Goal: Task Accomplishment & Management: Use online tool/utility

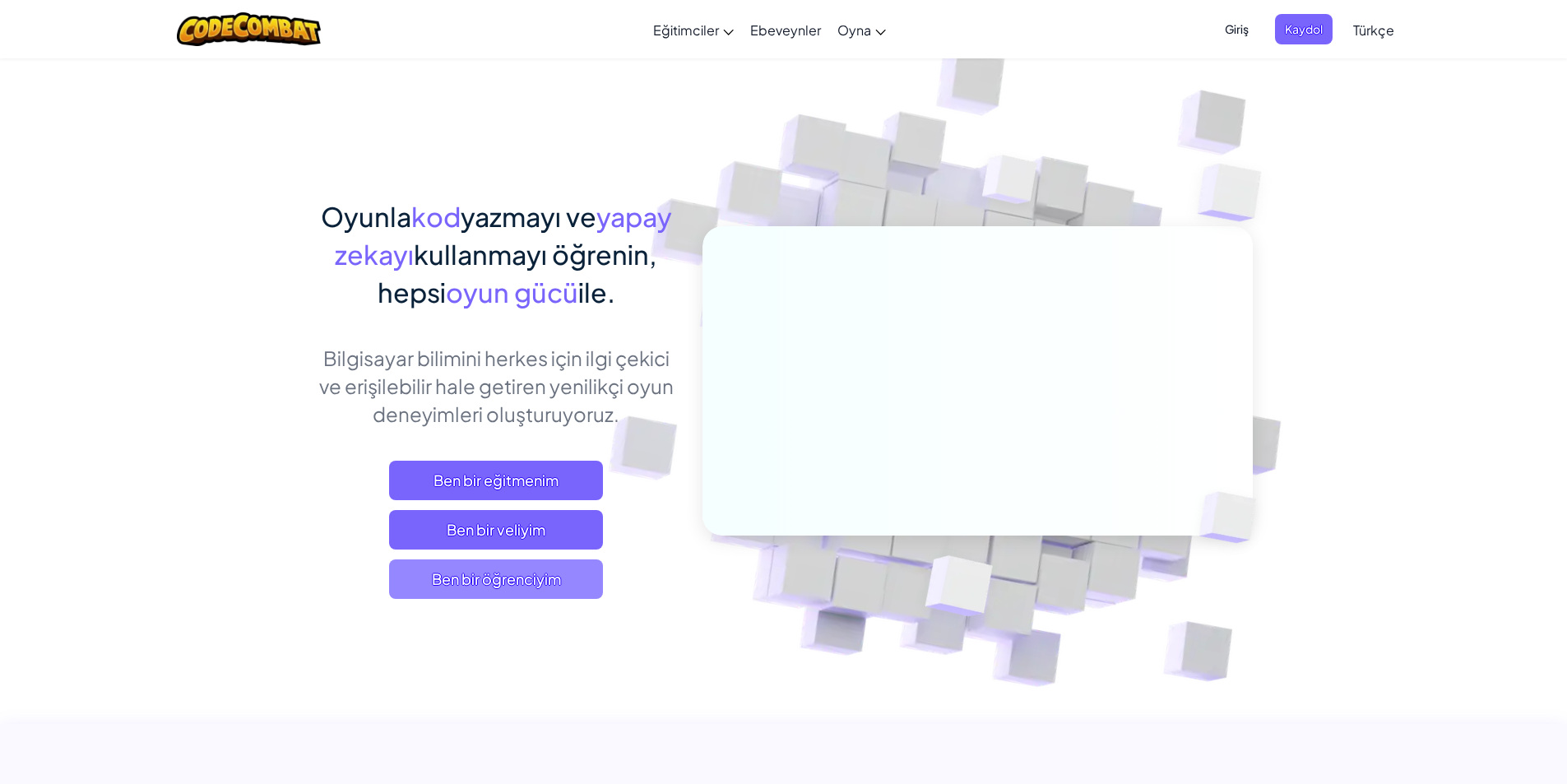
drag, startPoint x: 431, startPoint y: 599, endPoint x: 478, endPoint y: 563, distance: 59.2
click at [433, 599] on div "Oyunla kod yazmayı ve yapay zekayı kullanmayı öğrenin, hepsi oyun gücü ile. Bil…" at bounding box center [496, 415] width 363 height 434
click at [478, 563] on span "Ben bir öğrenciyim" at bounding box center [496, 579] width 214 height 39
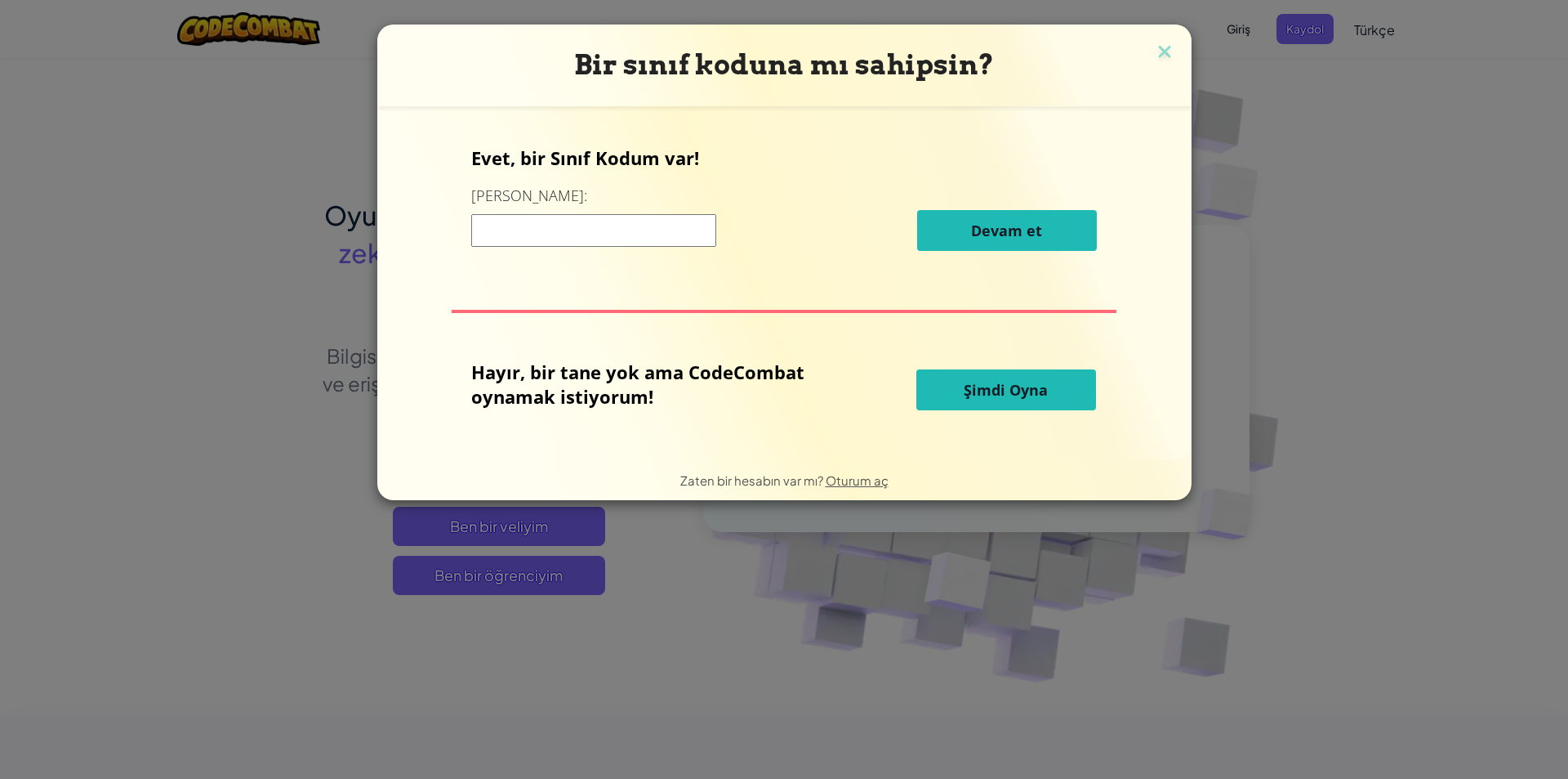
click at [566, 233] on input at bounding box center [594, 230] width 245 height 32
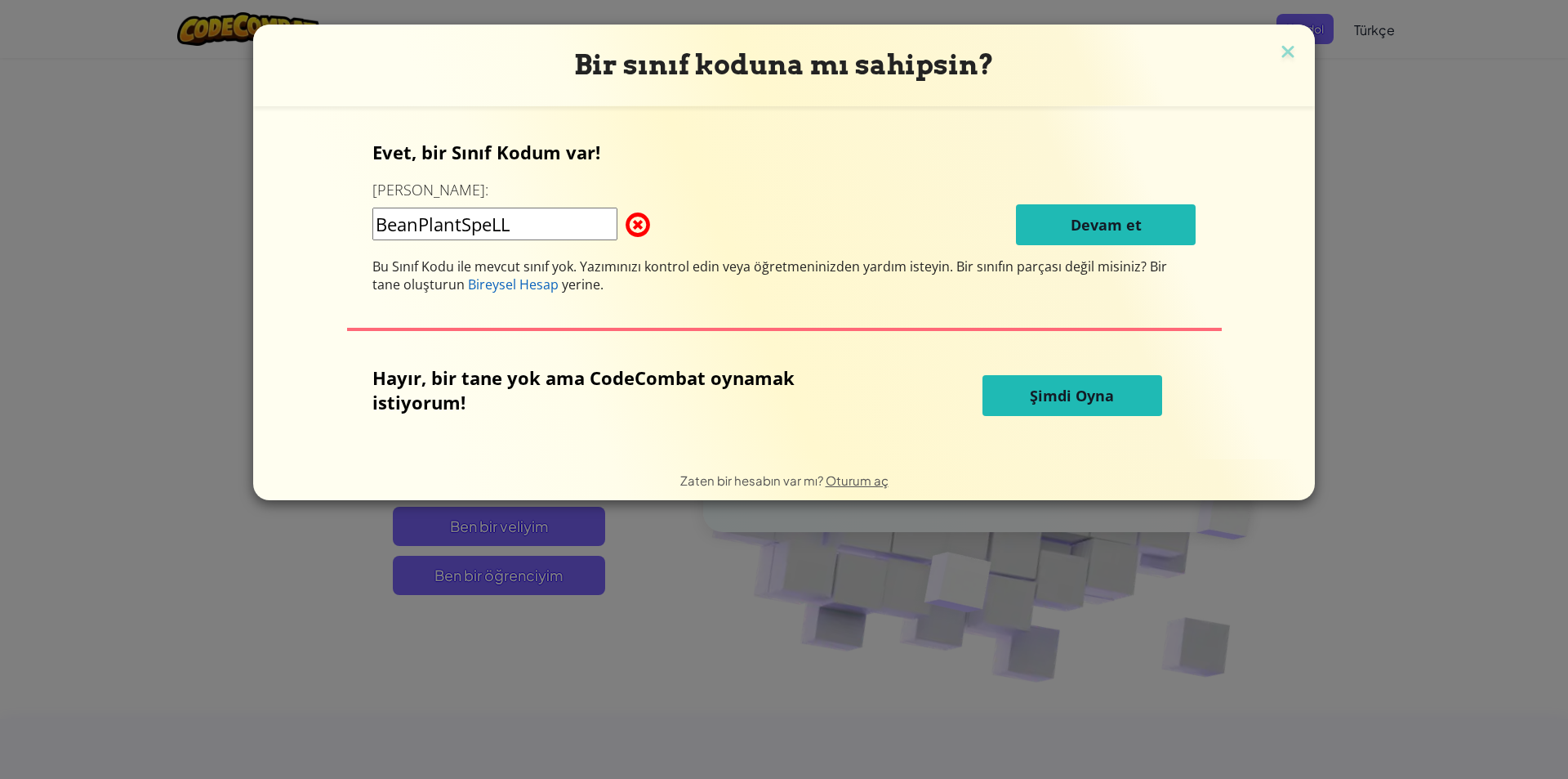
type input "BeanPlantSpeLL"
drag, startPoint x: 470, startPoint y: 326, endPoint x: 483, endPoint y: 136, distance: 190.4
click at [483, 136] on div "Evet, bir Sınıf Kodum var! Buraya girin: BeanPlantSpeLL Devam et Bu Sınıf Kodu …" at bounding box center [784, 283] width 1029 height 320
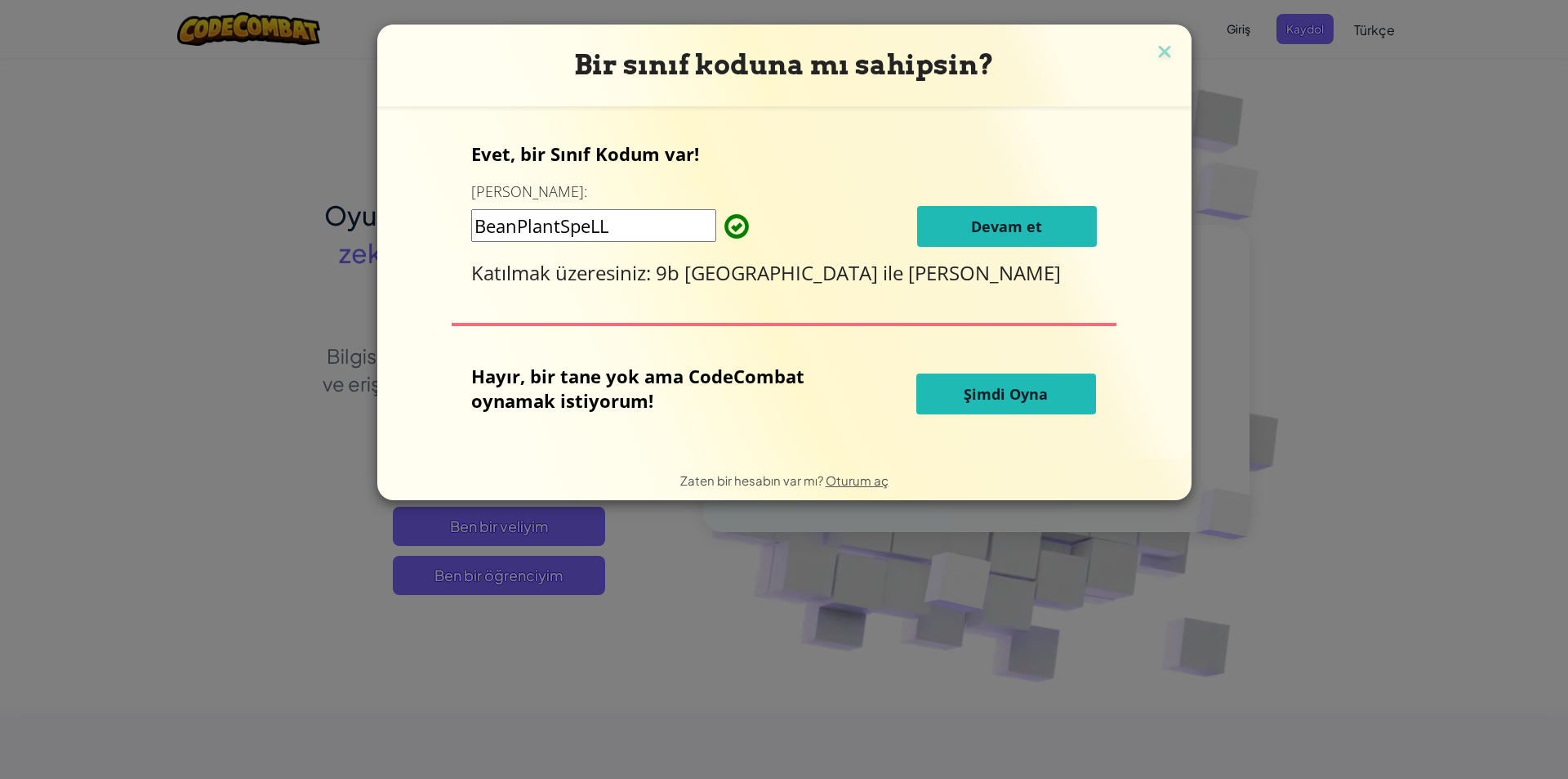
click at [1016, 237] on button "Devam et" at bounding box center [1006, 227] width 179 height 41
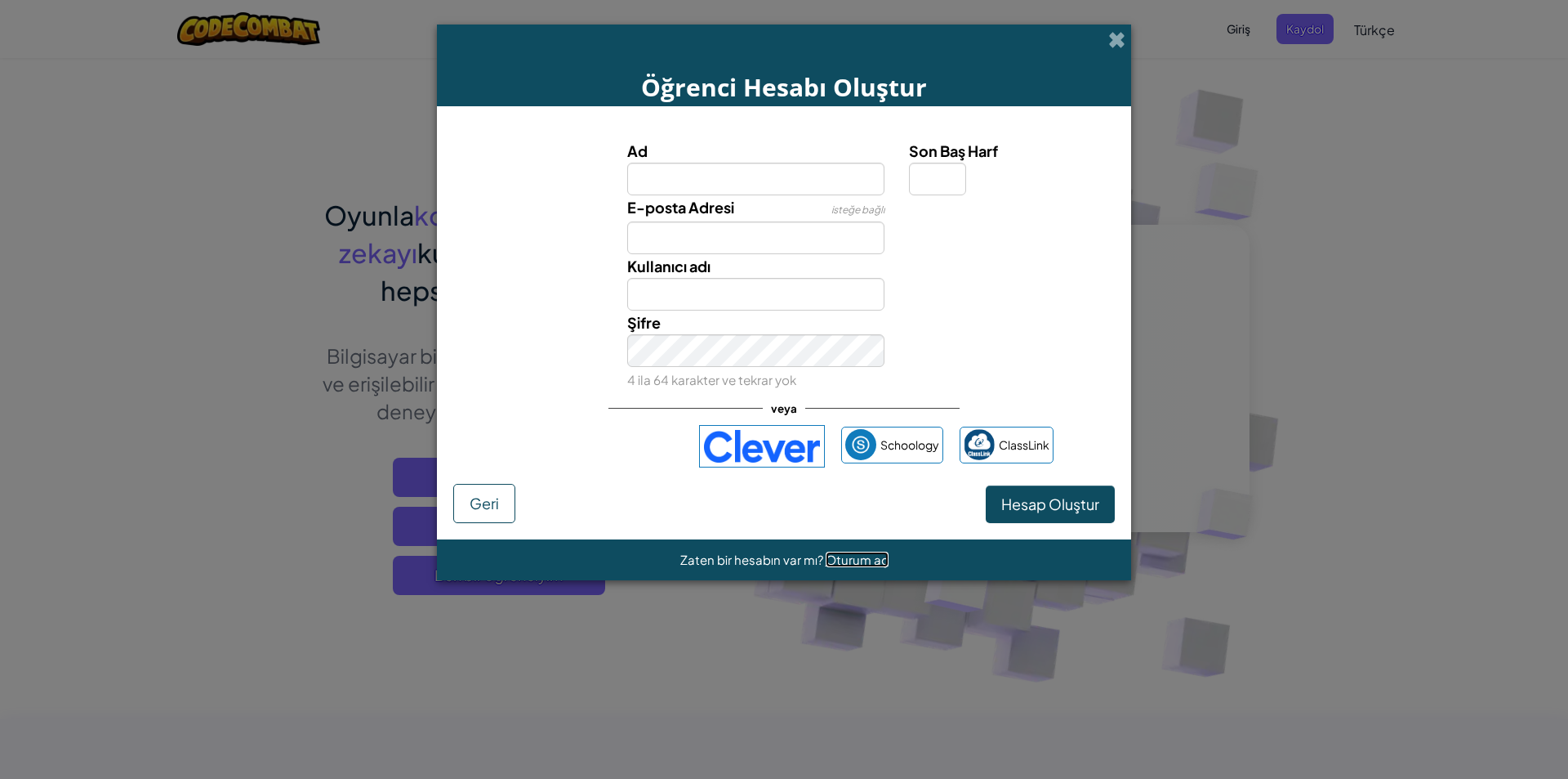
click at [870, 561] on span "Oturum aç" at bounding box center [857, 559] width 63 height 16
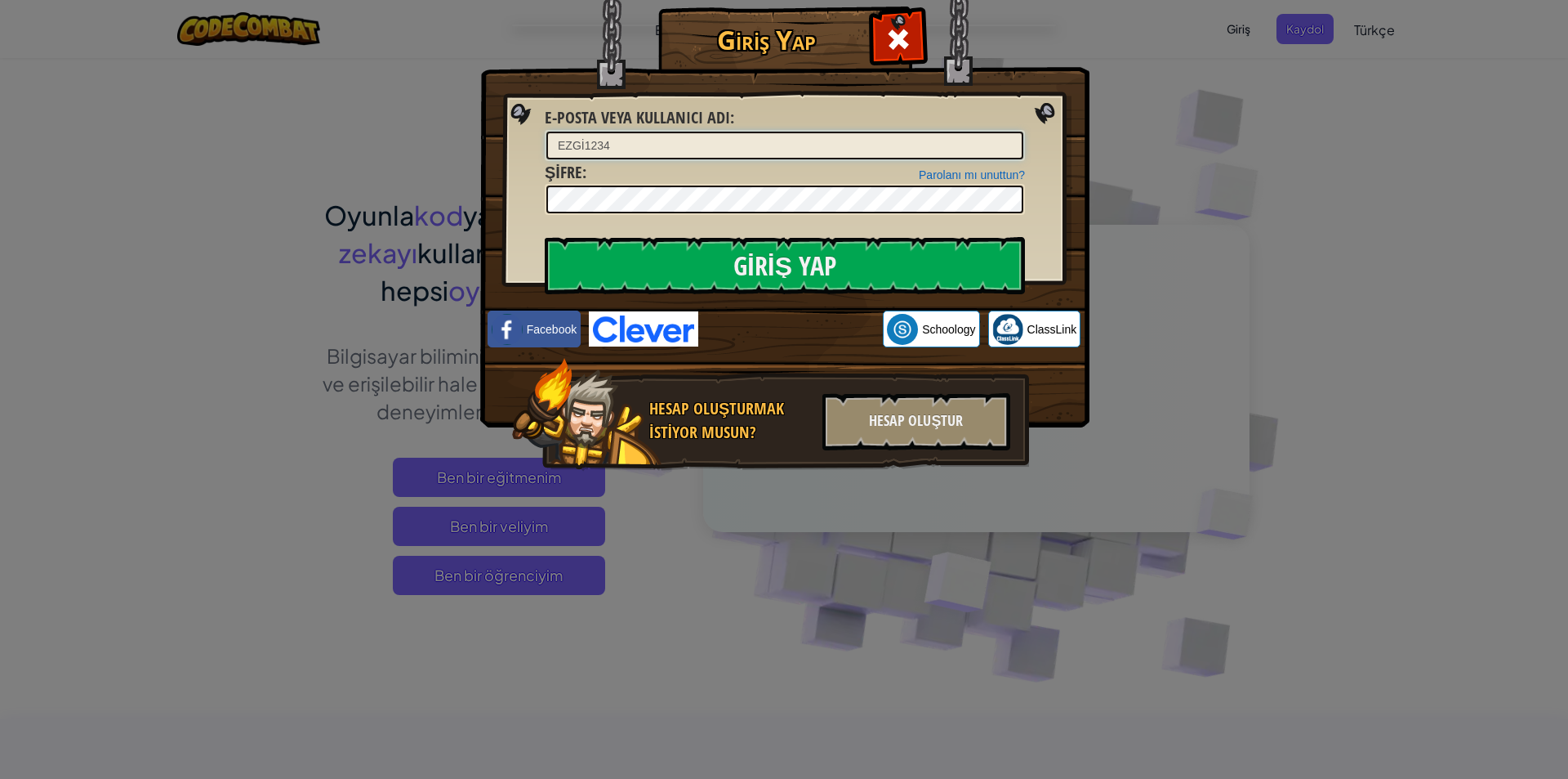
type input "EZGİ1234"
click at [544, 237] on input "Giriş Yap" at bounding box center [784, 266] width 481 height 57
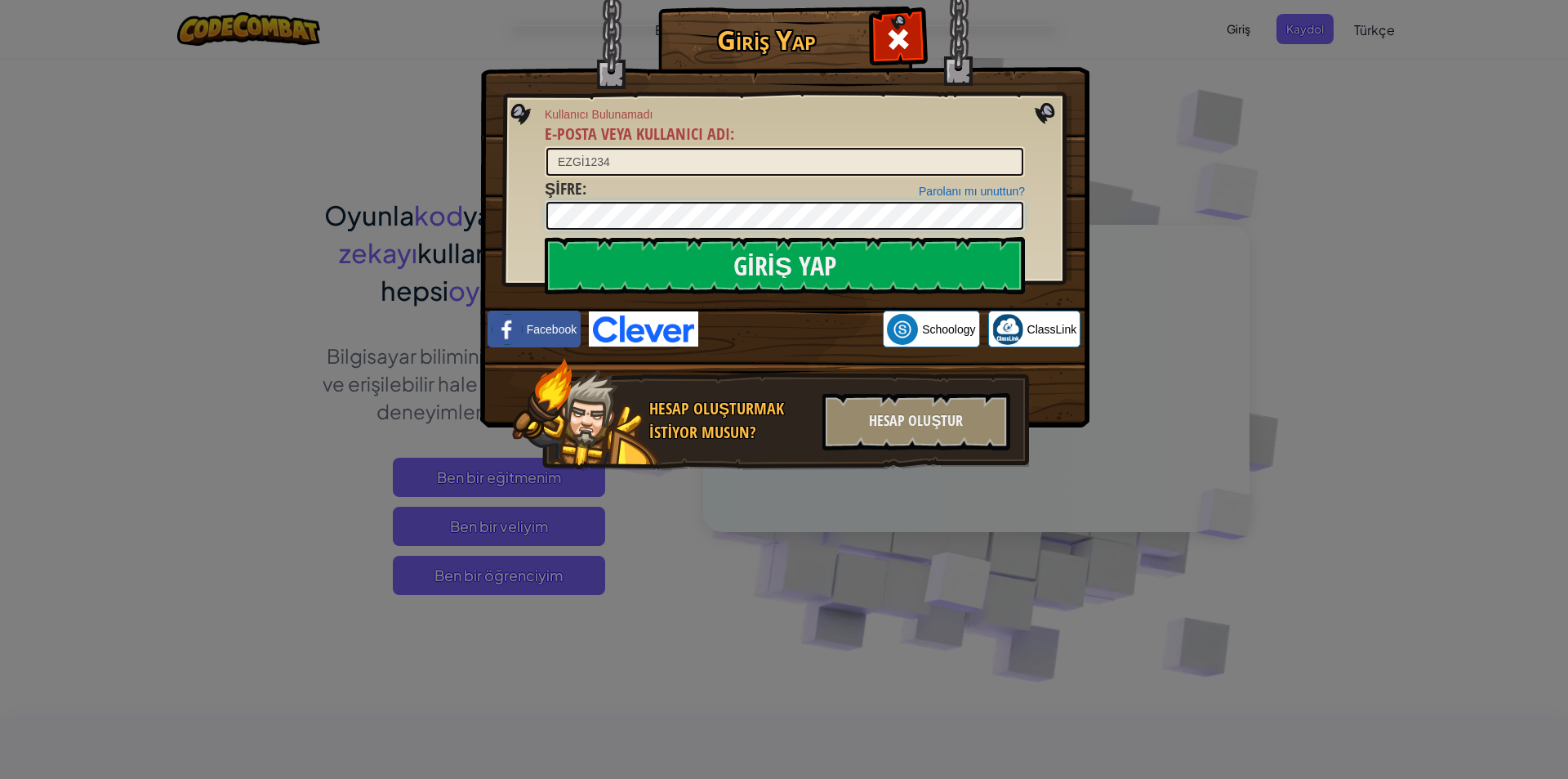
click at [544, 237] on input "Giriş Yap" at bounding box center [784, 266] width 481 height 57
click at [947, 184] on link "Parolanı mı unuttun?" at bounding box center [972, 190] width 106 height 13
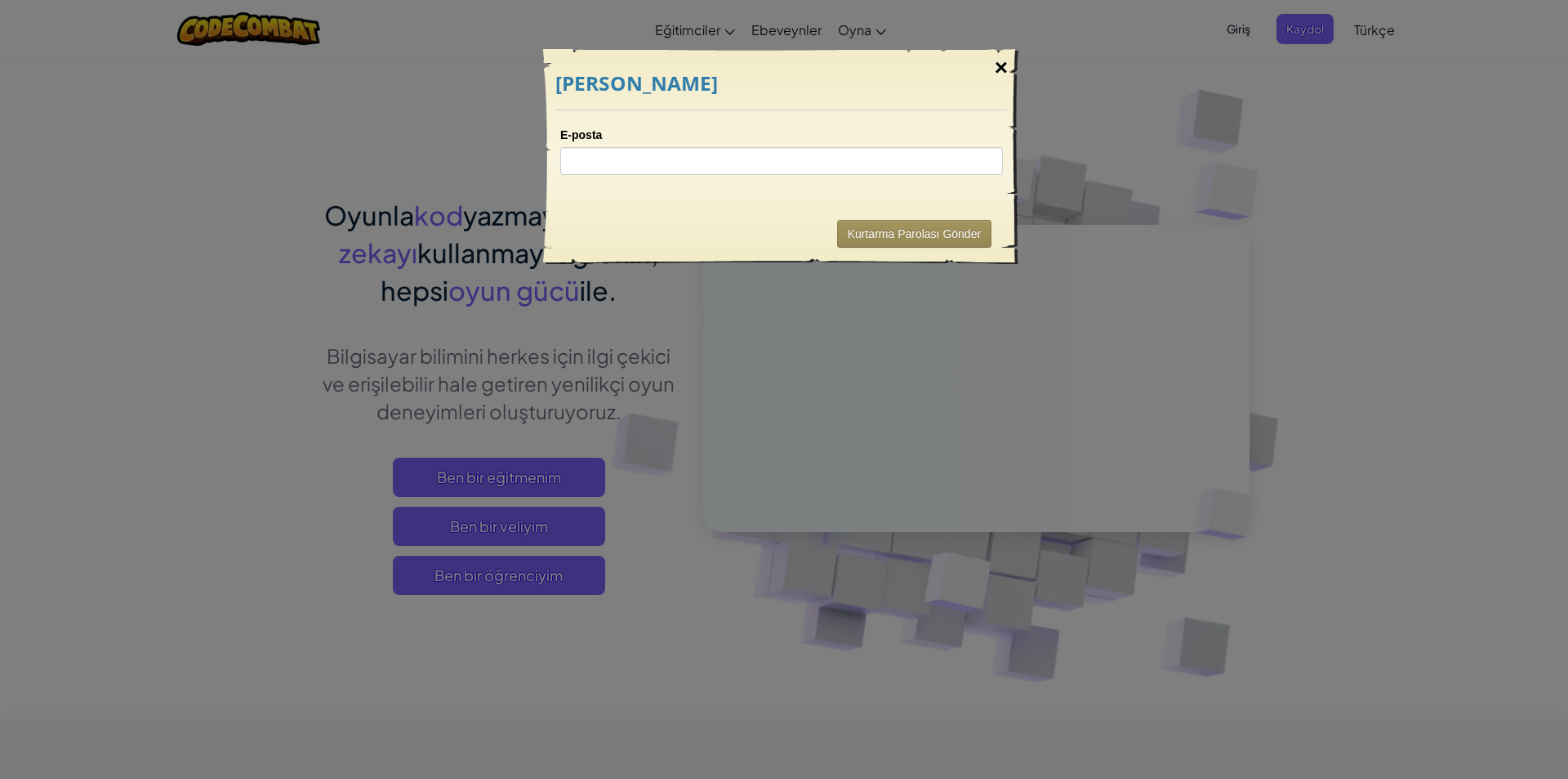
click at [998, 76] on div "×" at bounding box center [1001, 68] width 37 height 47
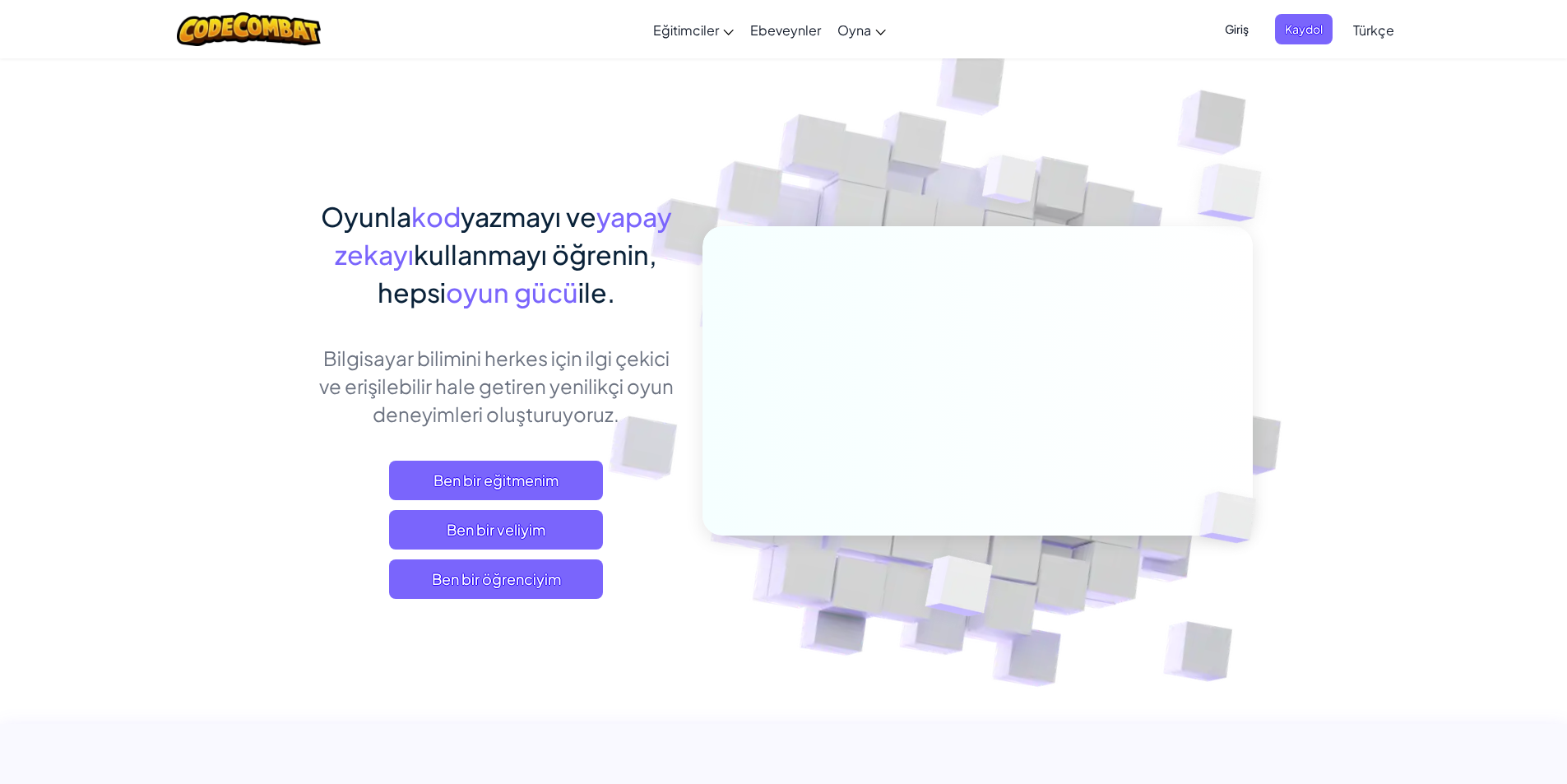
click at [1231, 26] on span "Giriş" at bounding box center [1237, 29] width 43 height 31
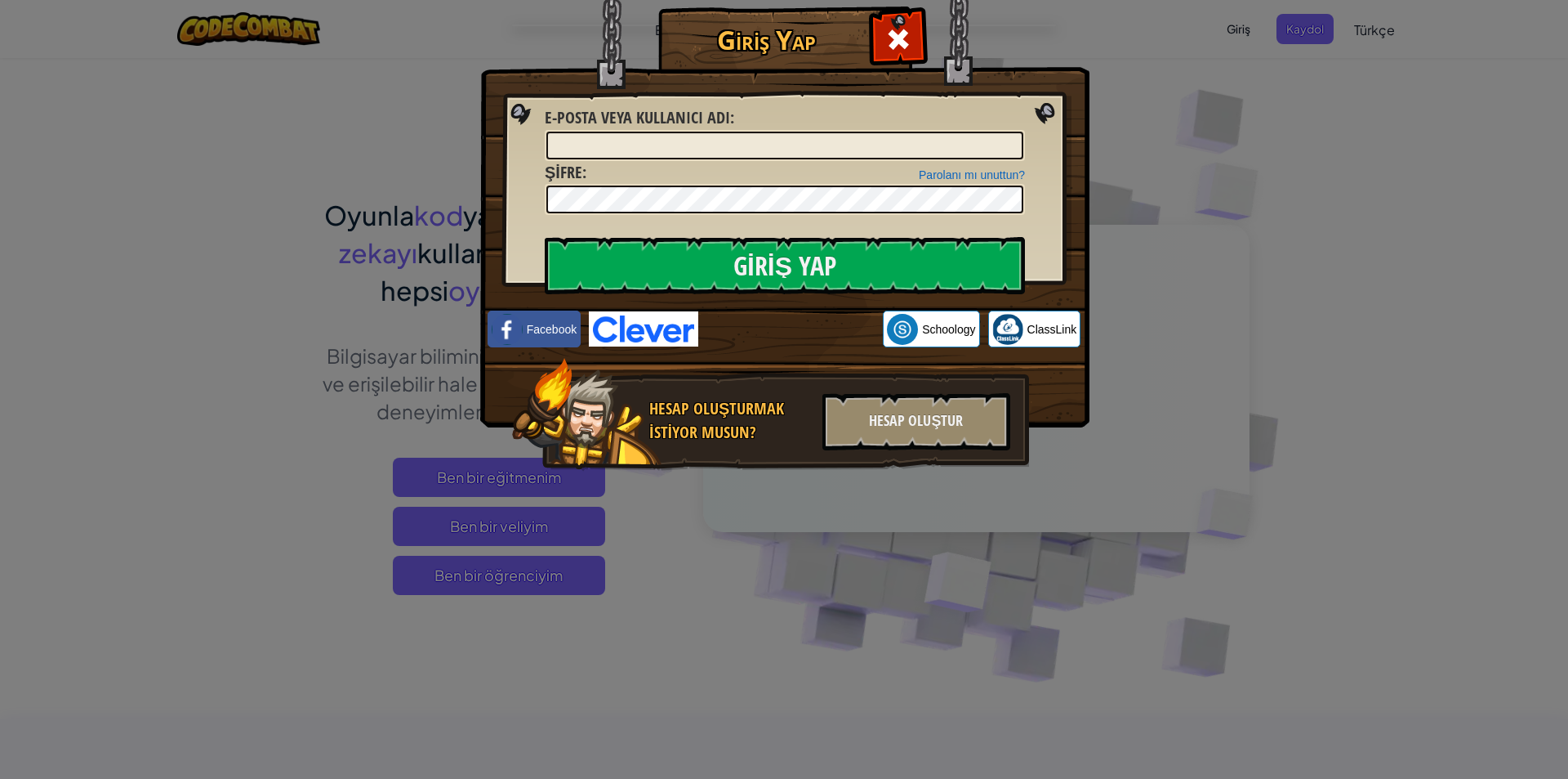
click at [1251, 173] on div "Giriş Yap Bilinmeyen hata. E-posta veya kullanıcı adı : Parolanı mı unuttun? Şi…" at bounding box center [784, 390] width 1568 height 779
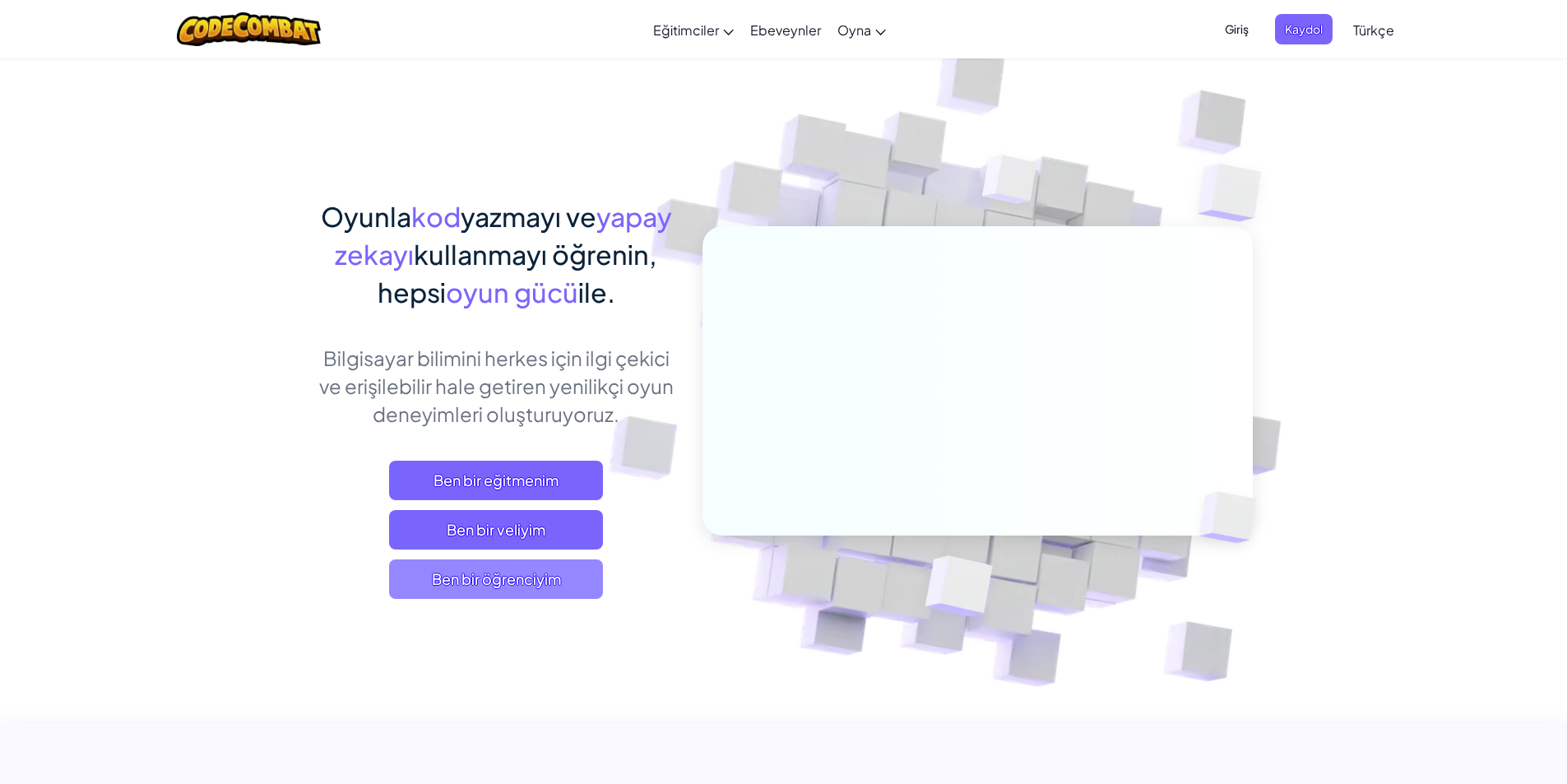
click at [453, 588] on span "Ben bir öğrenciyim" at bounding box center [496, 579] width 214 height 39
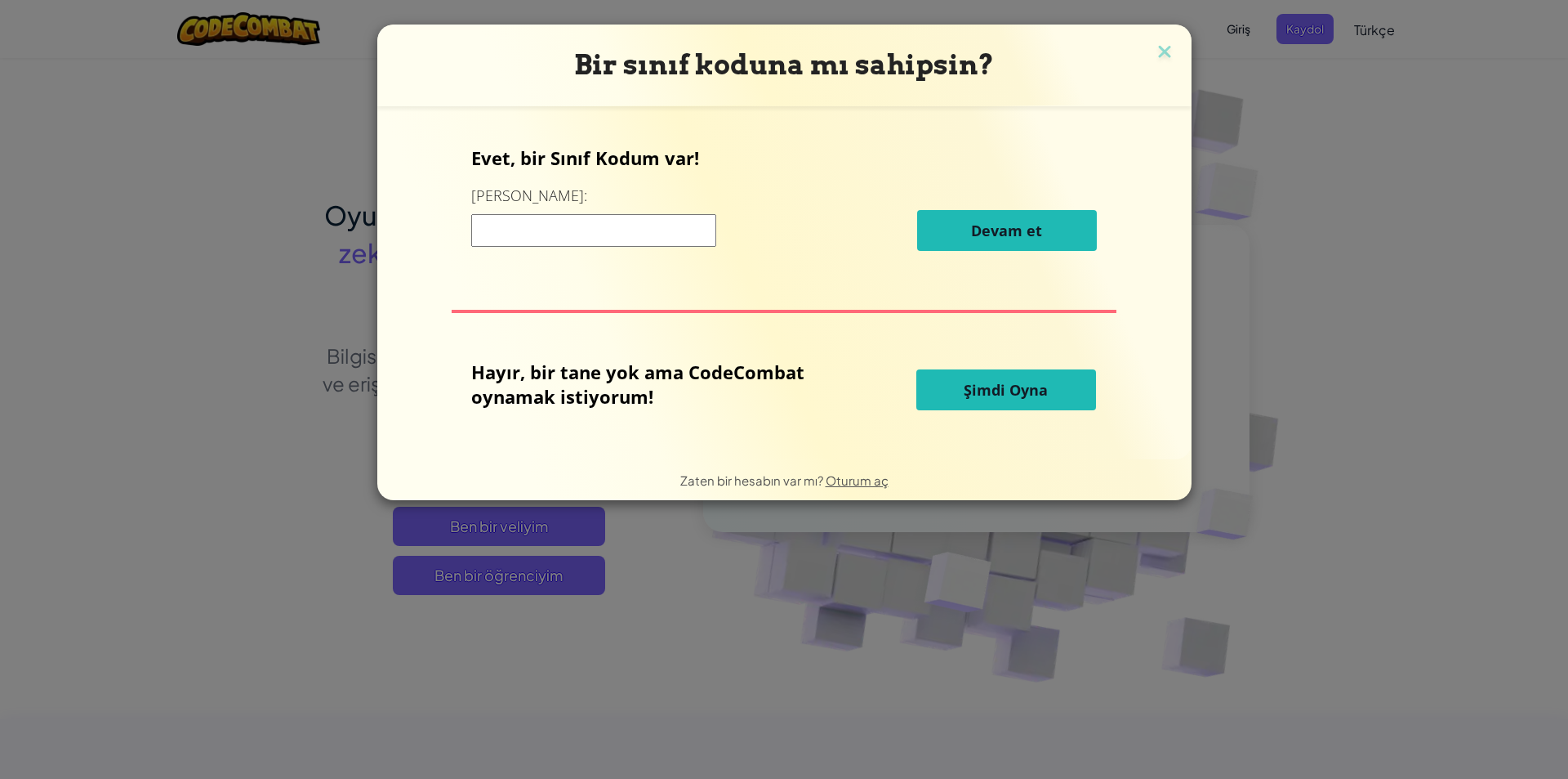
click at [566, 241] on input at bounding box center [594, 230] width 245 height 32
type input "BeanPlantSpell"
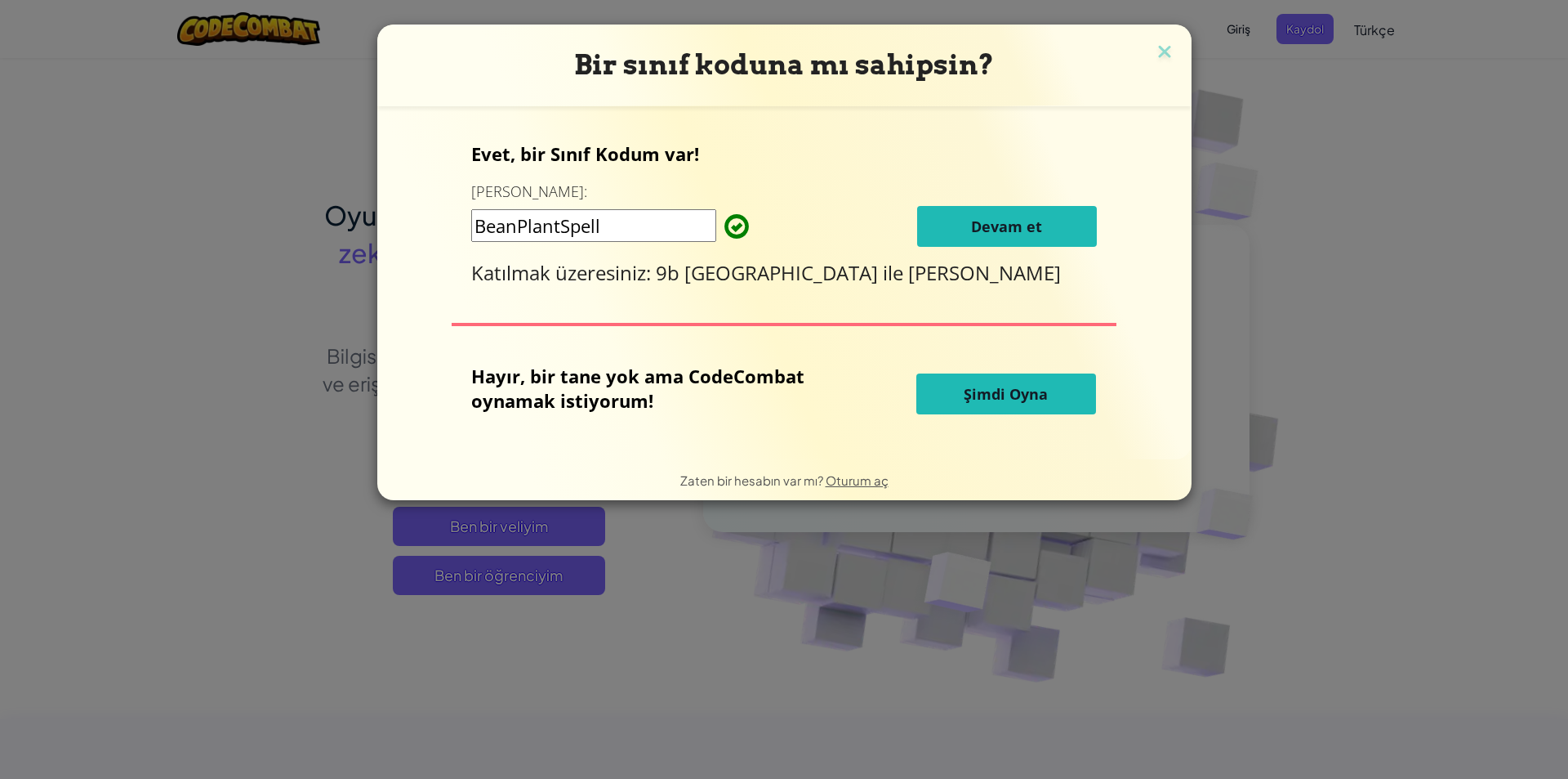
click at [987, 248] on div "Evet, bir Sınıf Kodum var! Buraya girin: BeanPlantSpell Devam et Katılmak üzere…" at bounding box center [784, 213] width 626 height 144
click at [986, 239] on button "Devam et" at bounding box center [1006, 227] width 179 height 41
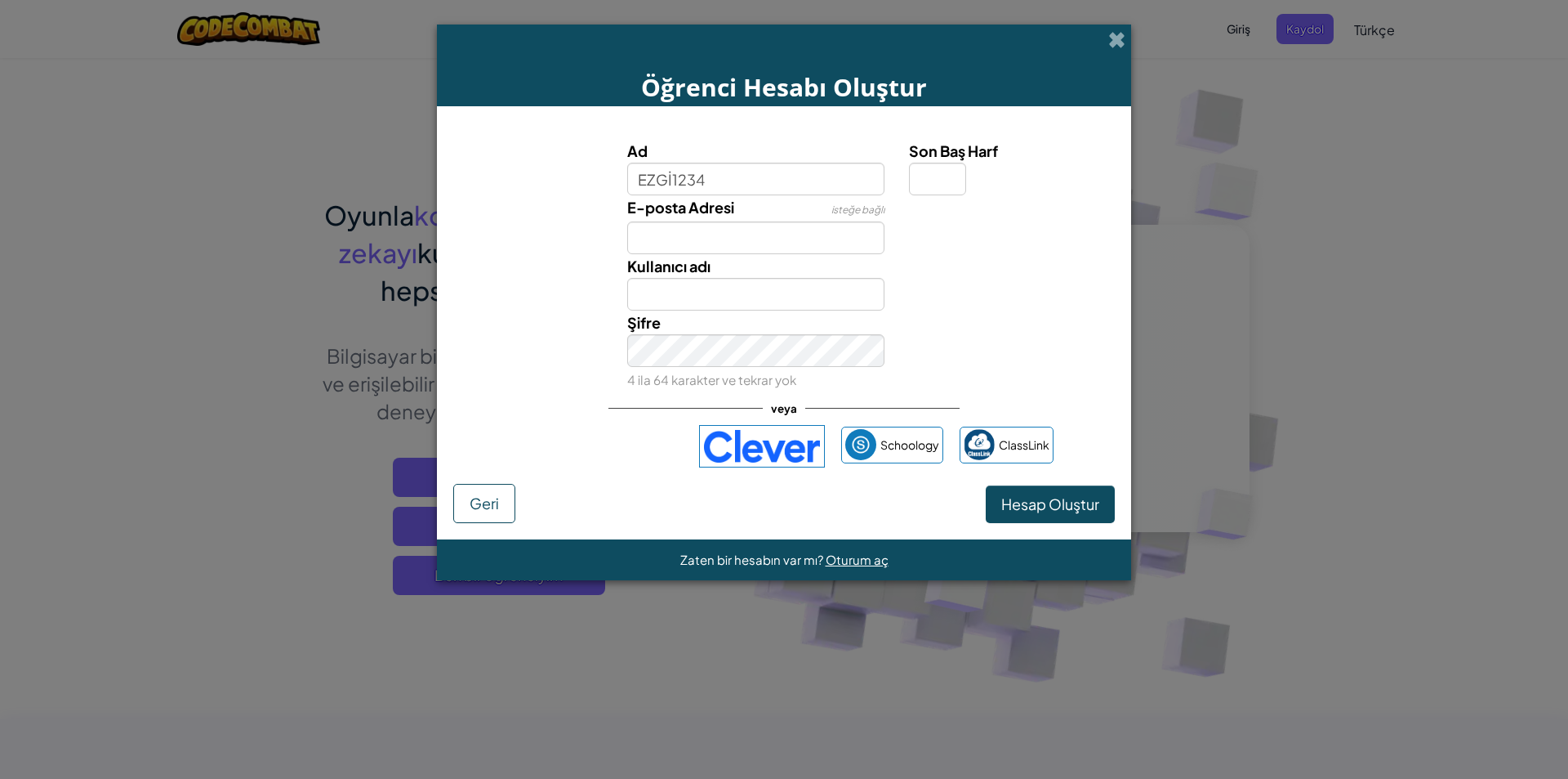
type input "EZGİ1234"
click at [798, 286] on input "EZGİ1234" at bounding box center [756, 293] width 258 height 32
click at [828, 296] on input "EZGİ1234" at bounding box center [756, 293] width 258 height 32
type input "EZGİ12345"
click at [776, 375] on small "4 ila 64 karakter ve tekrar yok" at bounding box center [712, 380] width 169 height 16
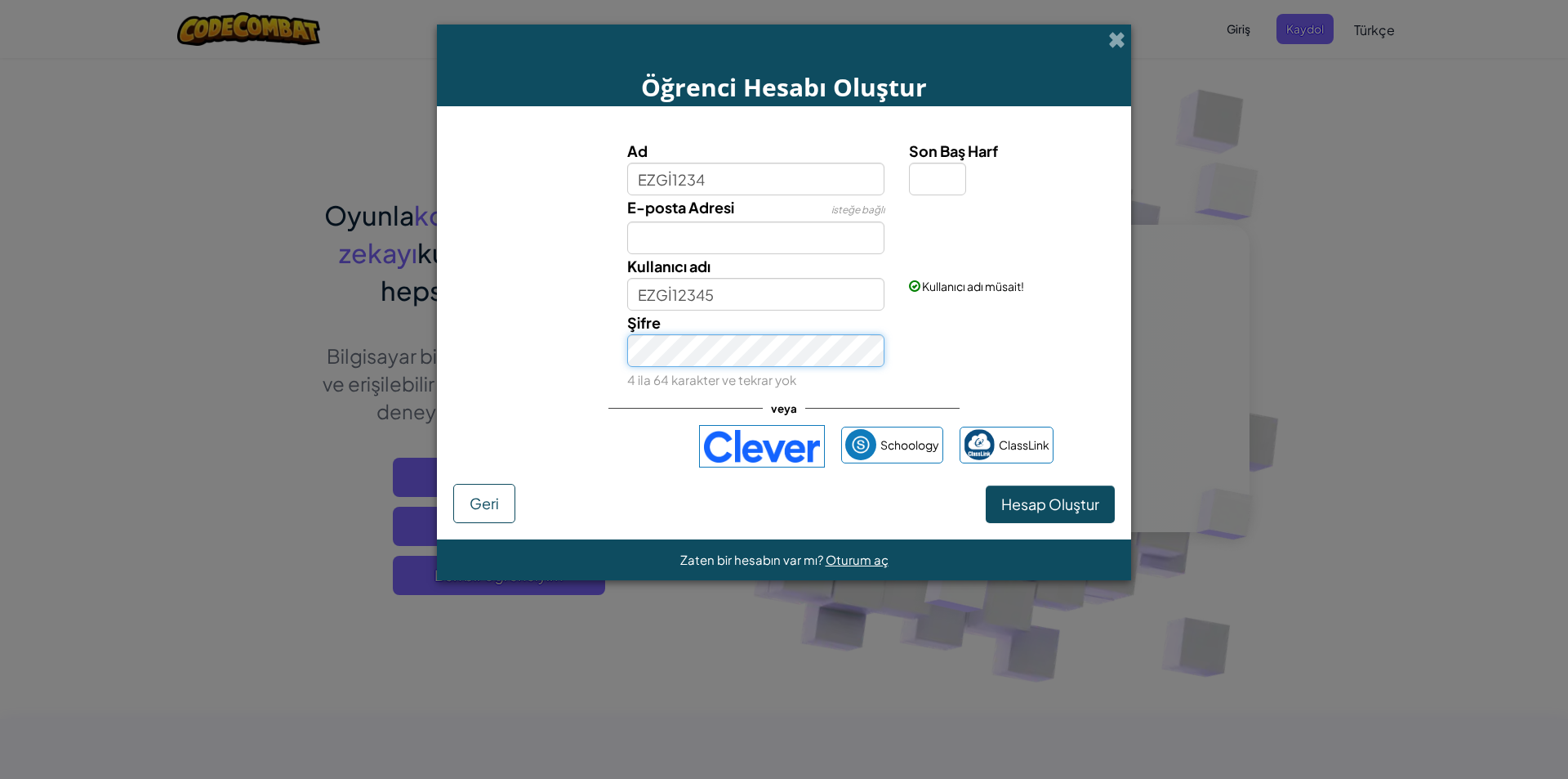
click at [986, 486] on button "Hesap Oluştur" at bounding box center [1050, 504] width 129 height 37
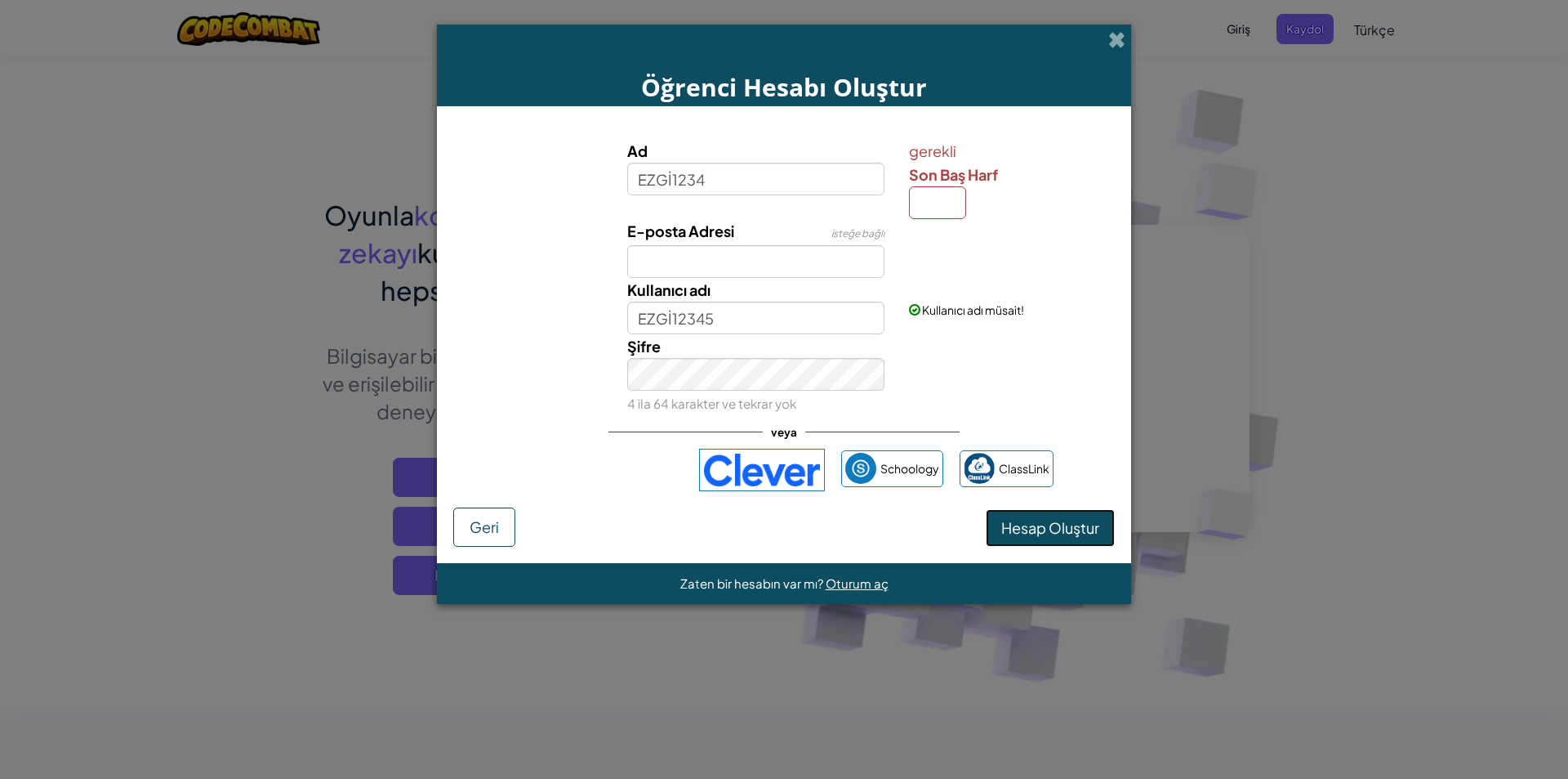
click at [1006, 540] on button "Hesap Oluştur" at bounding box center [1050, 528] width 129 height 37
click at [916, 185] on label "Son Baş Harf" at bounding box center [1010, 175] width 202 height 24
click at [916, 186] on input "Son Baş Harf" at bounding box center [937, 202] width 57 height 32
type input "i"
click at [986, 509] on button "Hesap Oluştur" at bounding box center [1050, 528] width 129 height 37
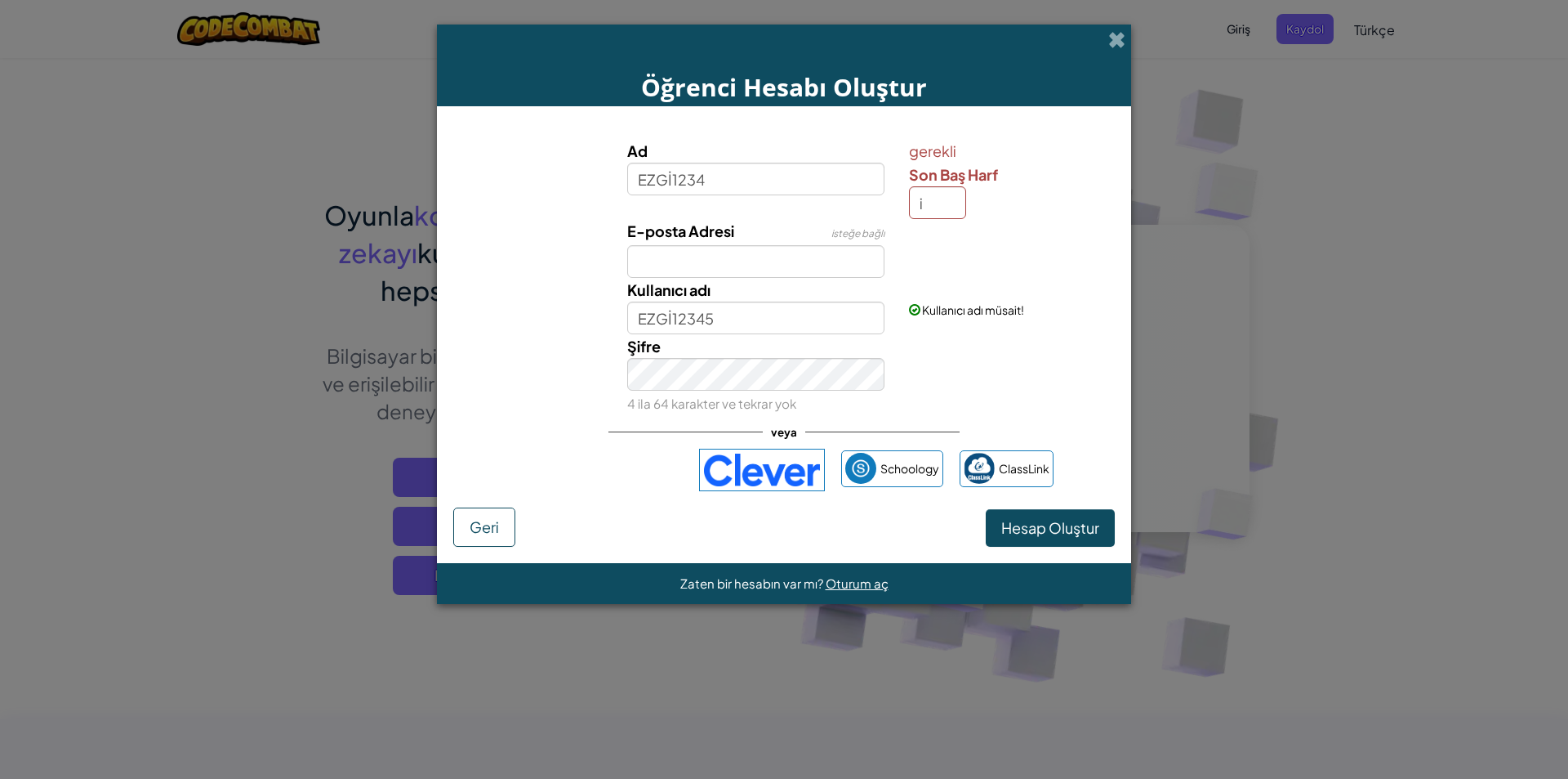
type input "EZGİ1234I"
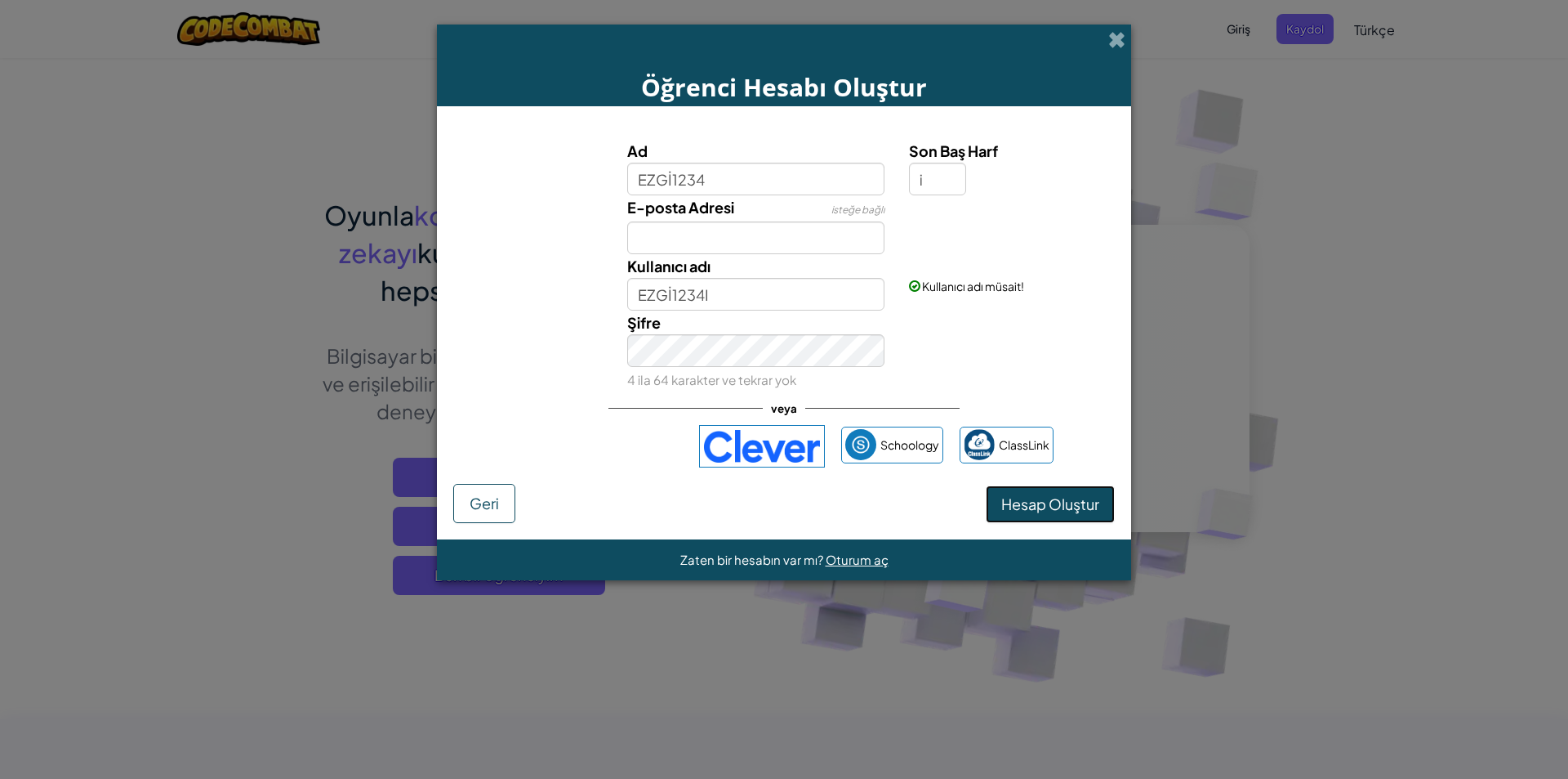
drag, startPoint x: 1080, startPoint y: 498, endPoint x: 1069, endPoint y: 499, distance: 11.0
click at [1078, 498] on button "Hesap Oluştur" at bounding box center [1050, 504] width 129 height 37
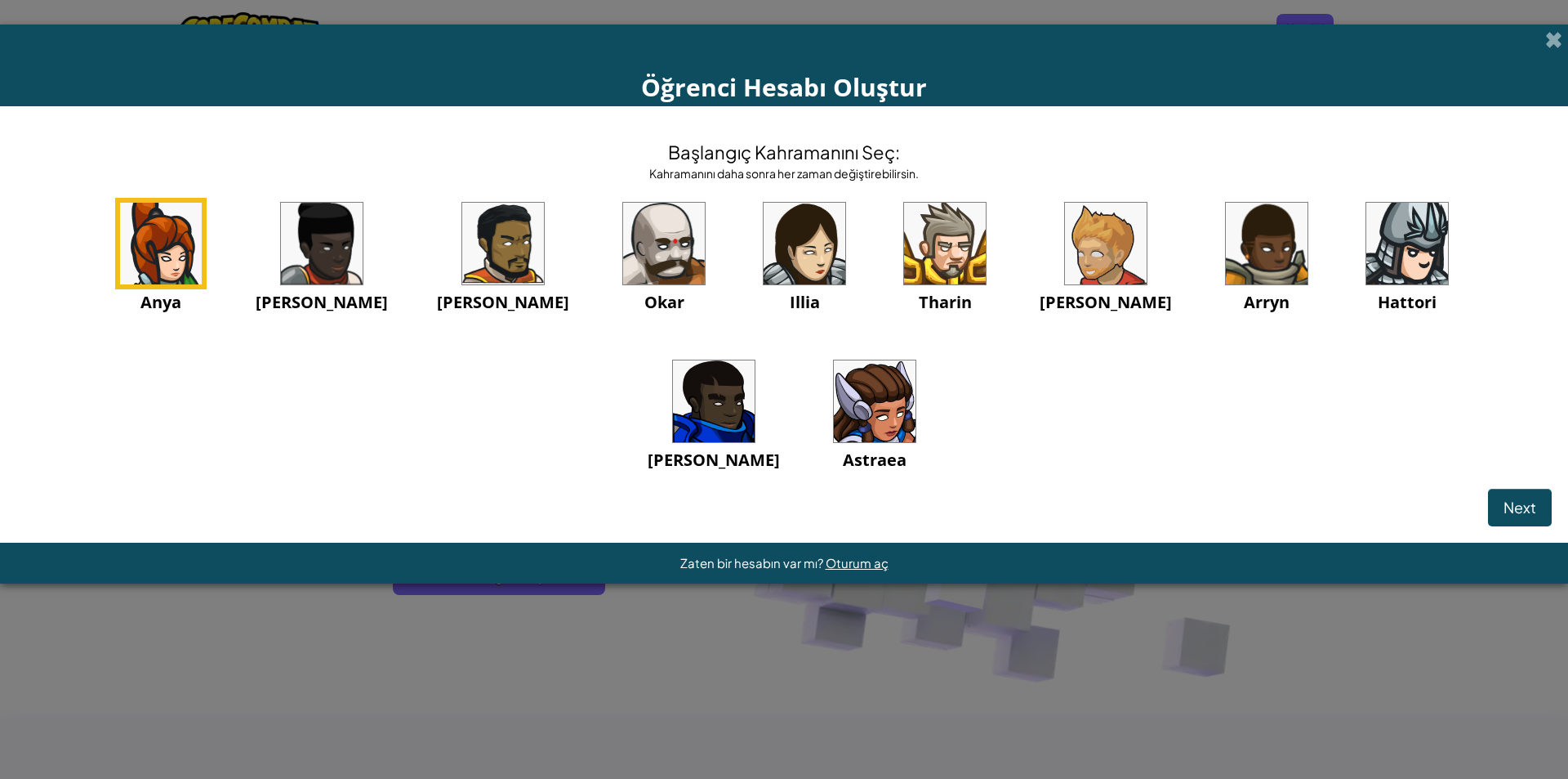
click at [174, 274] on img at bounding box center [160, 243] width 81 height 81
click at [834, 421] on img at bounding box center [874, 400] width 81 height 81
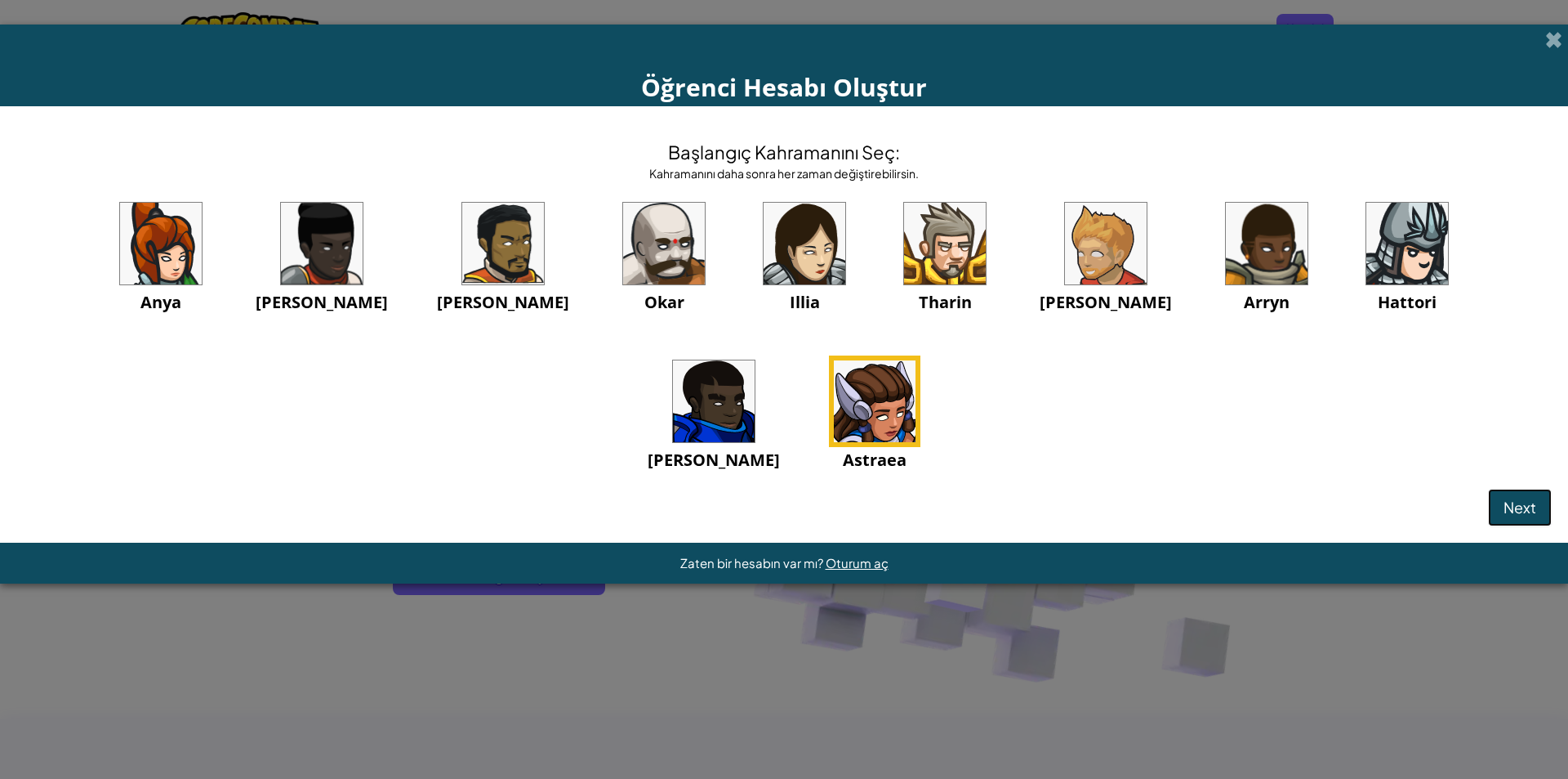
click at [1506, 496] on button "Next" at bounding box center [1519, 507] width 64 height 37
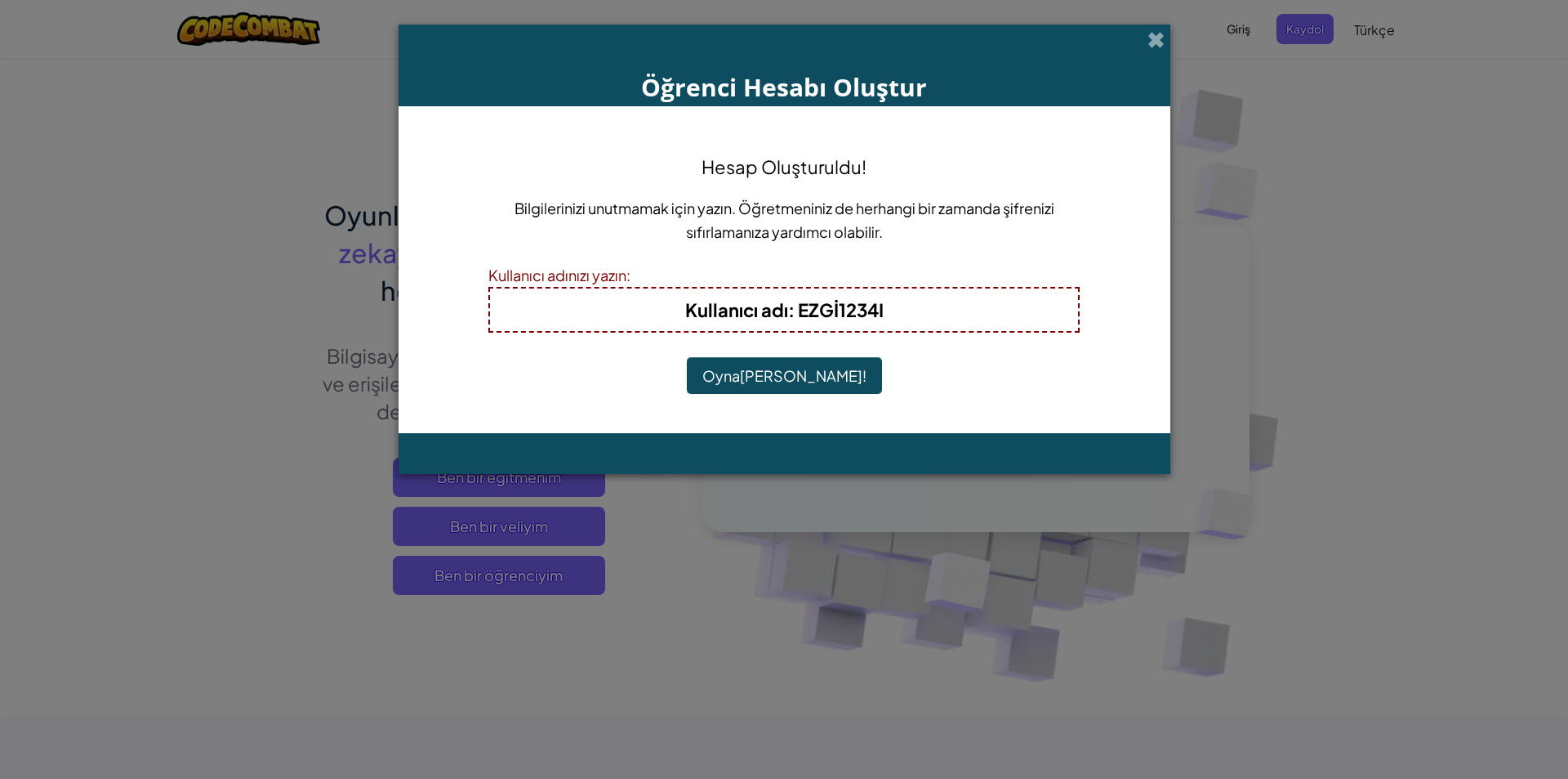
drag, startPoint x: 834, startPoint y: 390, endPoint x: 833, endPoint y: 371, distance: 19.0
click at [833, 387] on button "Oynamaya Başla!" at bounding box center [784, 376] width 195 height 37
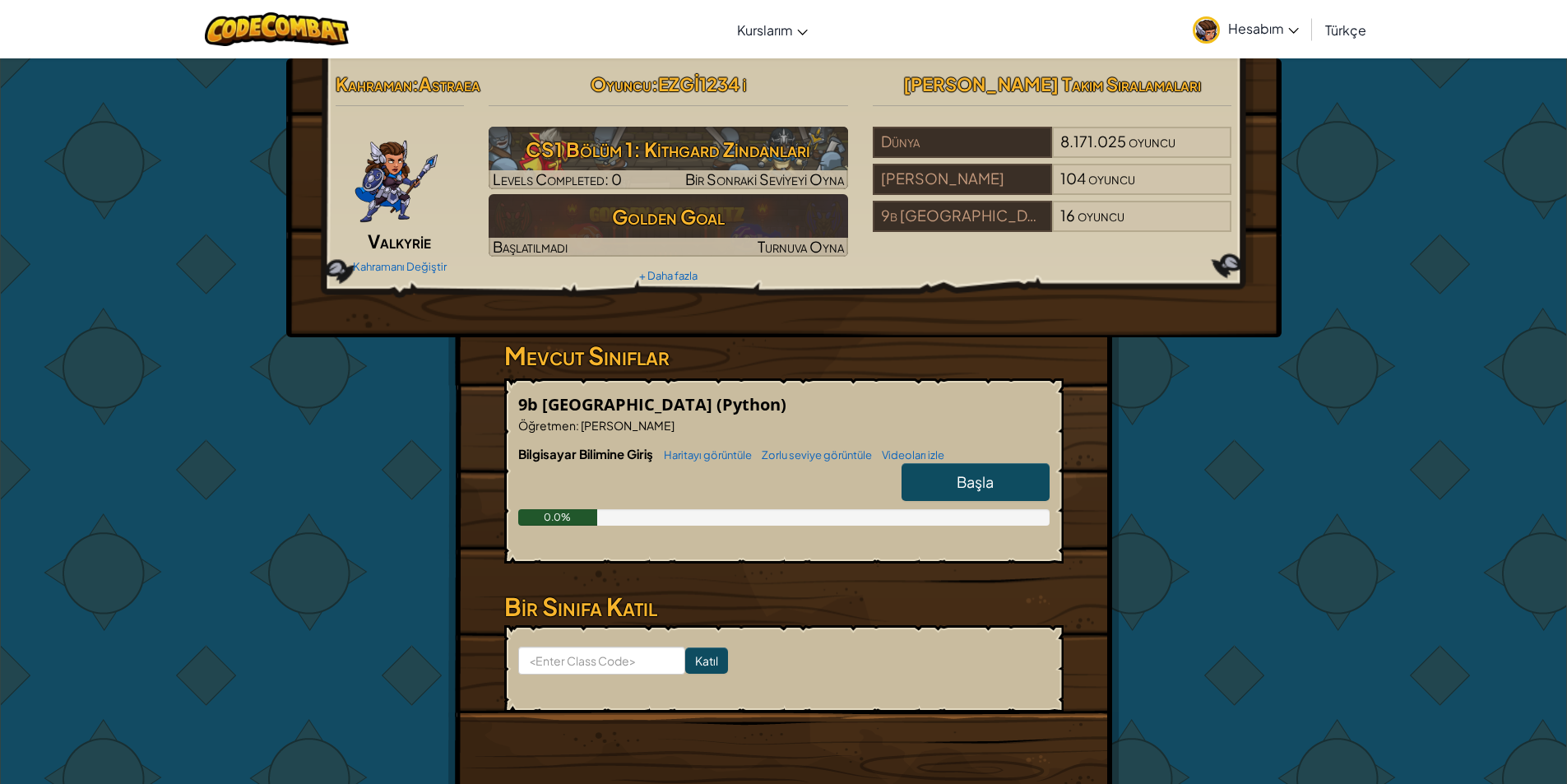
click at [977, 491] on span "Başla" at bounding box center [975, 481] width 37 height 19
select select "tr"
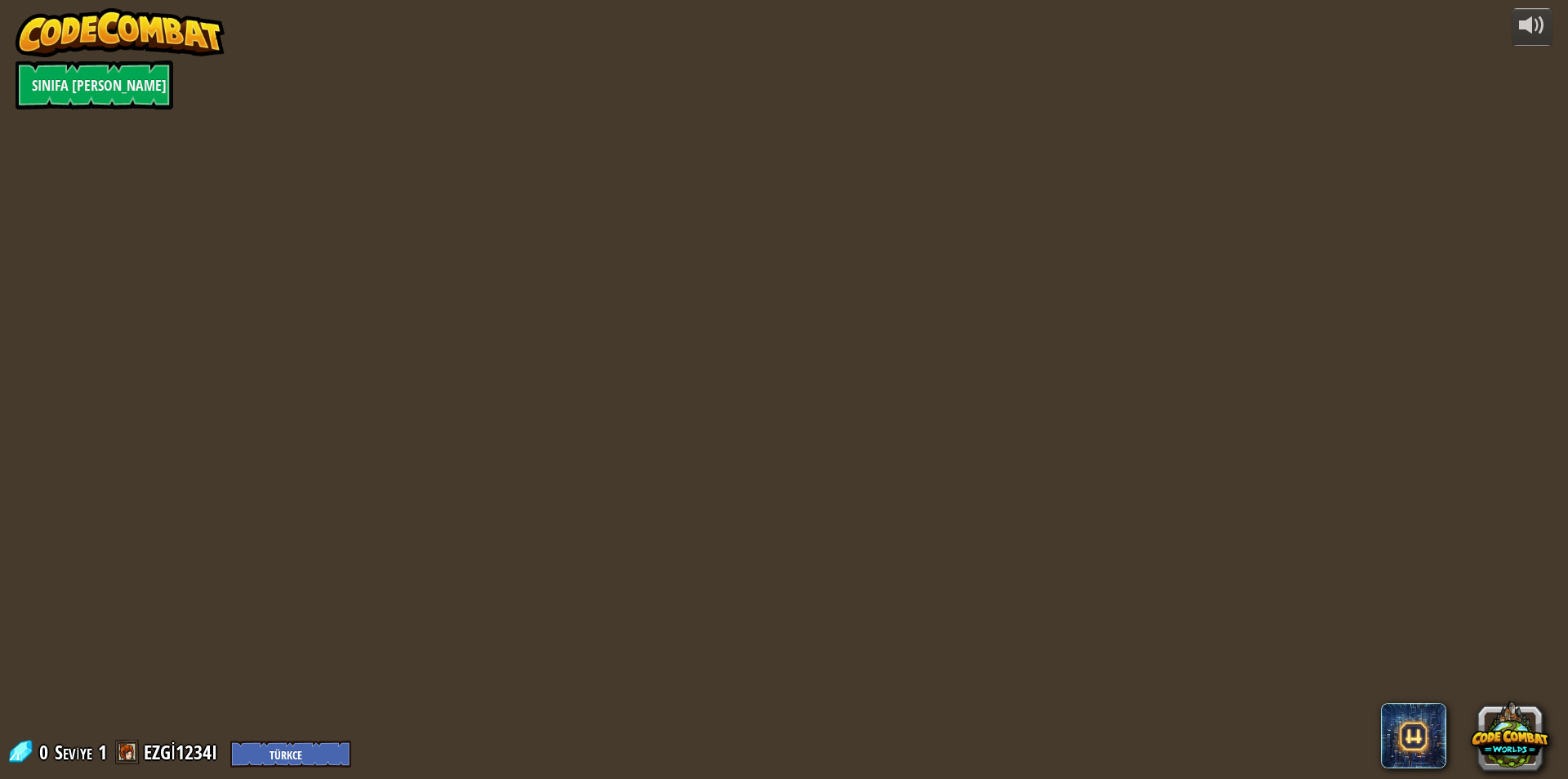
select select "tr"
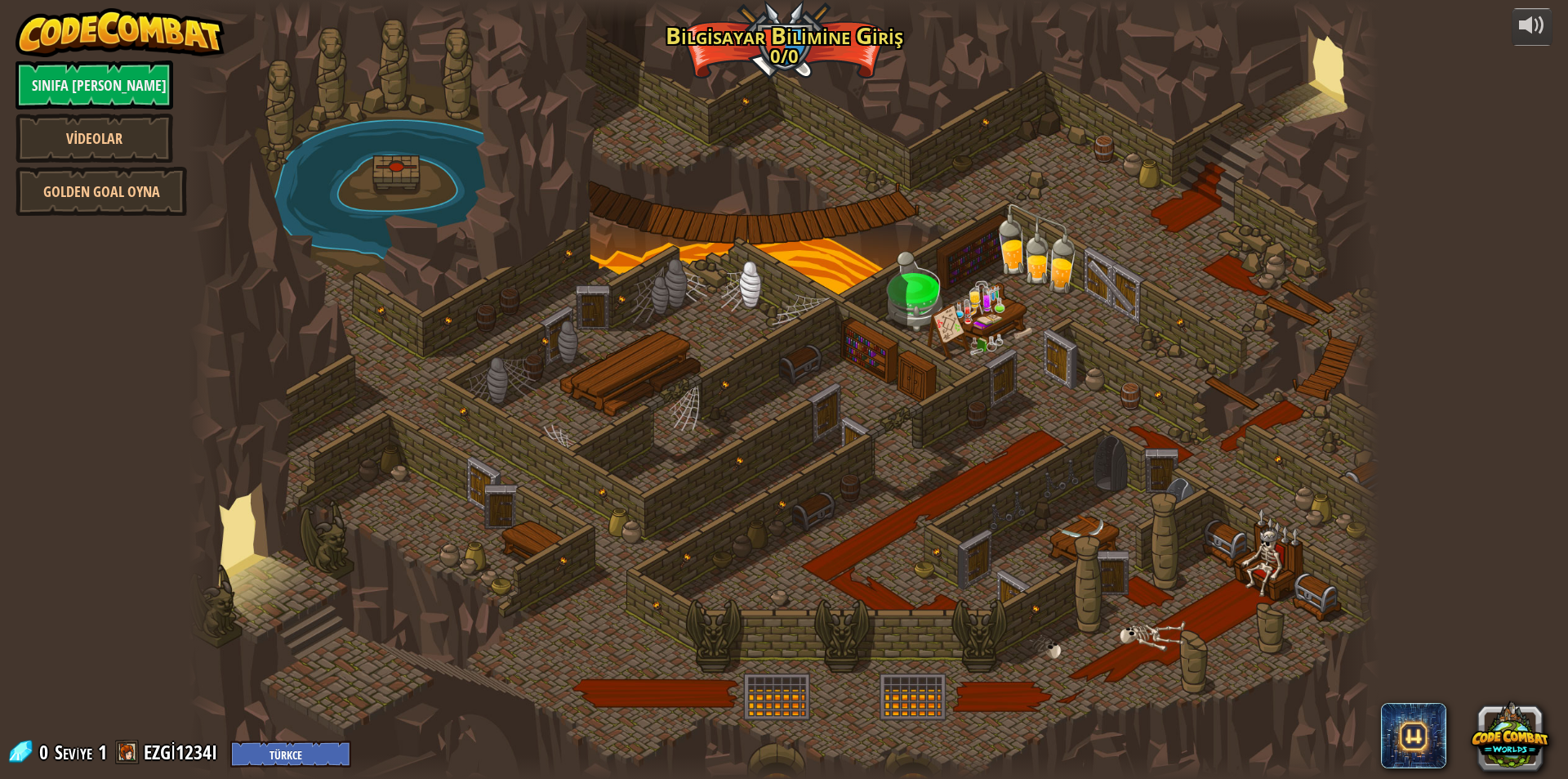
select select "tr"
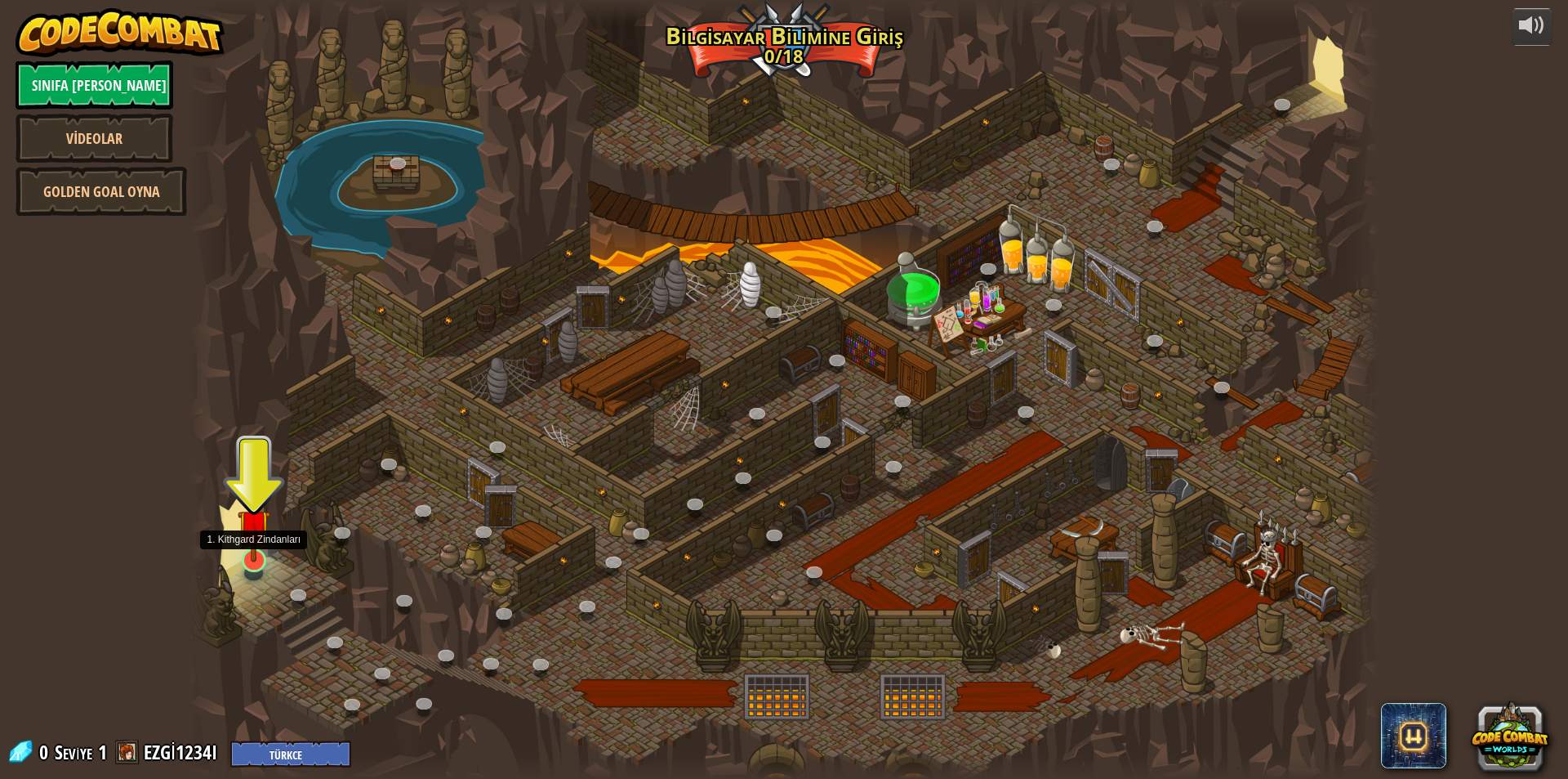
click at [251, 554] on img at bounding box center [253, 525] width 31 height 74
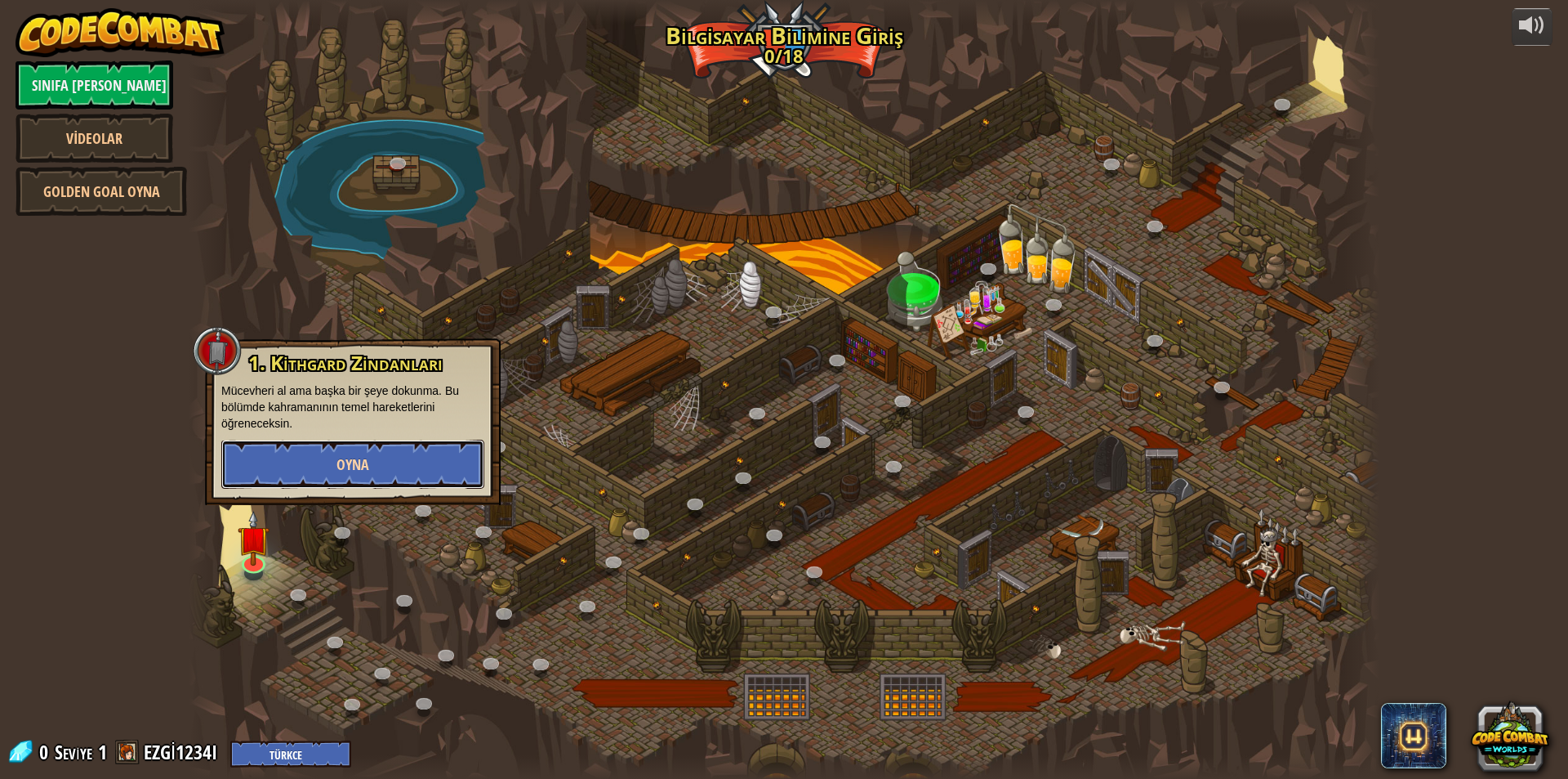
click at [249, 464] on button "Oyna" at bounding box center [353, 464] width 263 height 49
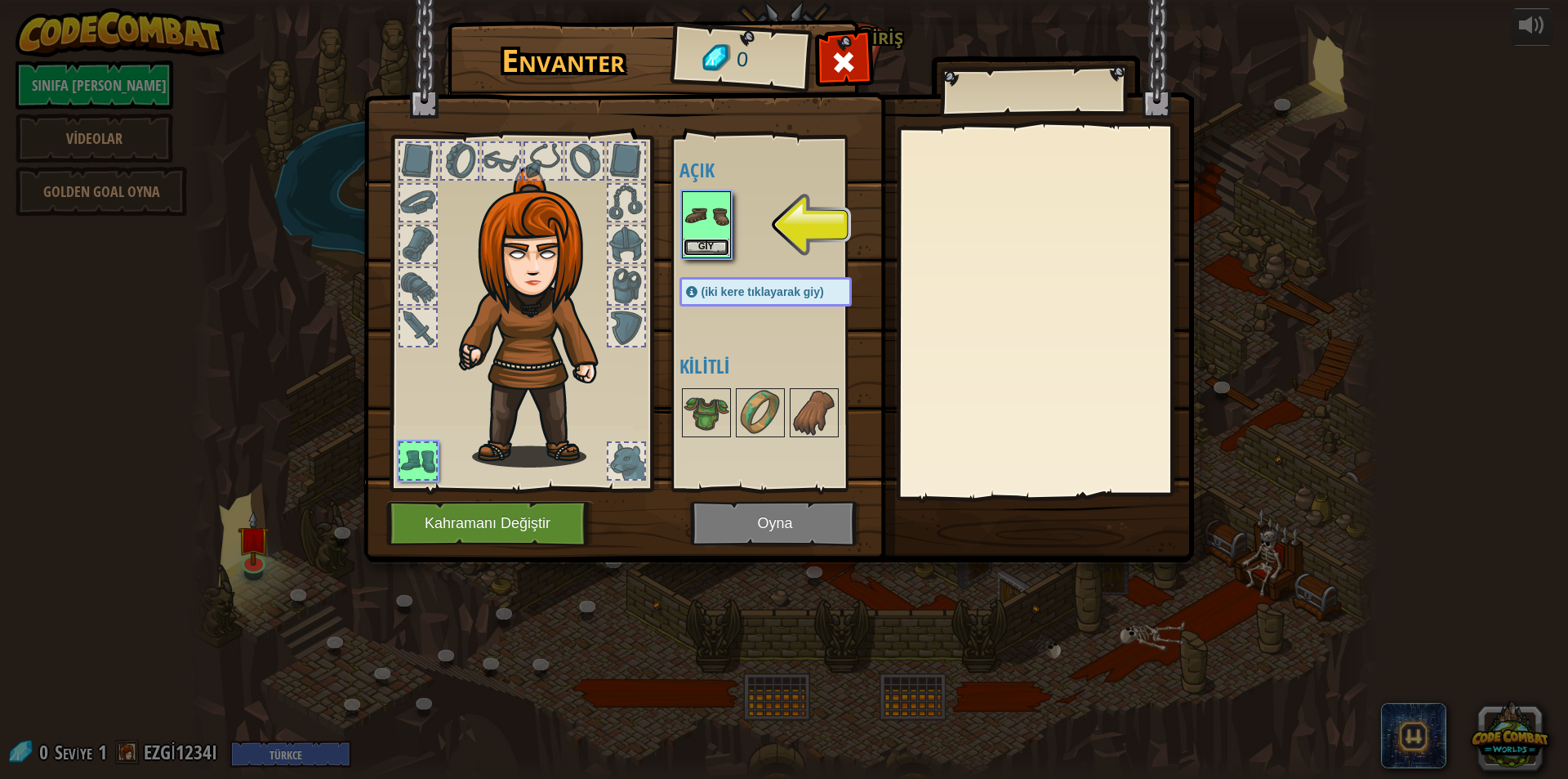
click at [719, 246] on button "Giy" at bounding box center [706, 246] width 46 height 17
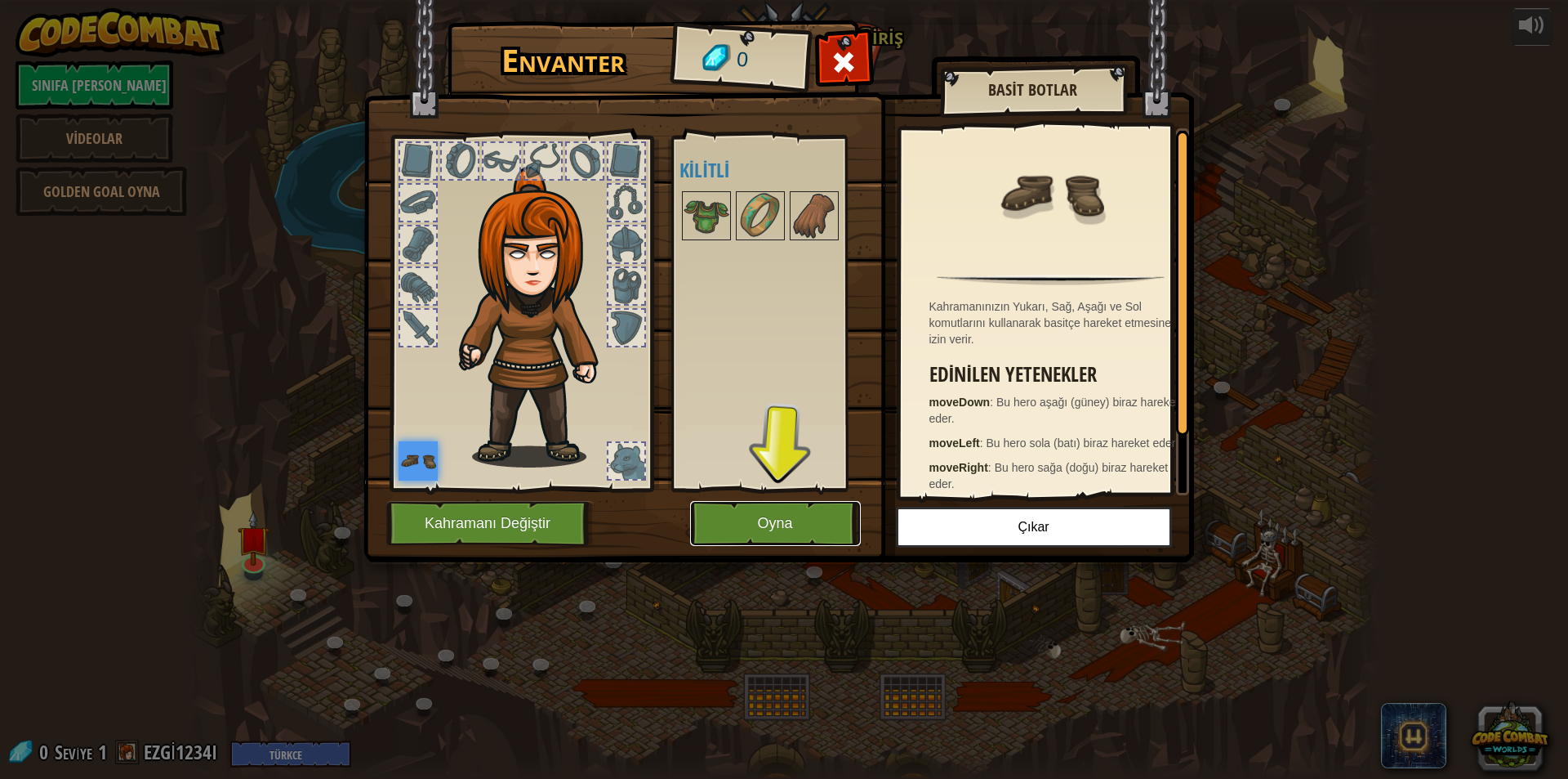
click at [723, 530] on button "Oyna" at bounding box center [776, 523] width 171 height 45
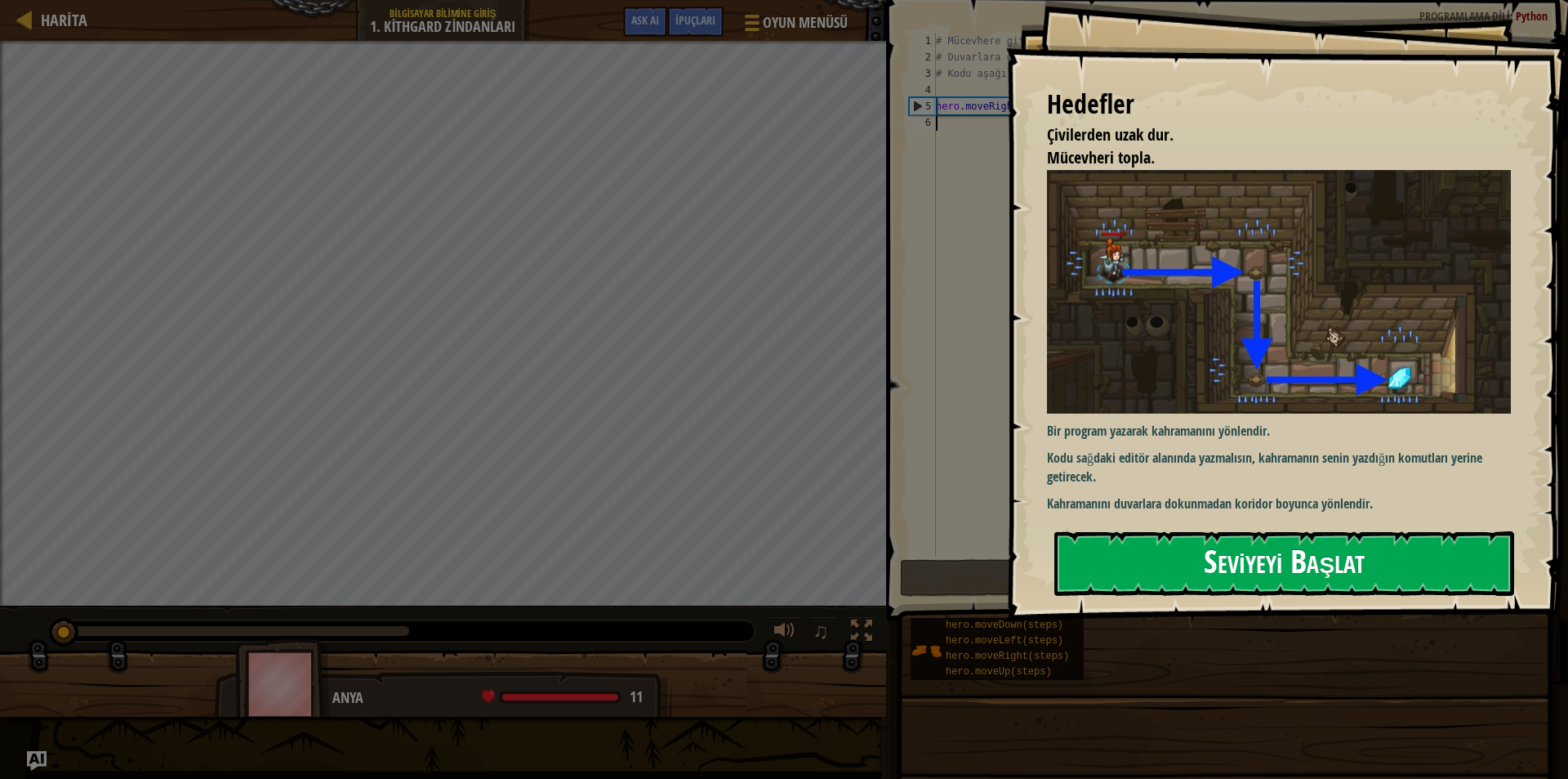
click at [1115, 580] on button "Seviyeyi Başlat" at bounding box center [1284, 563] width 460 height 65
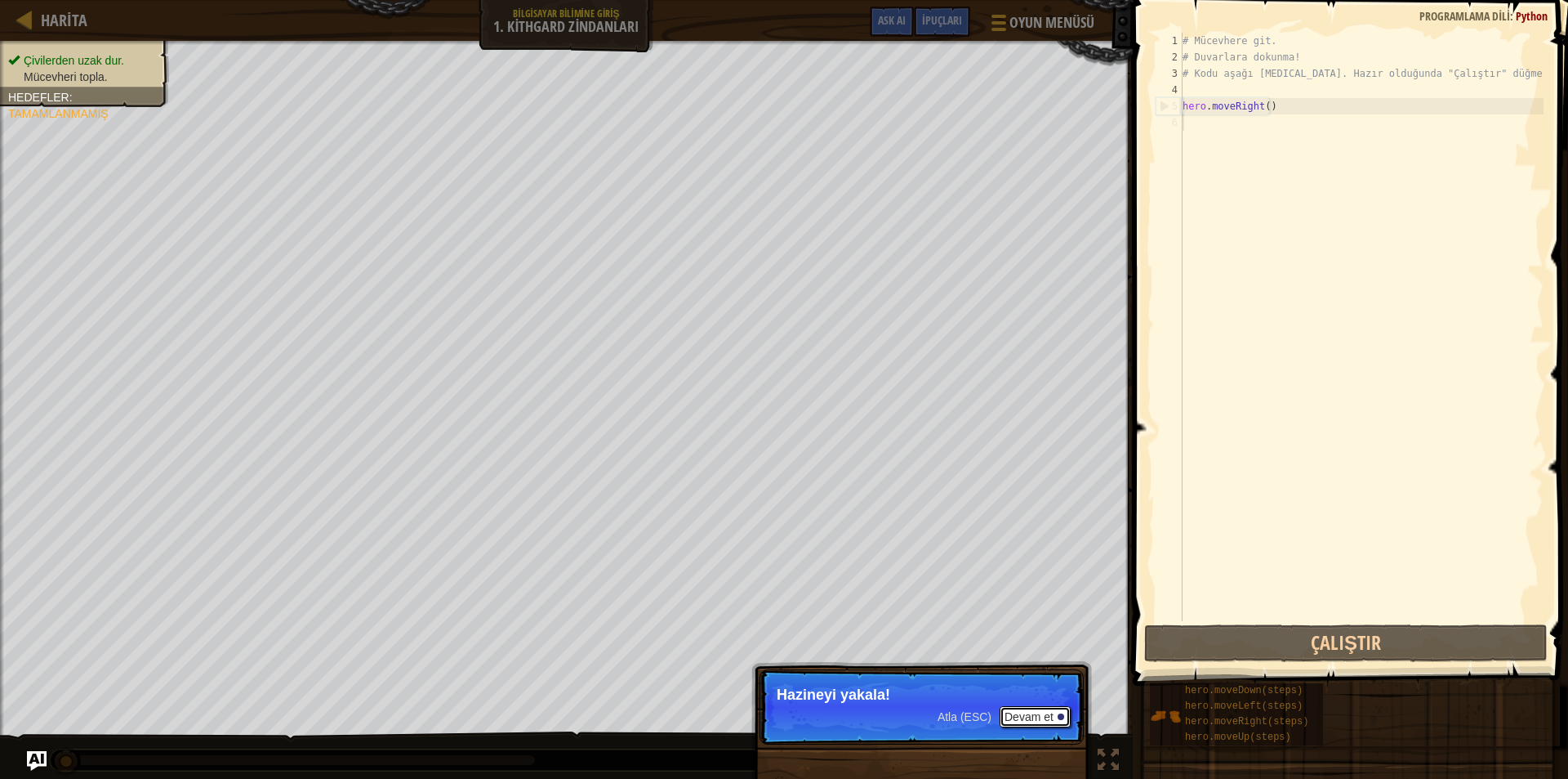
click at [1040, 714] on button "Devam et" at bounding box center [1035, 717] width 71 height 22
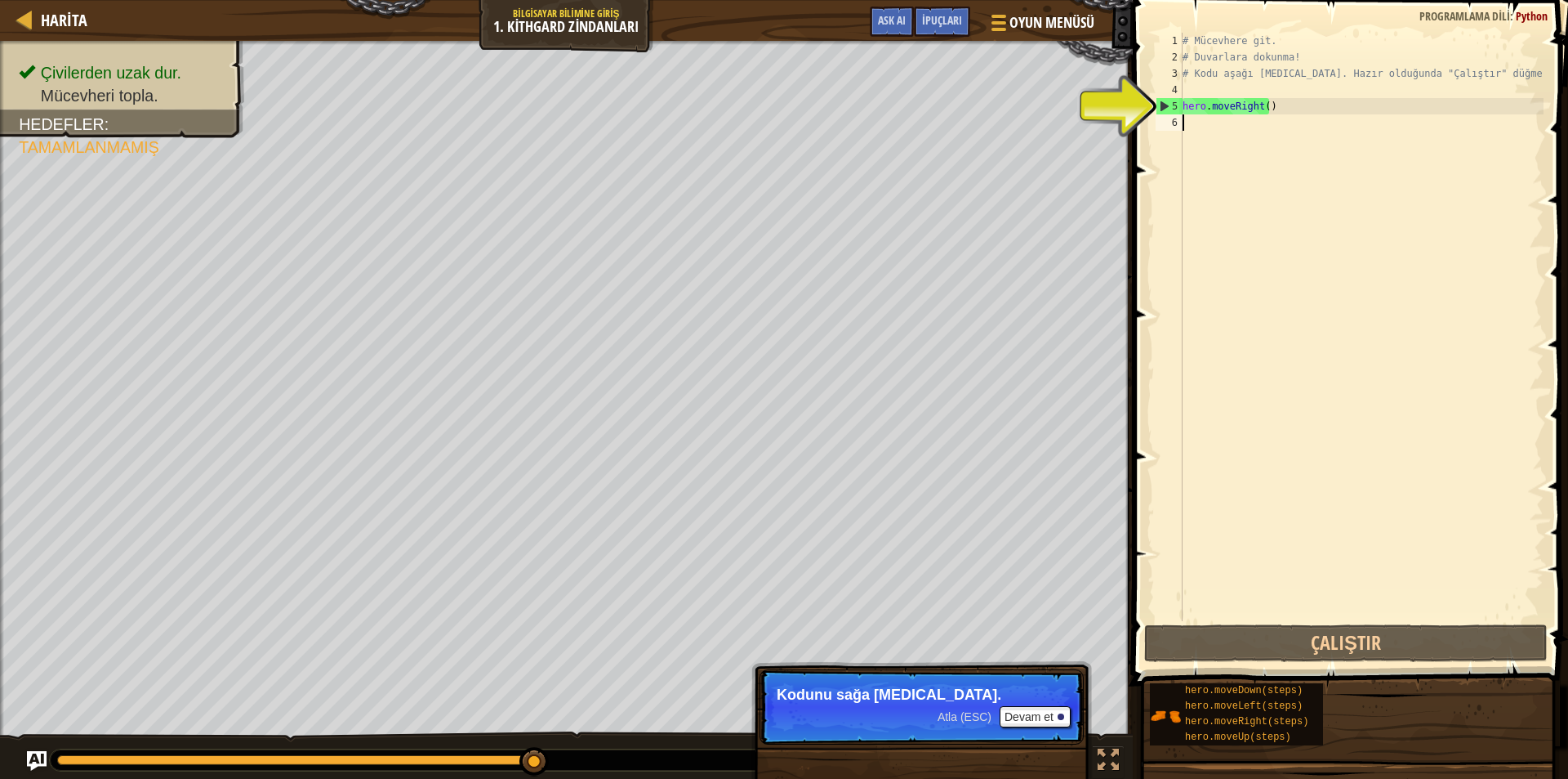
drag, startPoint x: 1261, startPoint y: 520, endPoint x: 1267, endPoint y: 510, distance: 11.7
click at [1267, 510] on div "# Mücevhere git. # Duvarlara dokunma! # Kodu aşağı [MEDICAL_DATA]. Hazır olduğu…" at bounding box center [1361, 342] width 364 height 621
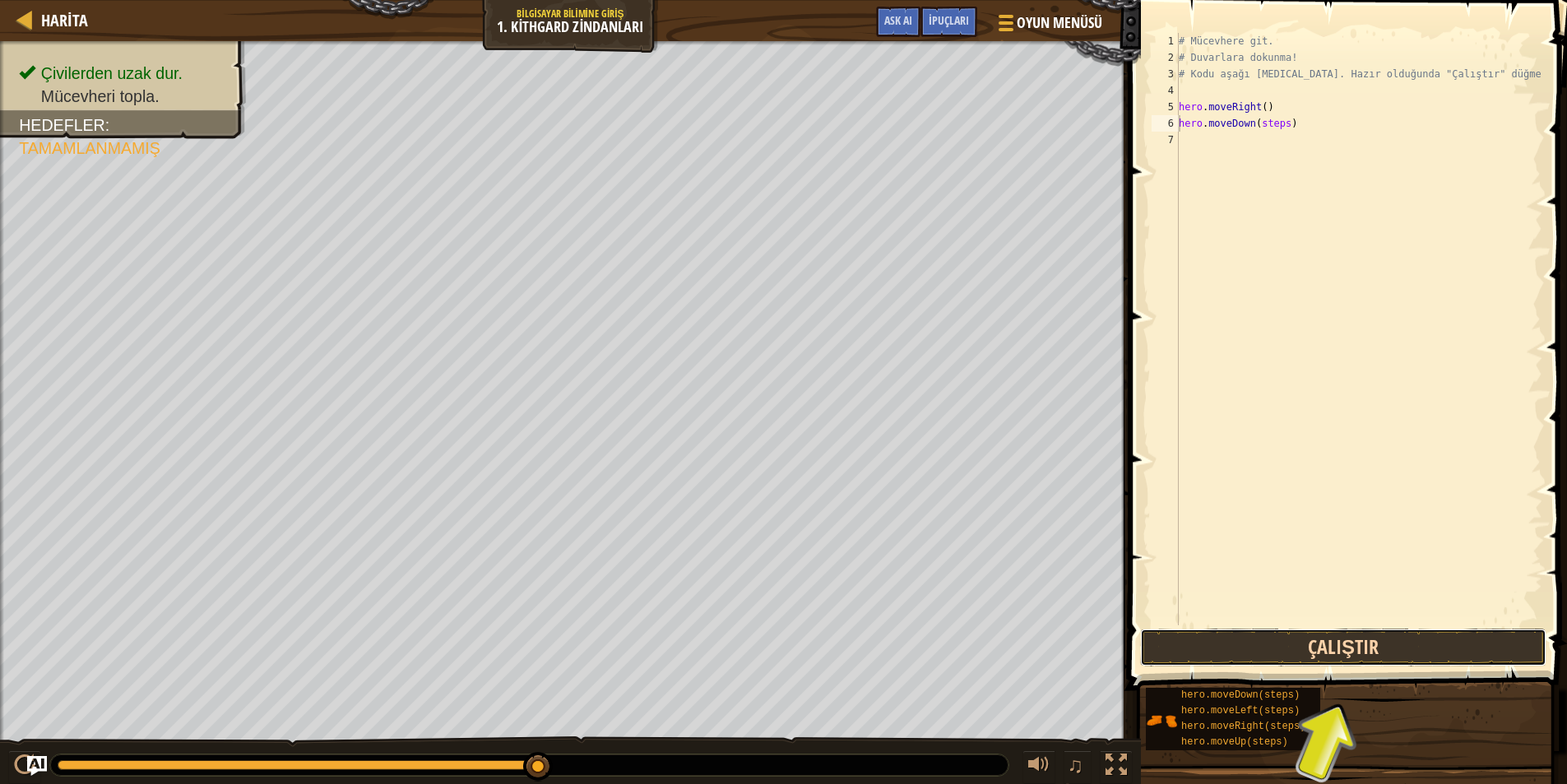
click at [1228, 643] on button "Çalıştır" at bounding box center [1343, 647] width 406 height 38
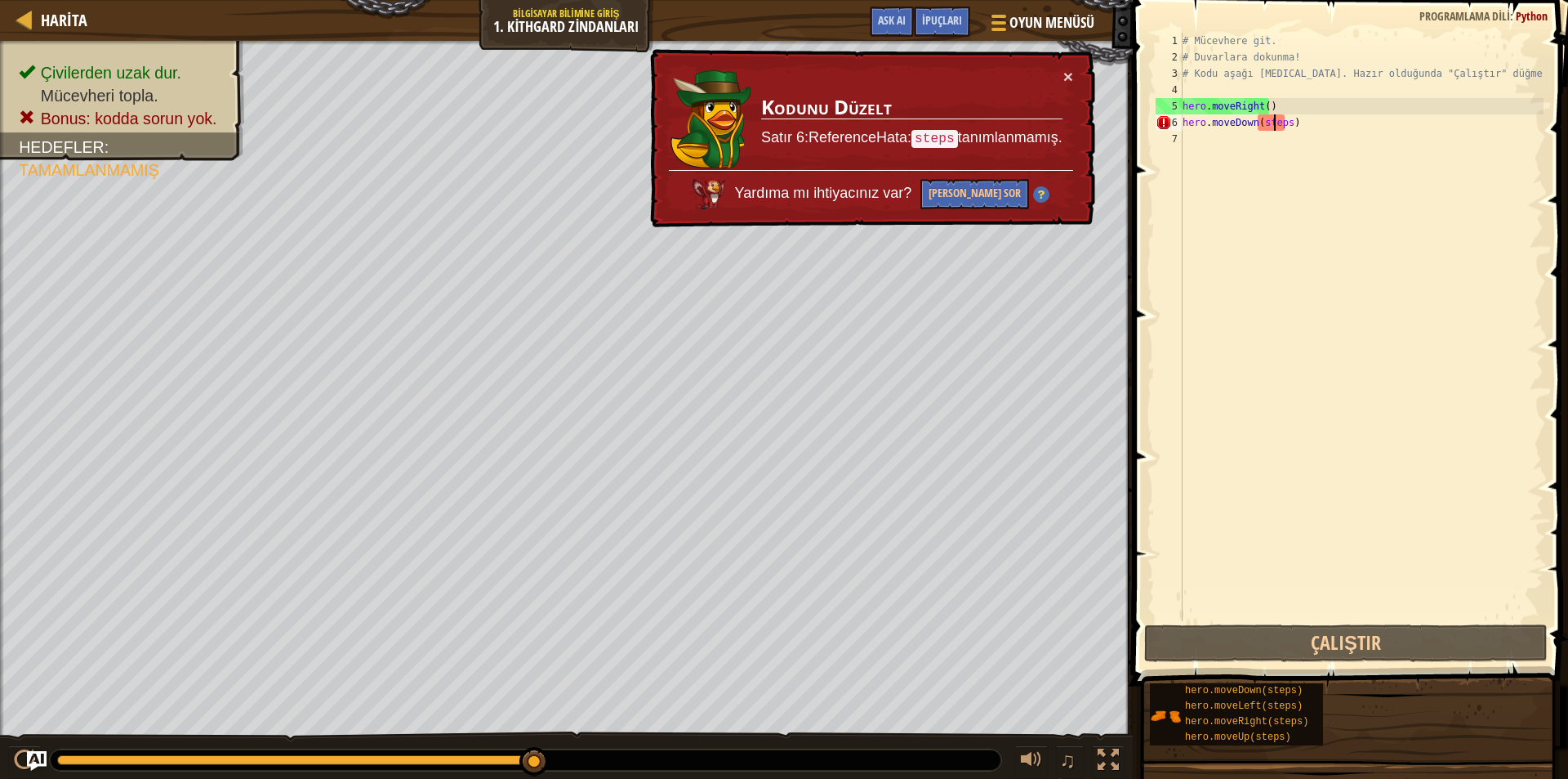
click at [1277, 130] on div "# Mücevhere git. # Duvarlara dokunma! # Kodu aşağı [MEDICAL_DATA]. Hazır olduğu…" at bounding box center [1361, 342] width 364 height 621
click at [1282, 121] on div "# Mücevhere git. # Duvarlara dokunma! # Kodu aşağı [MEDICAL_DATA]. Hazır olduğu…" at bounding box center [1361, 342] width 364 height 621
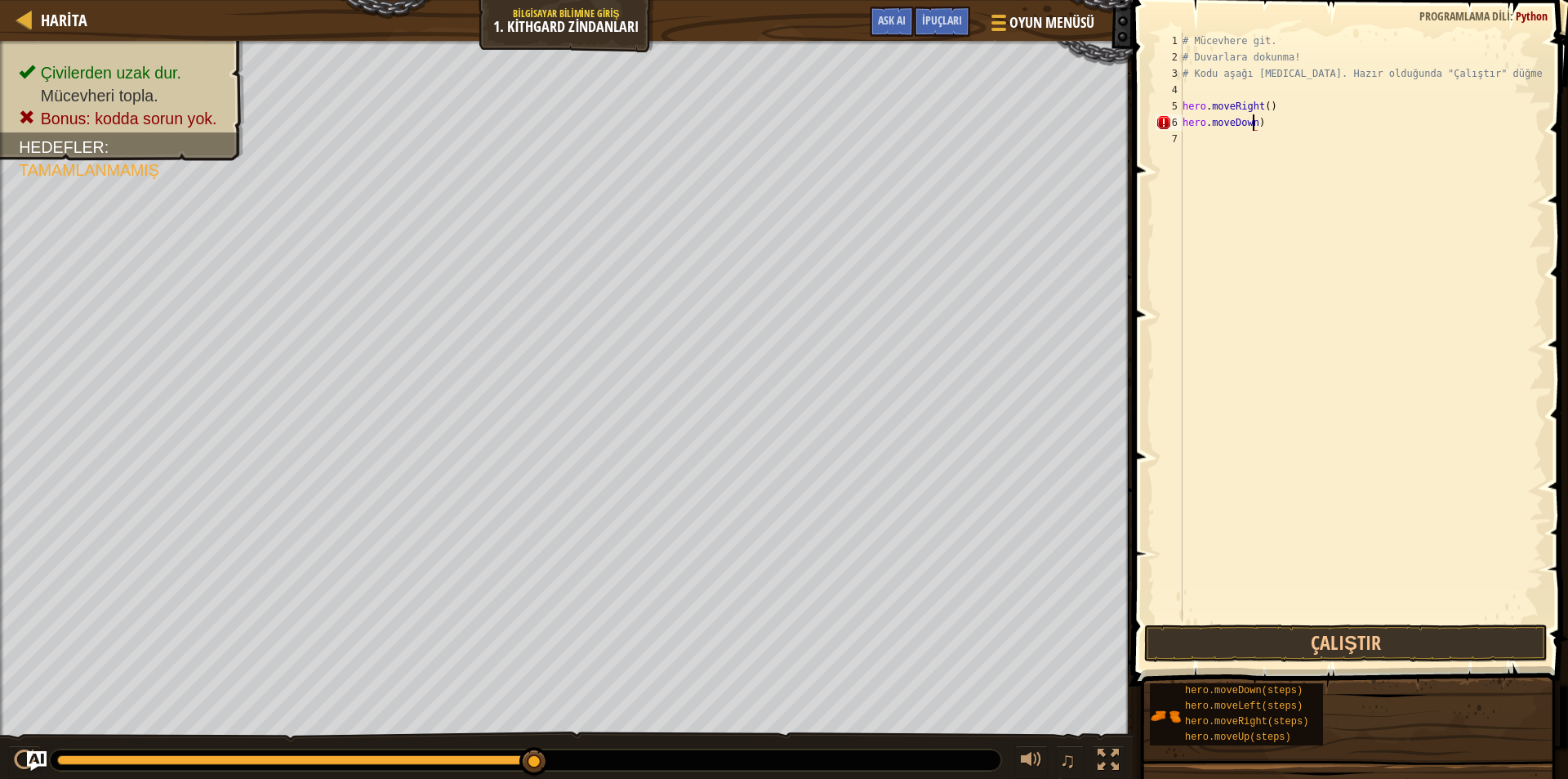
type textarea "hero.moveDown,)"
type textarea "h"
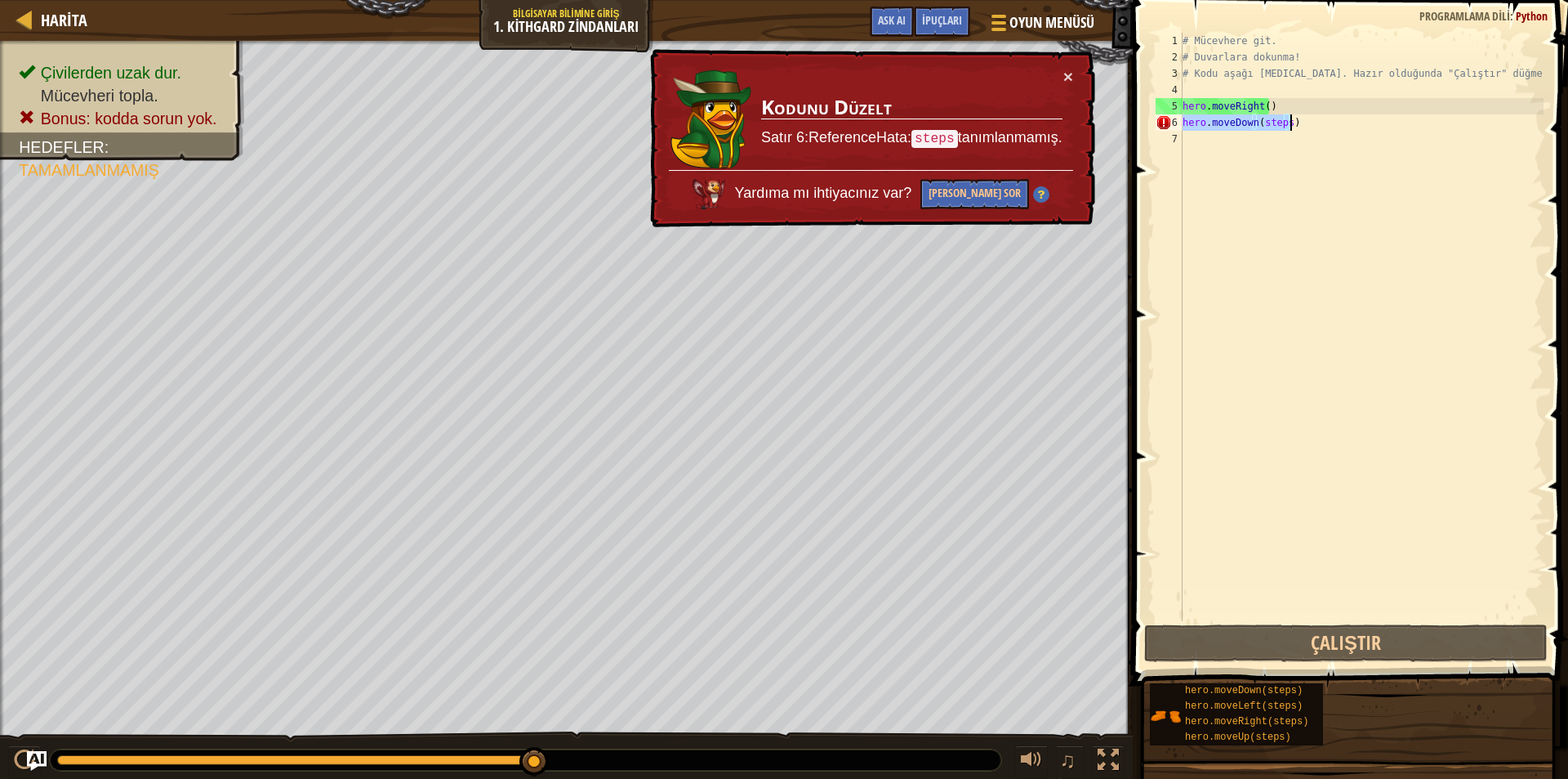
click at [1286, 120] on div "# Mücevhere git. # Duvarlara dokunma! # Kodu aşağı [MEDICAL_DATA]. Hazır olduğu…" at bounding box center [1361, 327] width 364 height 589
click at [1286, 120] on div "# Mücevhere git. # Duvarlara dokunma! # Kodu aşağı [MEDICAL_DATA]. Hazır olduğu…" at bounding box center [1361, 342] width 364 height 621
type textarea "hero.moveDown()"
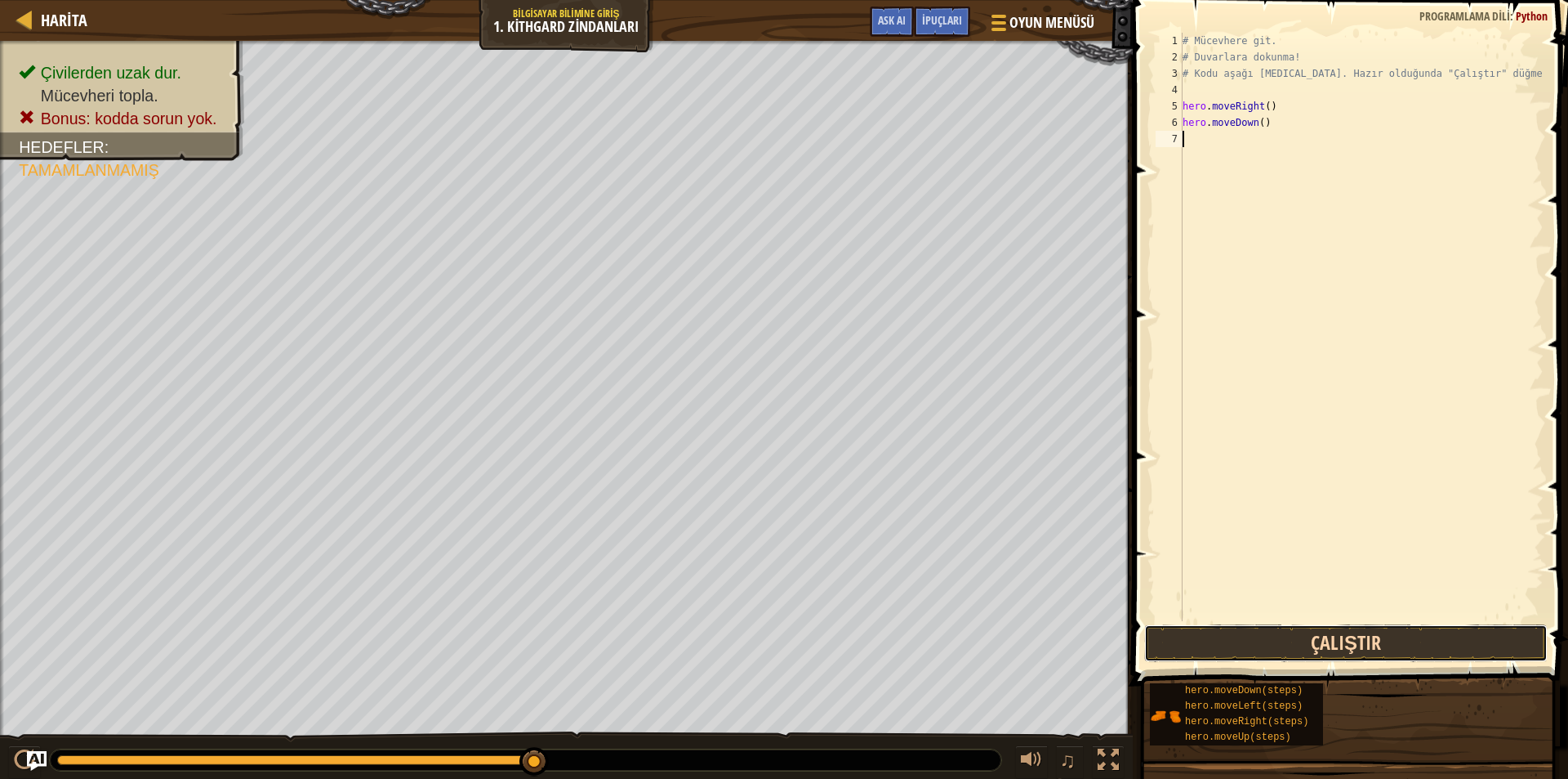
click at [1374, 648] on button "Çalıştır" at bounding box center [1345, 643] width 403 height 37
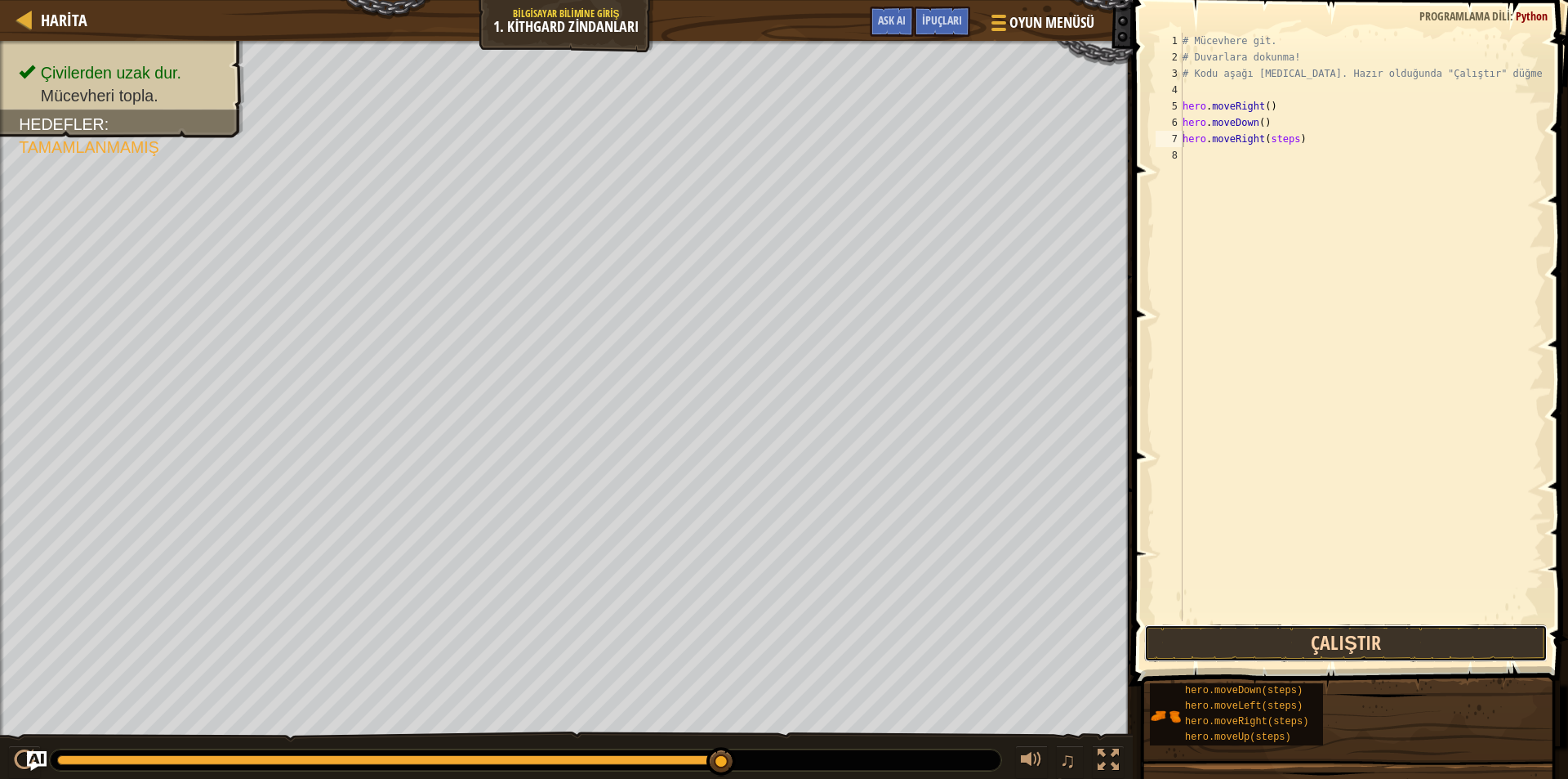
click at [1314, 632] on button "Çalıştır" at bounding box center [1345, 643] width 403 height 37
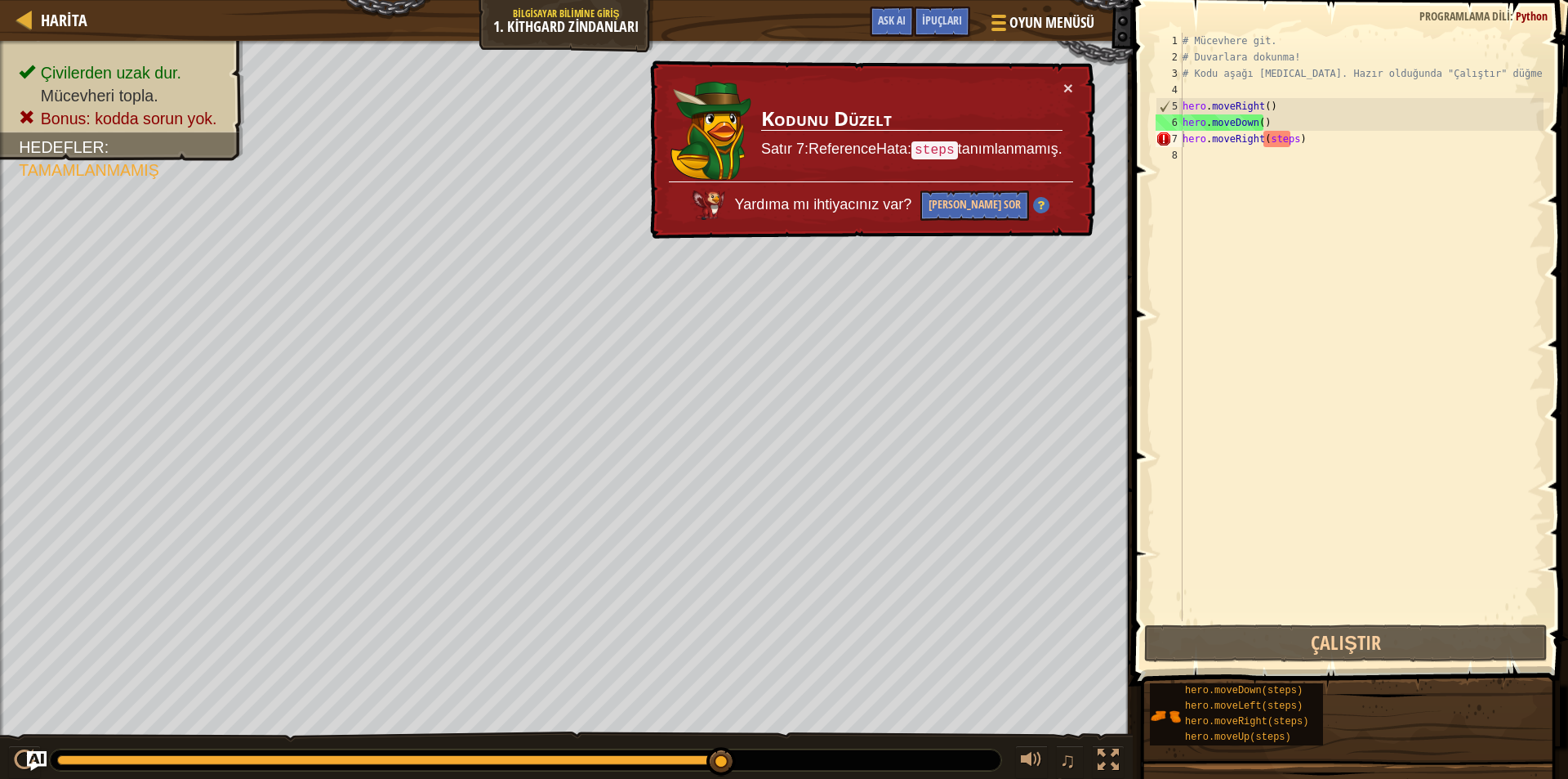
drag, startPoint x: 997, startPoint y: 106, endPoint x: 1008, endPoint y: 106, distance: 11.0
click at [1008, 106] on td "Kodunu Düzelt Satır 7:Reference[PERSON_NAME]: steps tanımlanmamış." at bounding box center [911, 130] width 303 height 102
click at [1289, 141] on div "# Mücevhere git. # Duvarlara dokunma! # Kodu aşağı [MEDICAL_DATA]. Hazır olduğu…" at bounding box center [1361, 342] width 364 height 621
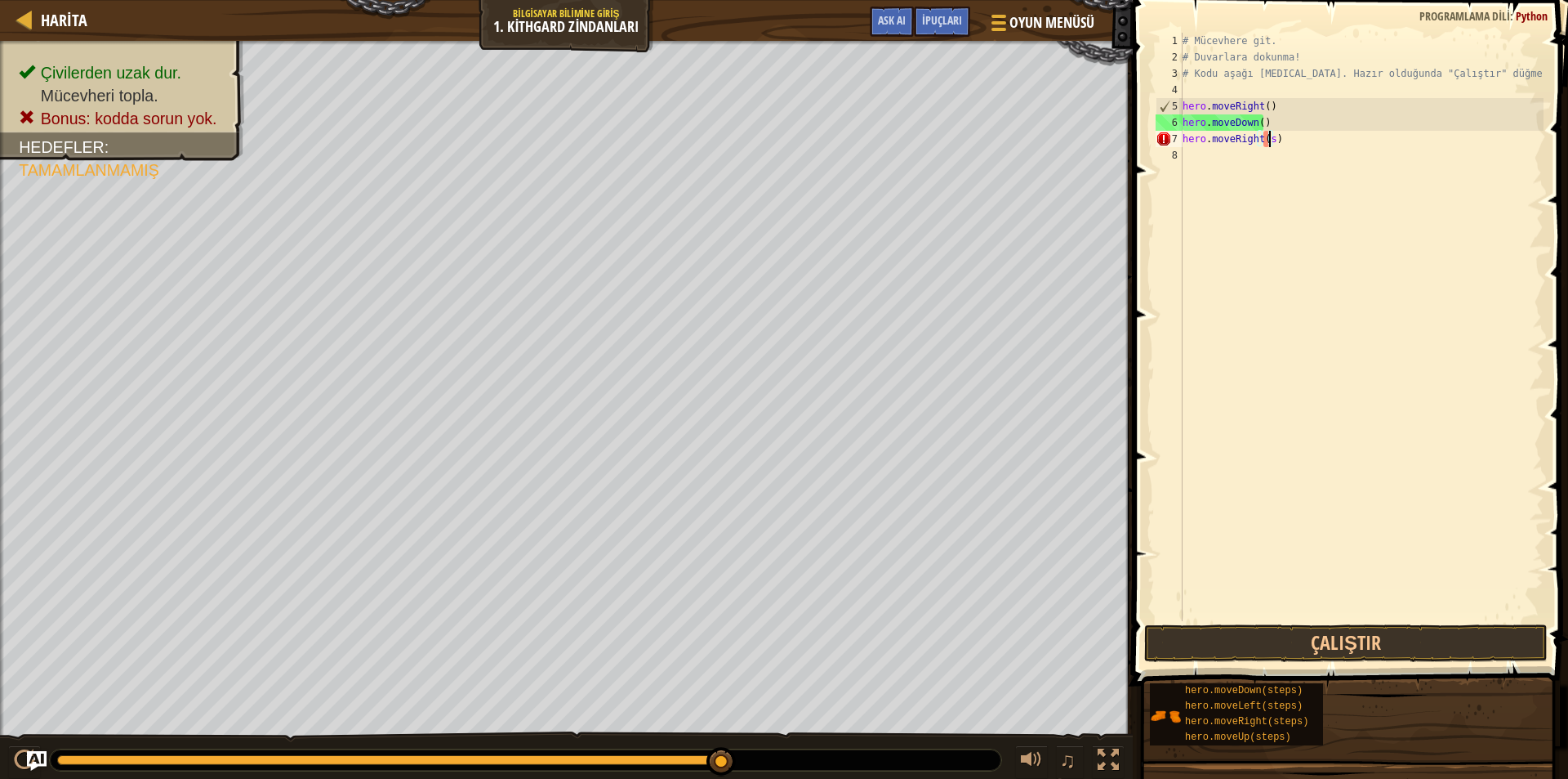
type textarea "hero.moveRight()"
click at [1217, 662] on span at bounding box center [1351, 320] width 448 height 734
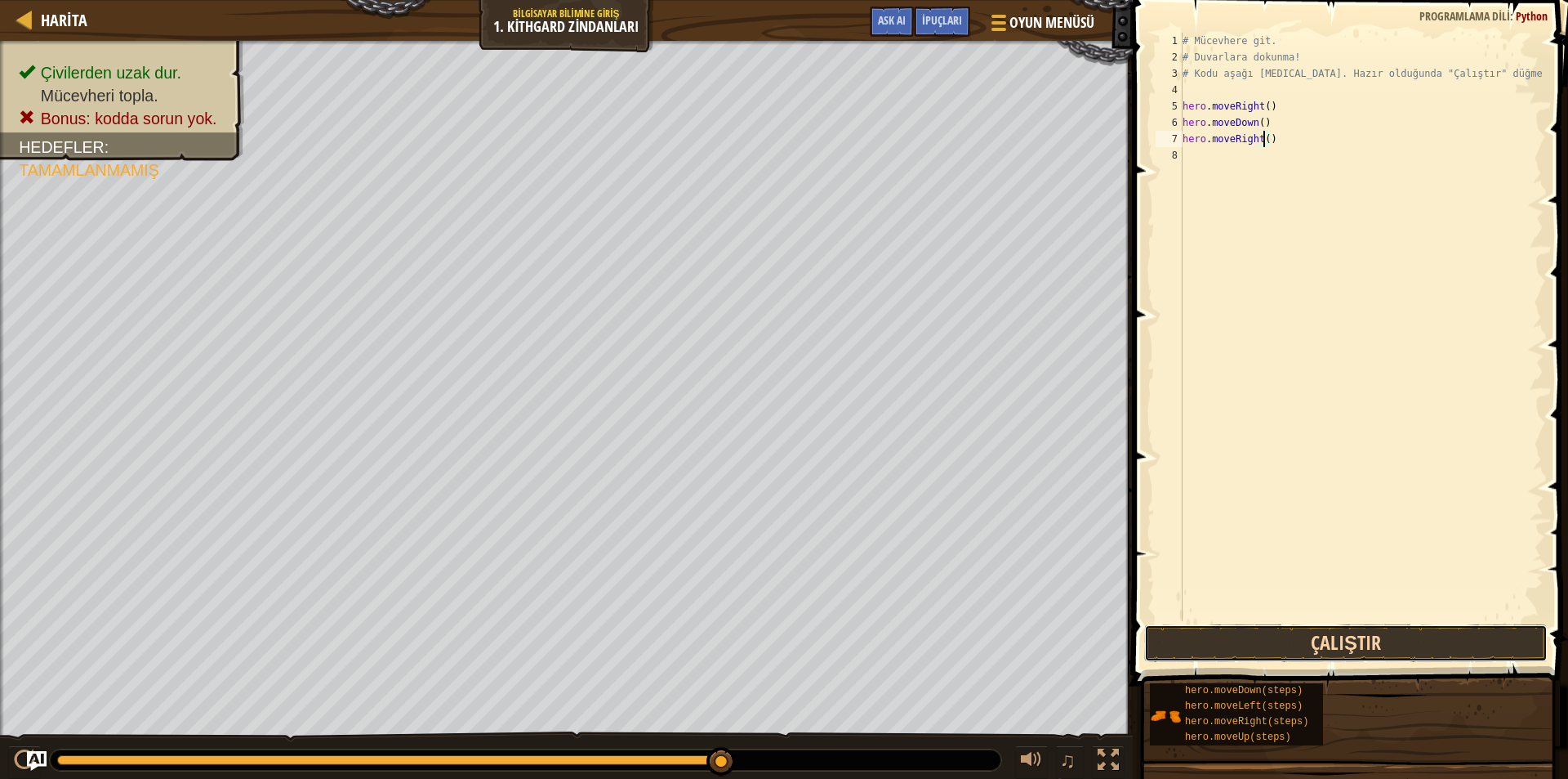
click at [1206, 647] on button "Çalıştır" at bounding box center [1345, 643] width 403 height 37
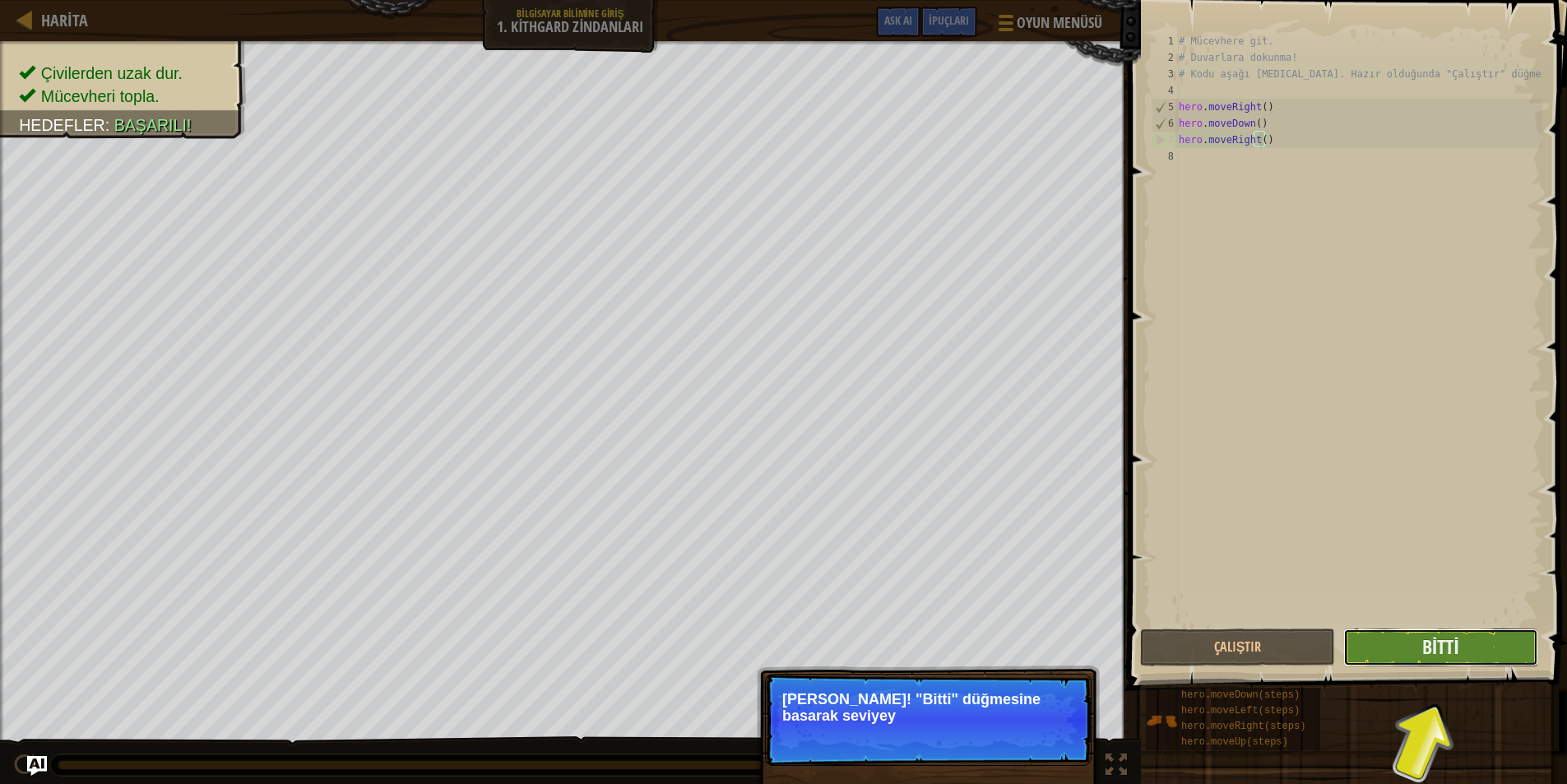
click at [1415, 632] on button "Bitti" at bounding box center [1441, 647] width 195 height 38
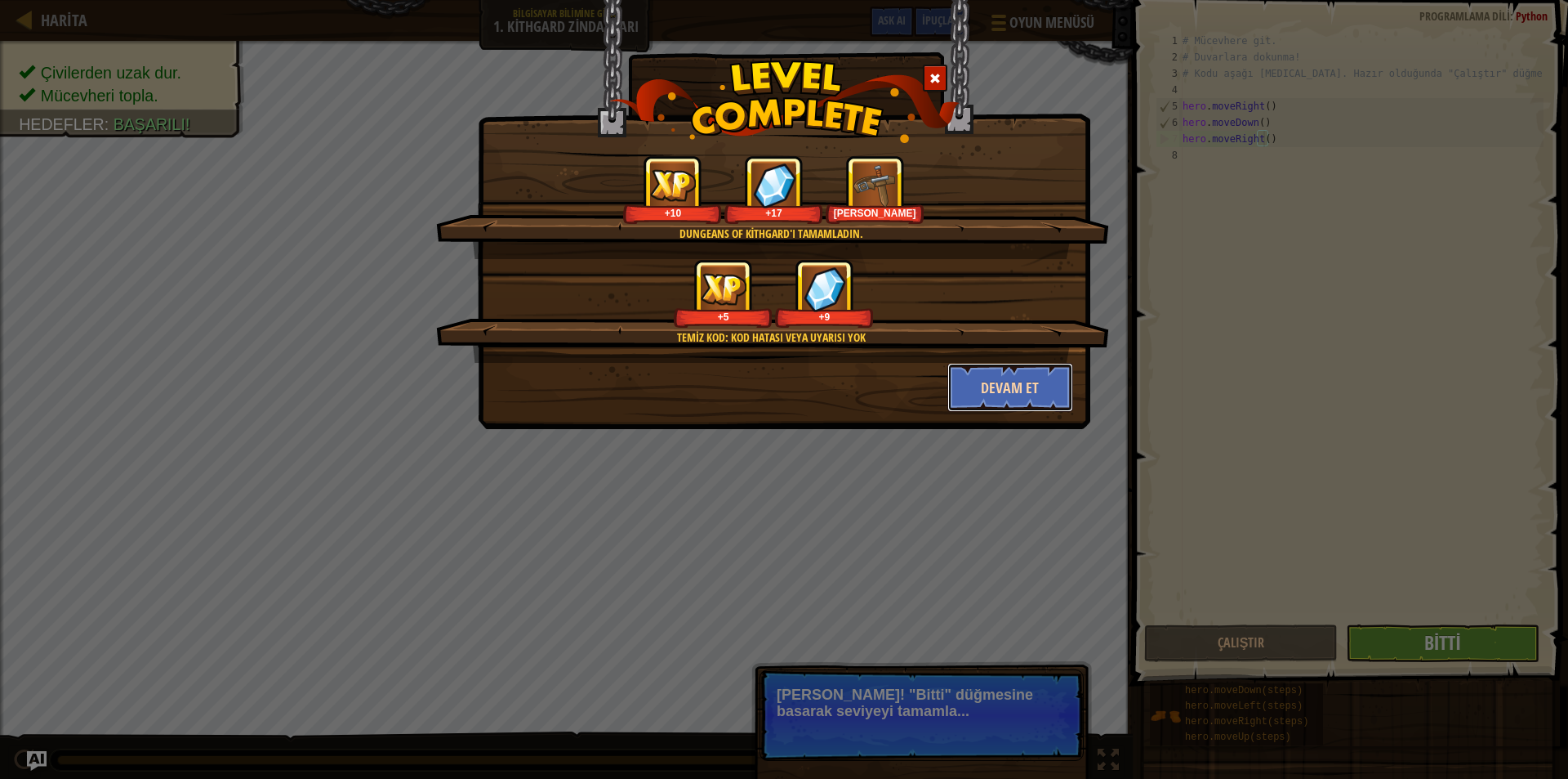
click at [1041, 368] on button "Devam et" at bounding box center [1010, 388] width 126 height 49
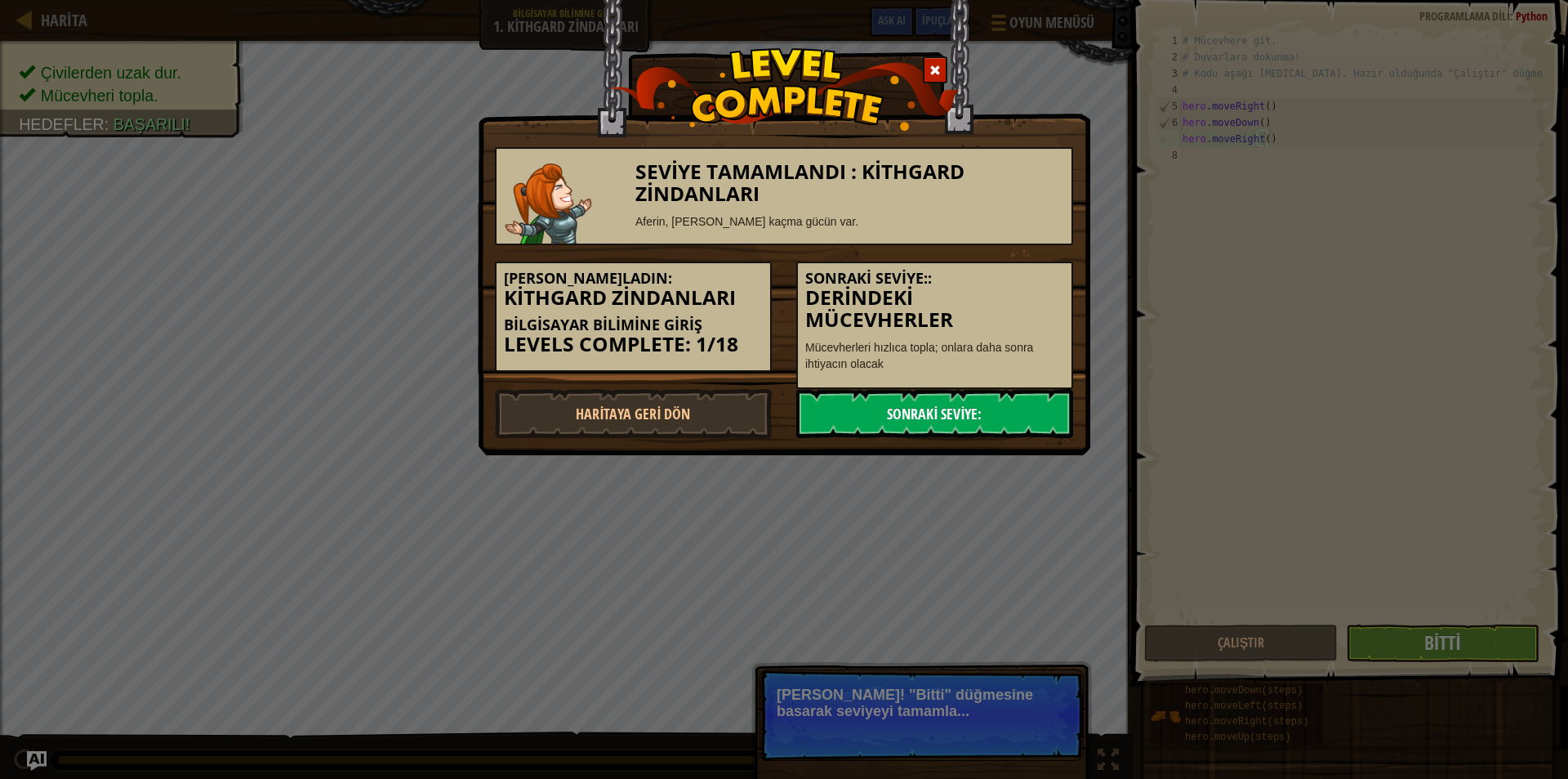
click at [907, 416] on link "Sonraki Seviye:" at bounding box center [935, 413] width 277 height 49
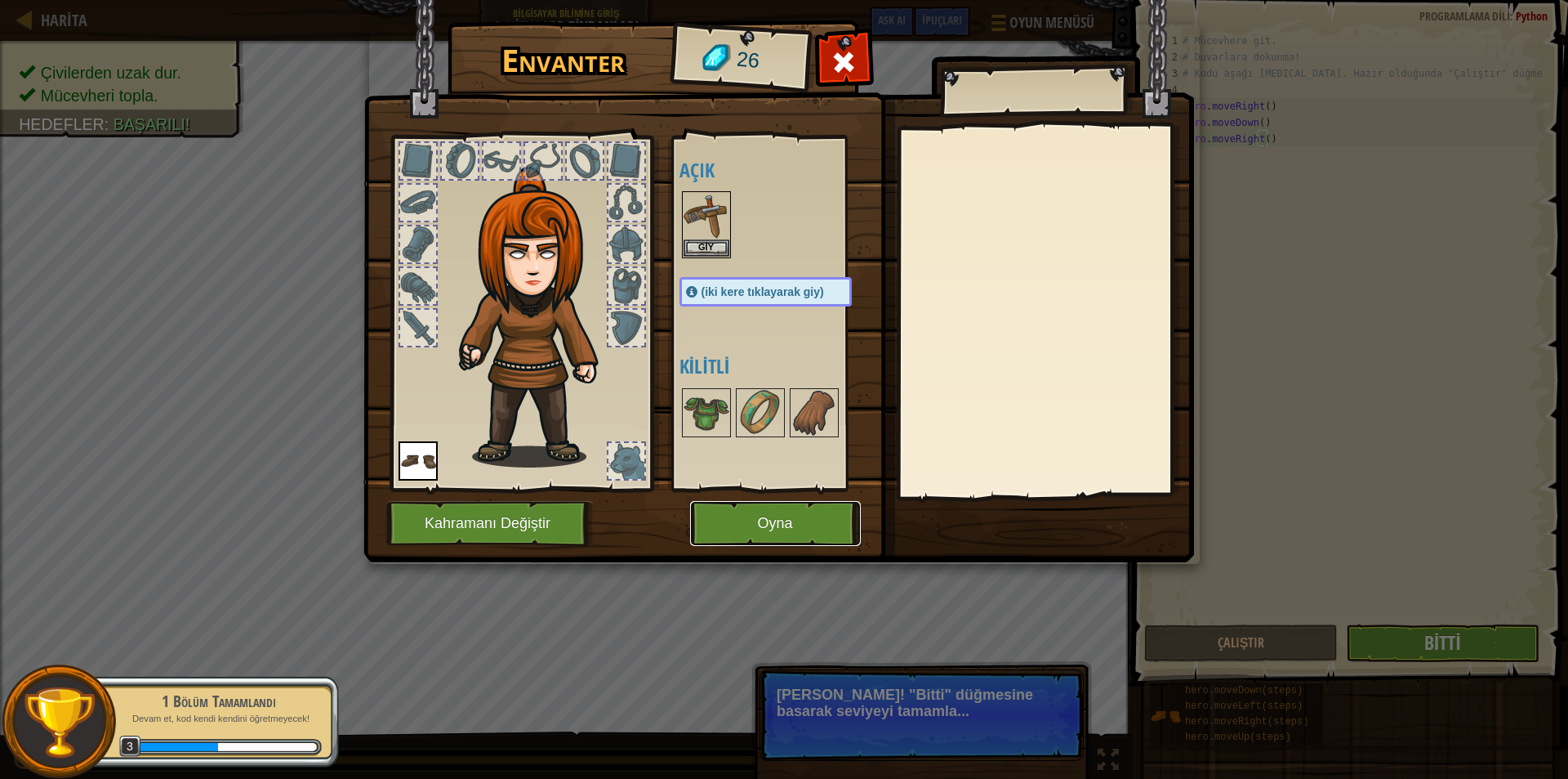
click at [792, 515] on button "Oyna" at bounding box center [776, 523] width 171 height 45
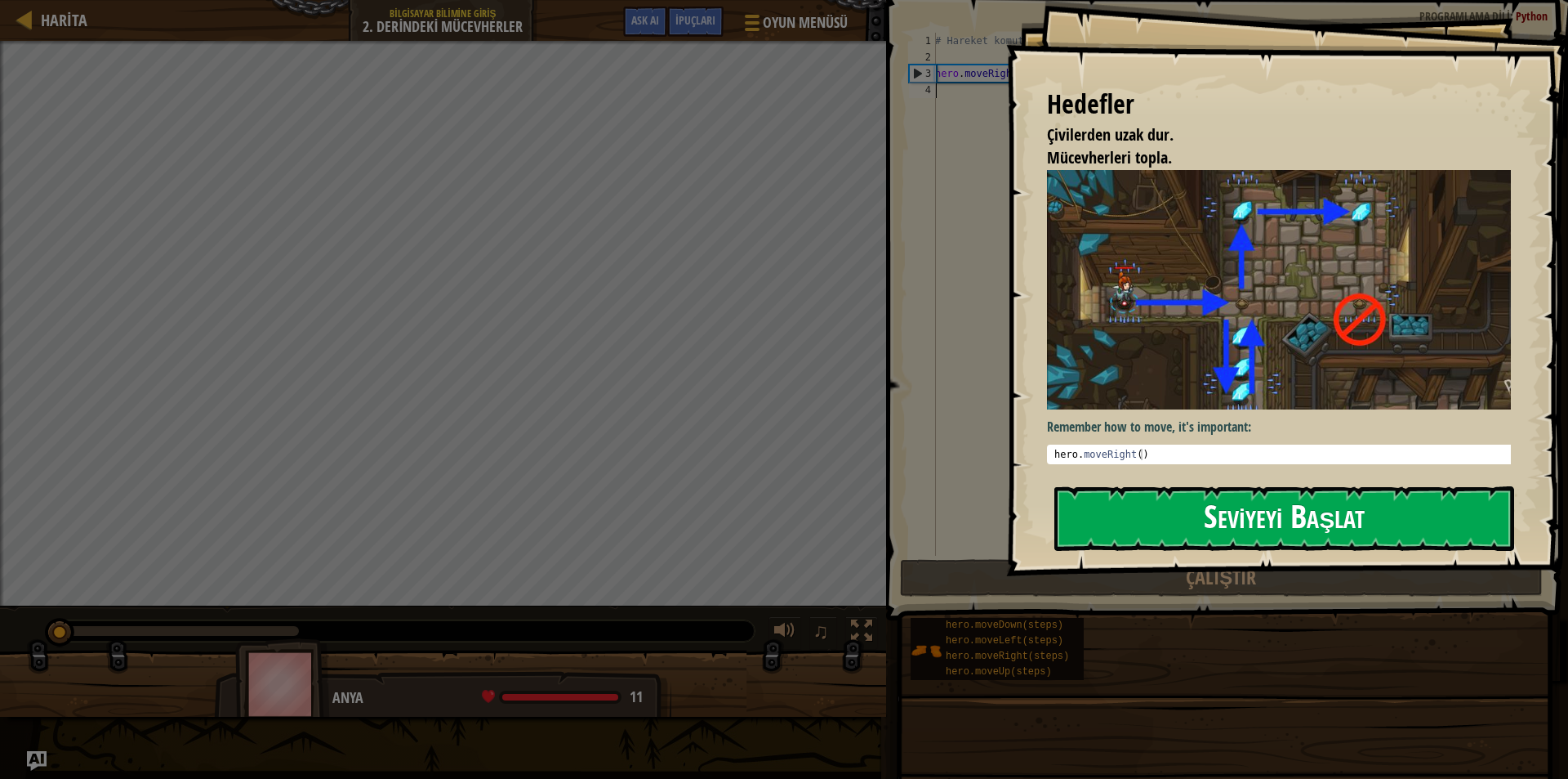
click at [1181, 509] on button "Seviyeyi Başlat" at bounding box center [1284, 519] width 460 height 65
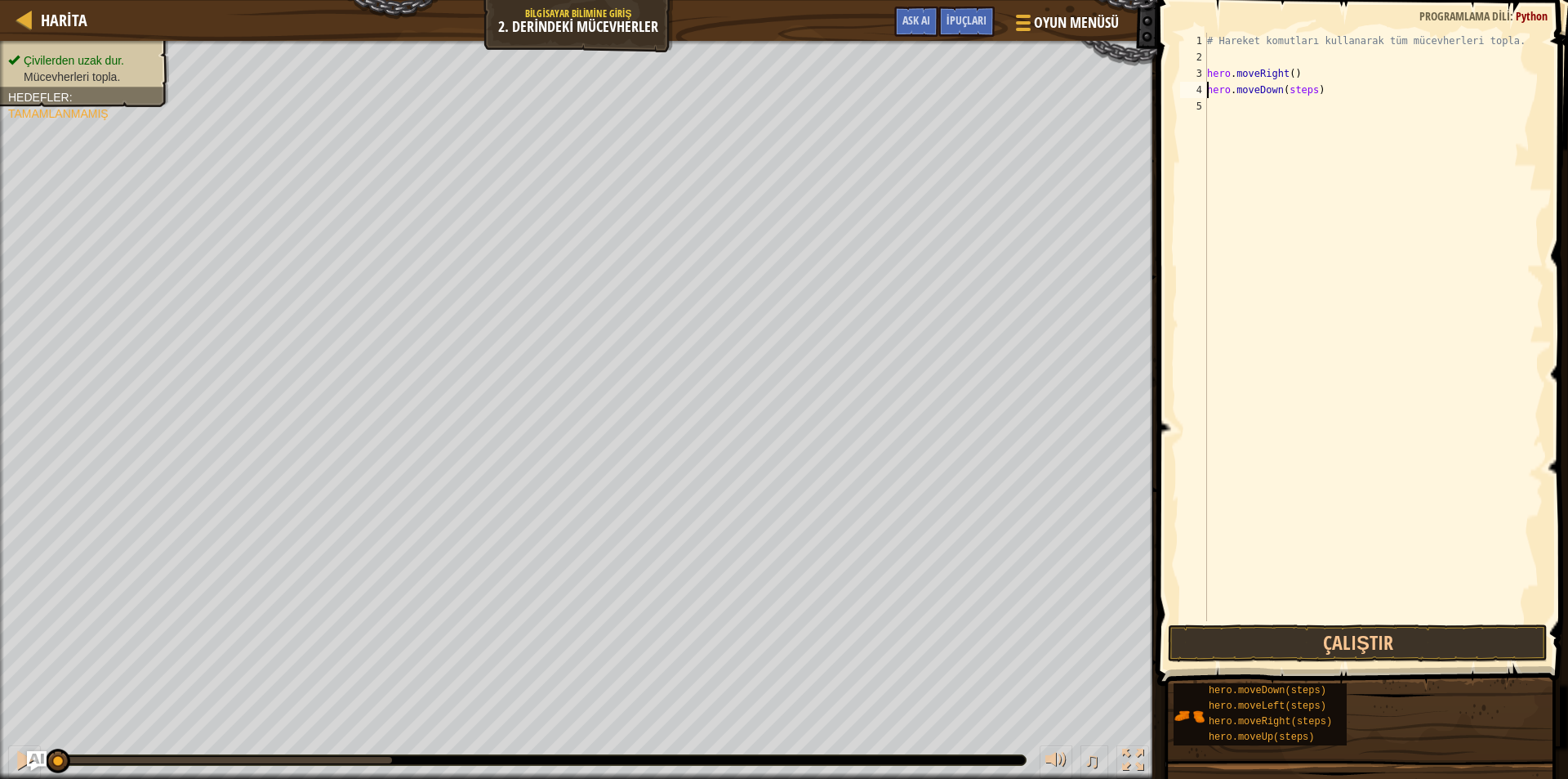
click at [1304, 97] on div "# Hareket komutları kullanarak tüm mücevherleri topla. hero . moveRight ( ) her…" at bounding box center [1374, 342] width 339 height 621
click at [1288, 97] on div "# Hareket komutları kullanarak tüm mücevherleri topla. hero . moveRight ( ) her…" at bounding box center [1374, 342] width 339 height 621
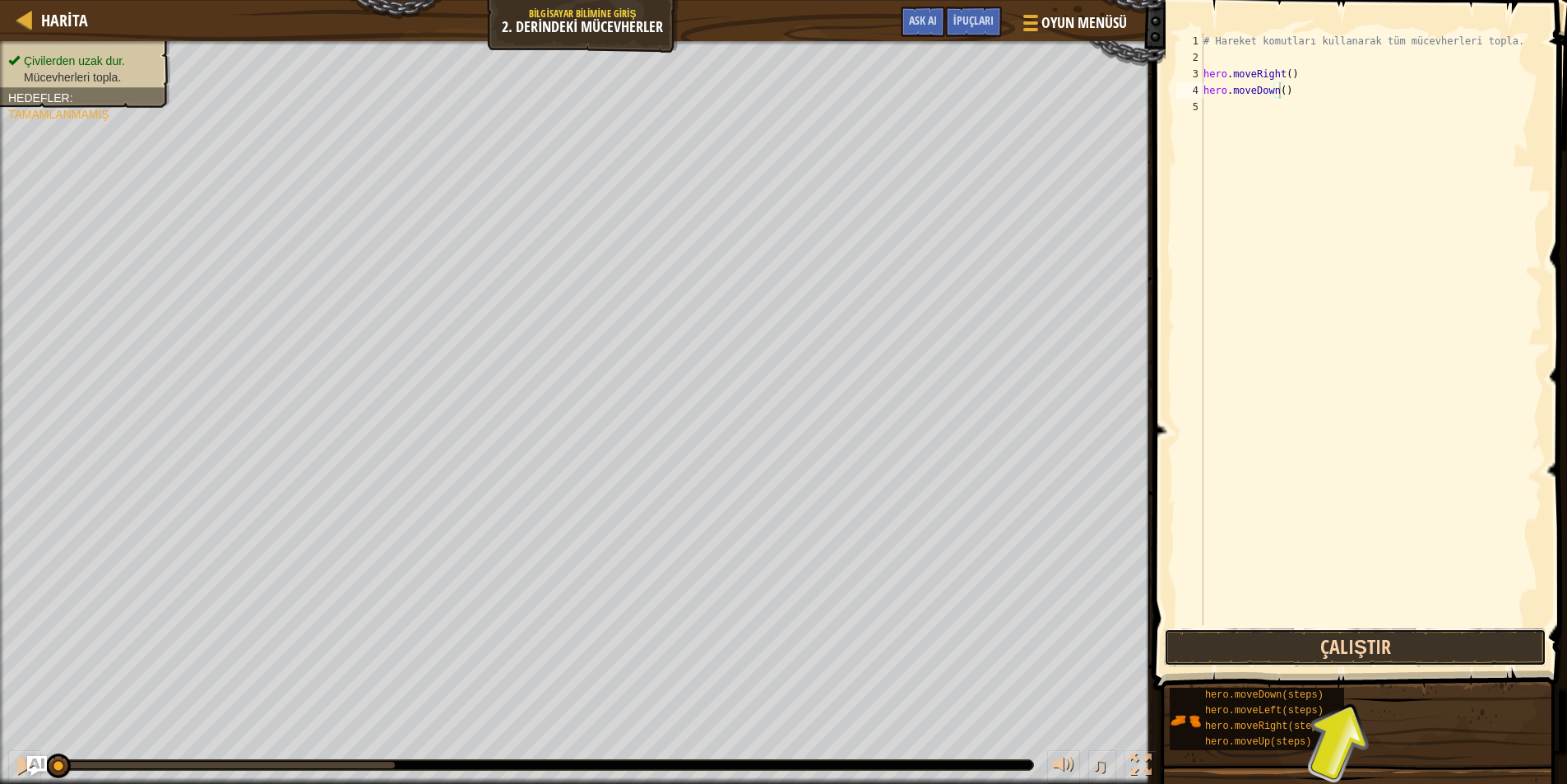
click at [1201, 629] on button "Çalıştır" at bounding box center [1355, 647] width 382 height 38
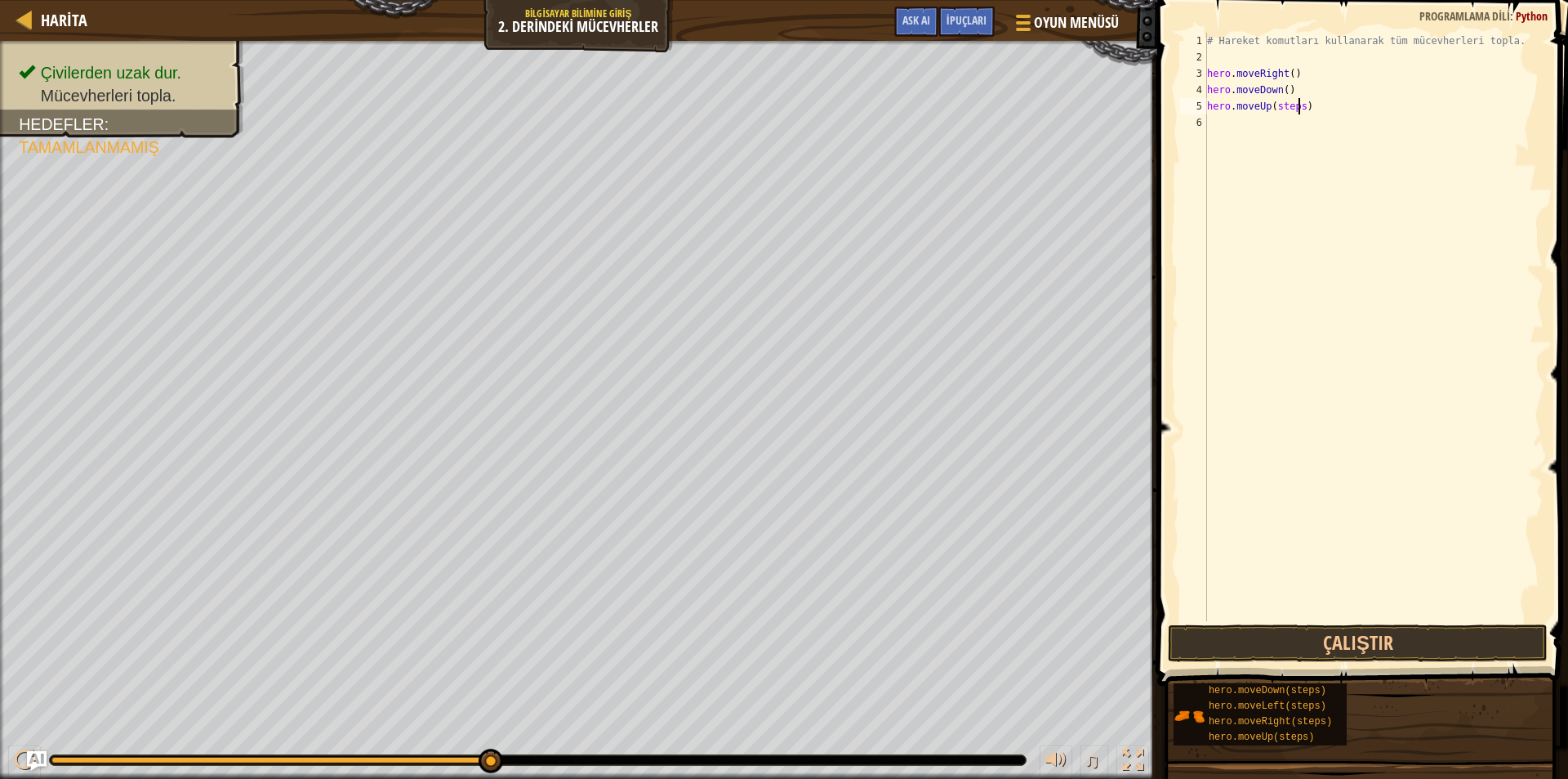
click at [1296, 110] on div "# Hareket komutları kullanarak tüm mücevherleri topla. hero . moveRight ( ) her…" at bounding box center [1374, 342] width 339 height 621
click at [1238, 640] on button "Çalıştır" at bounding box center [1357, 643] width 379 height 37
click at [1315, 139] on div "# Hareket komutları kullanarak tüm mücevherleri topla. hero . moveRight ( ) her…" at bounding box center [1374, 342] width 339 height 621
click at [1296, 120] on div "# Hareket komutları kullanarak tüm mücevherleri topla. hero . moveRight ( ) her…" at bounding box center [1374, 342] width 339 height 621
type textarea "hero.moveUp()"
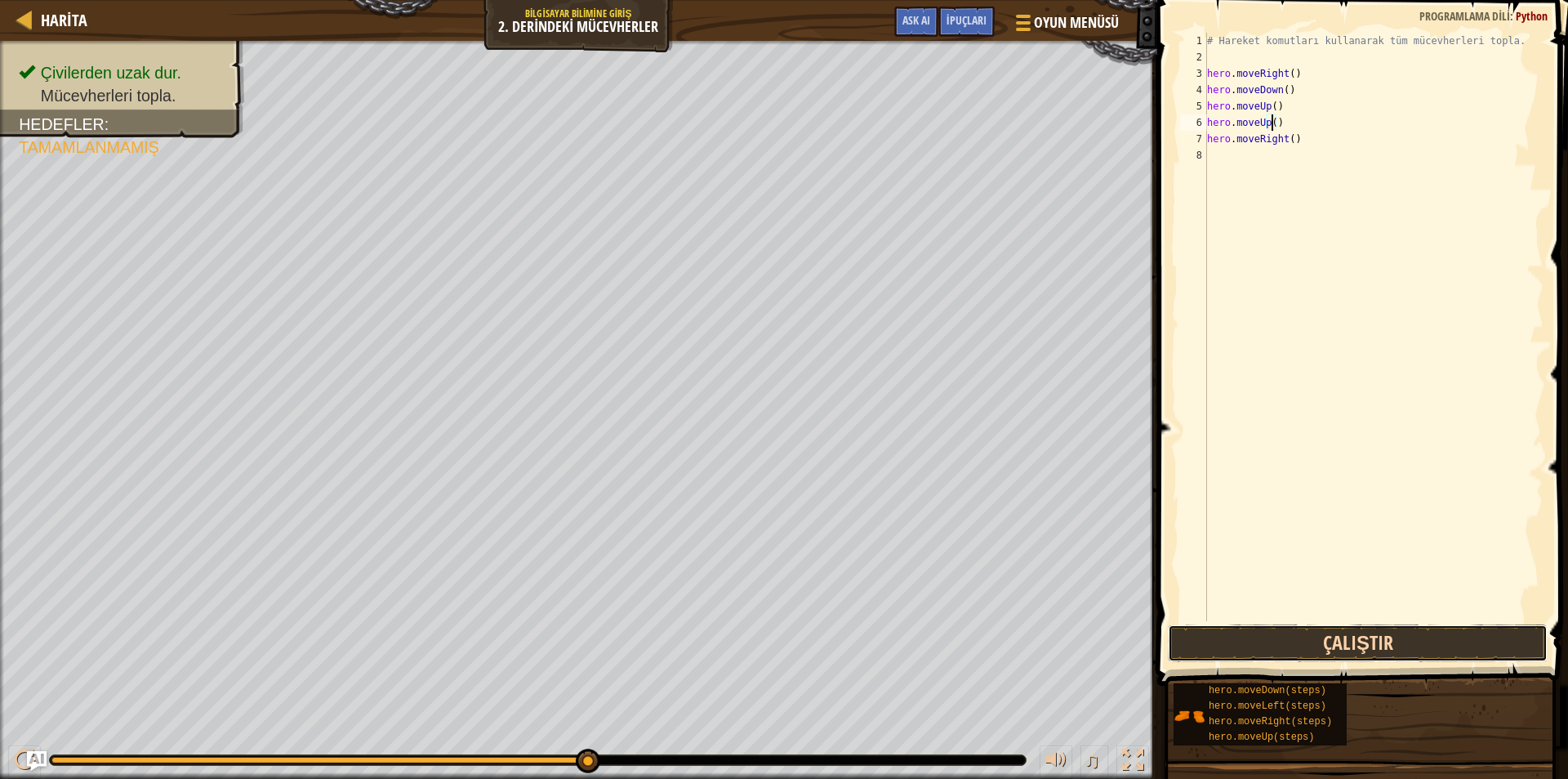
click at [1263, 643] on button "Çalıştır" at bounding box center [1357, 643] width 379 height 37
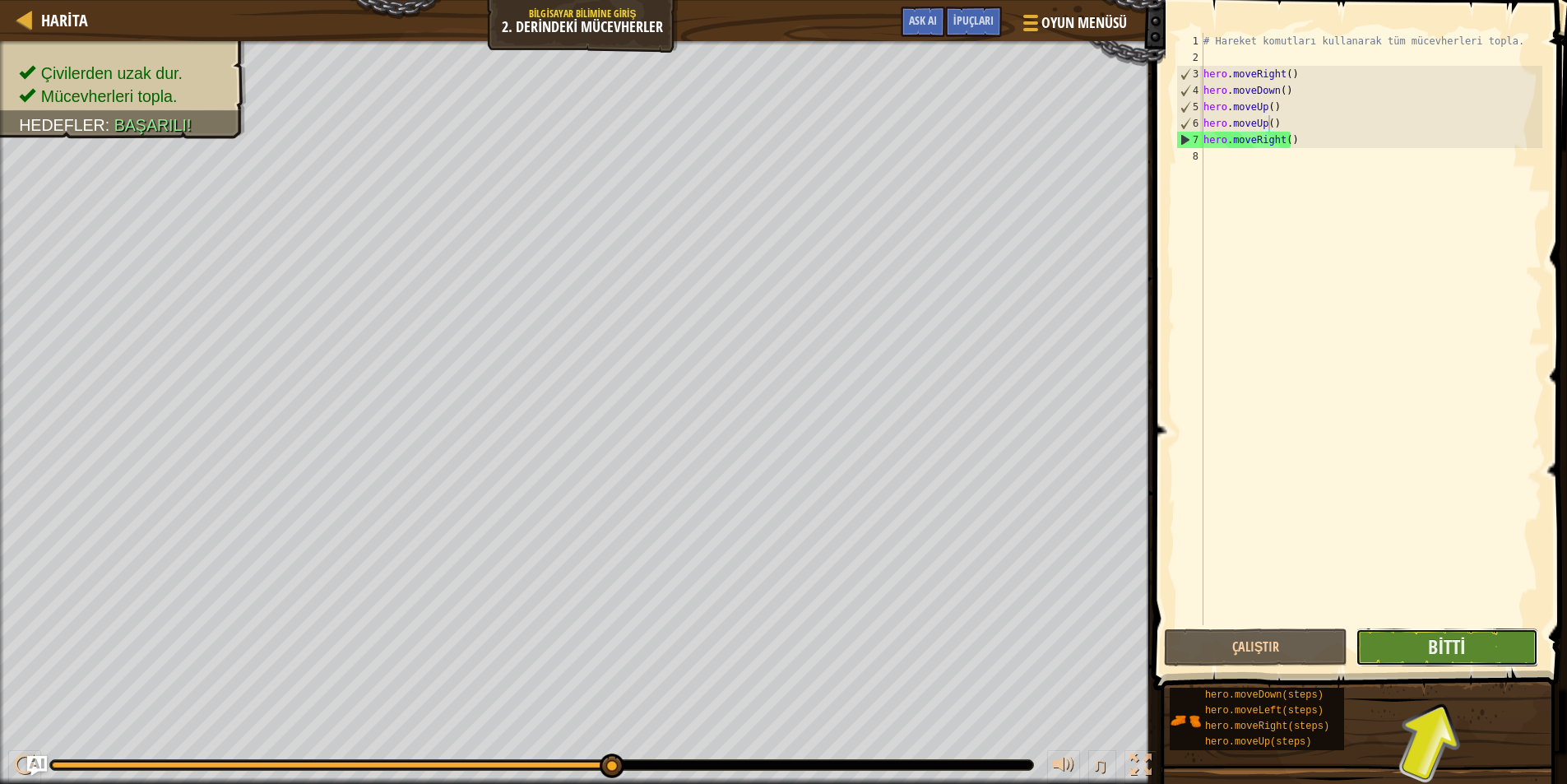
click at [1409, 660] on button "Bitti" at bounding box center [1447, 647] width 184 height 38
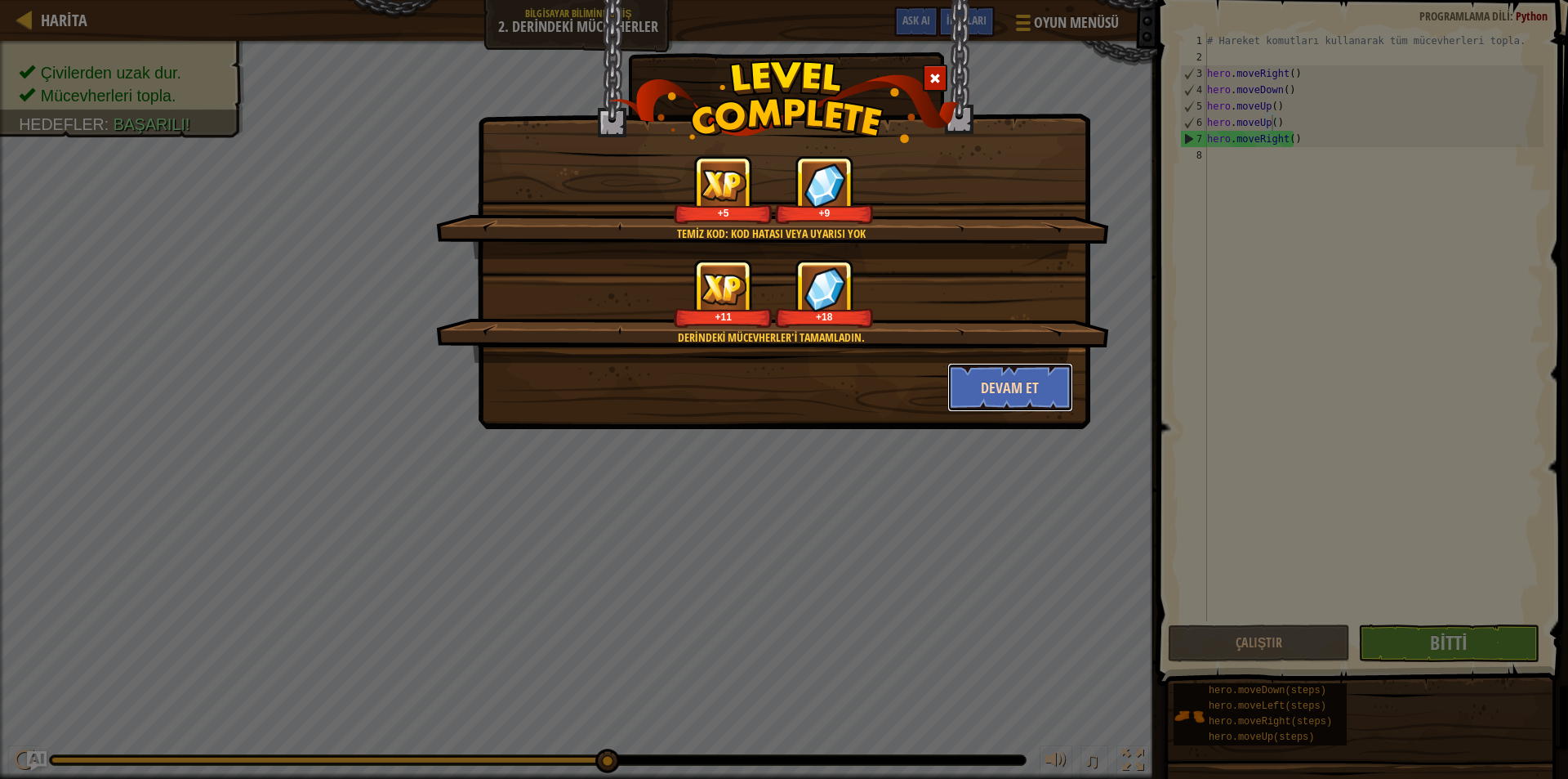
click at [998, 388] on button "Devam et" at bounding box center [1010, 388] width 126 height 49
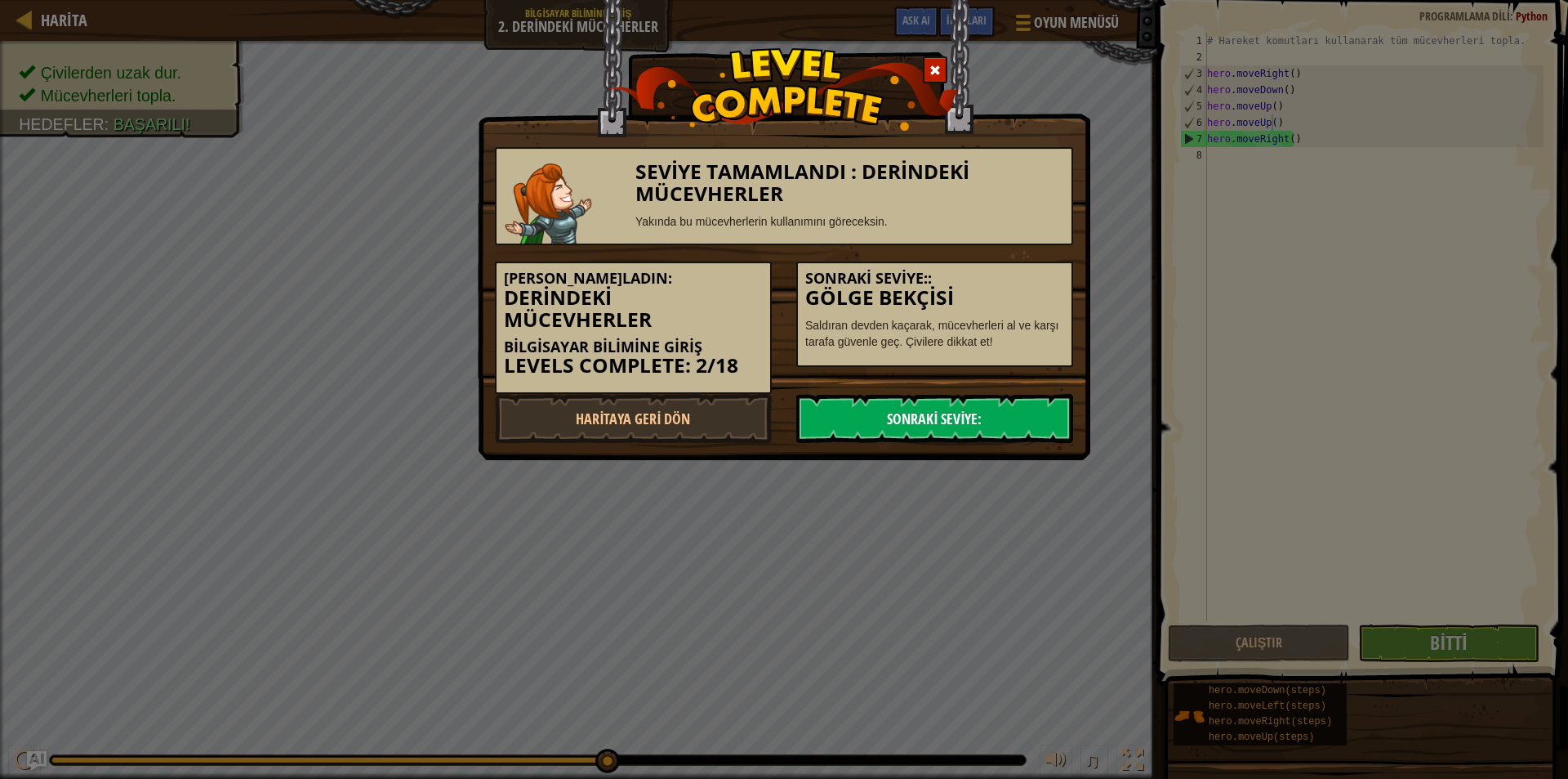
click at [997, 410] on link "Sonraki Seviye:" at bounding box center [935, 418] width 277 height 49
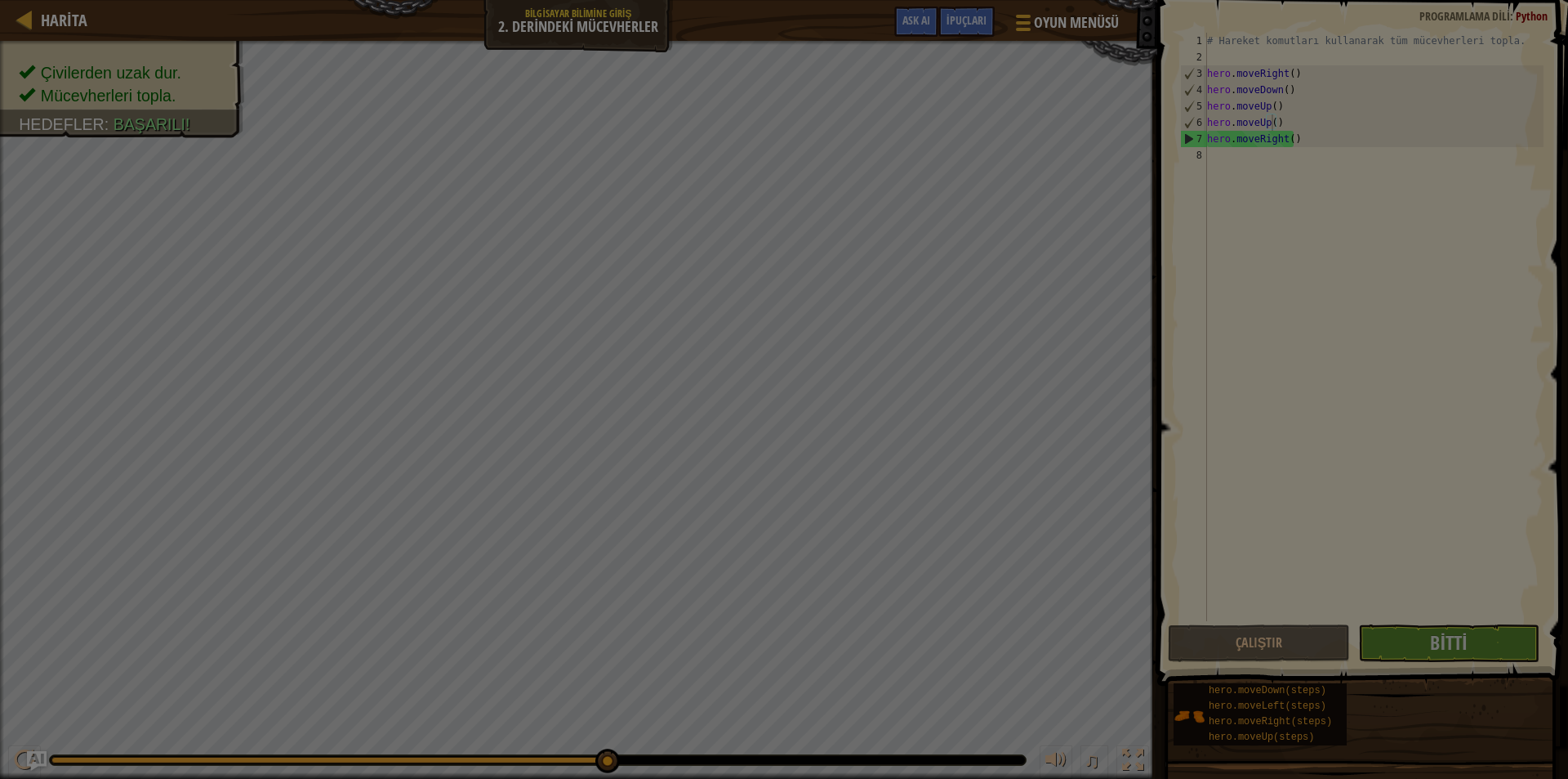
click at [997, 2] on body "Harita Bilgisayar Bilimine Giriş 2. Derindeki Mücevherler Oyun Menüsü Bitti İpu…" at bounding box center [784, 1] width 1568 height 2
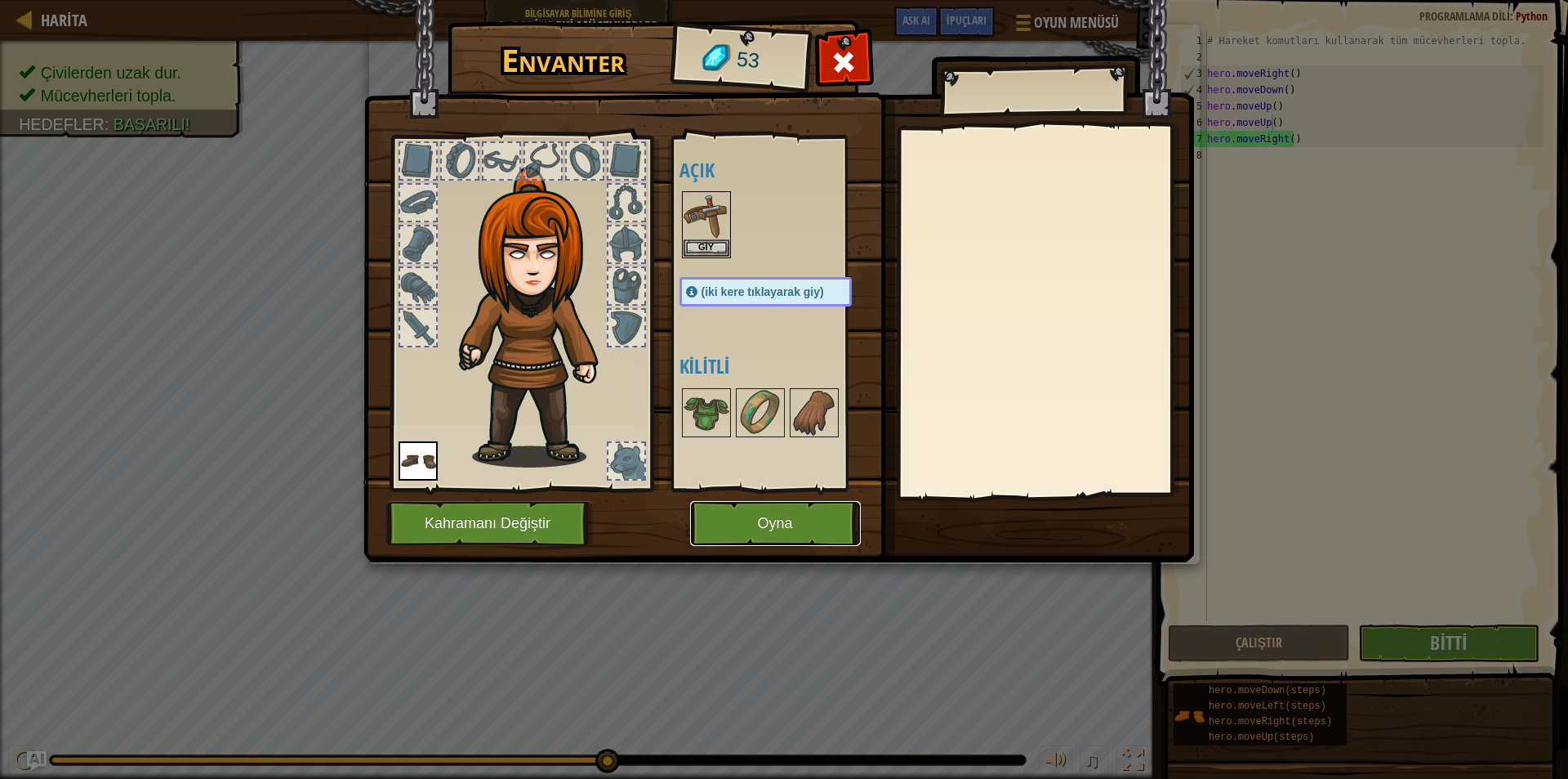
drag, startPoint x: 787, startPoint y: 510, endPoint x: 789, endPoint y: 523, distance: 13.2
click at [789, 523] on button "Oyna" at bounding box center [776, 523] width 171 height 45
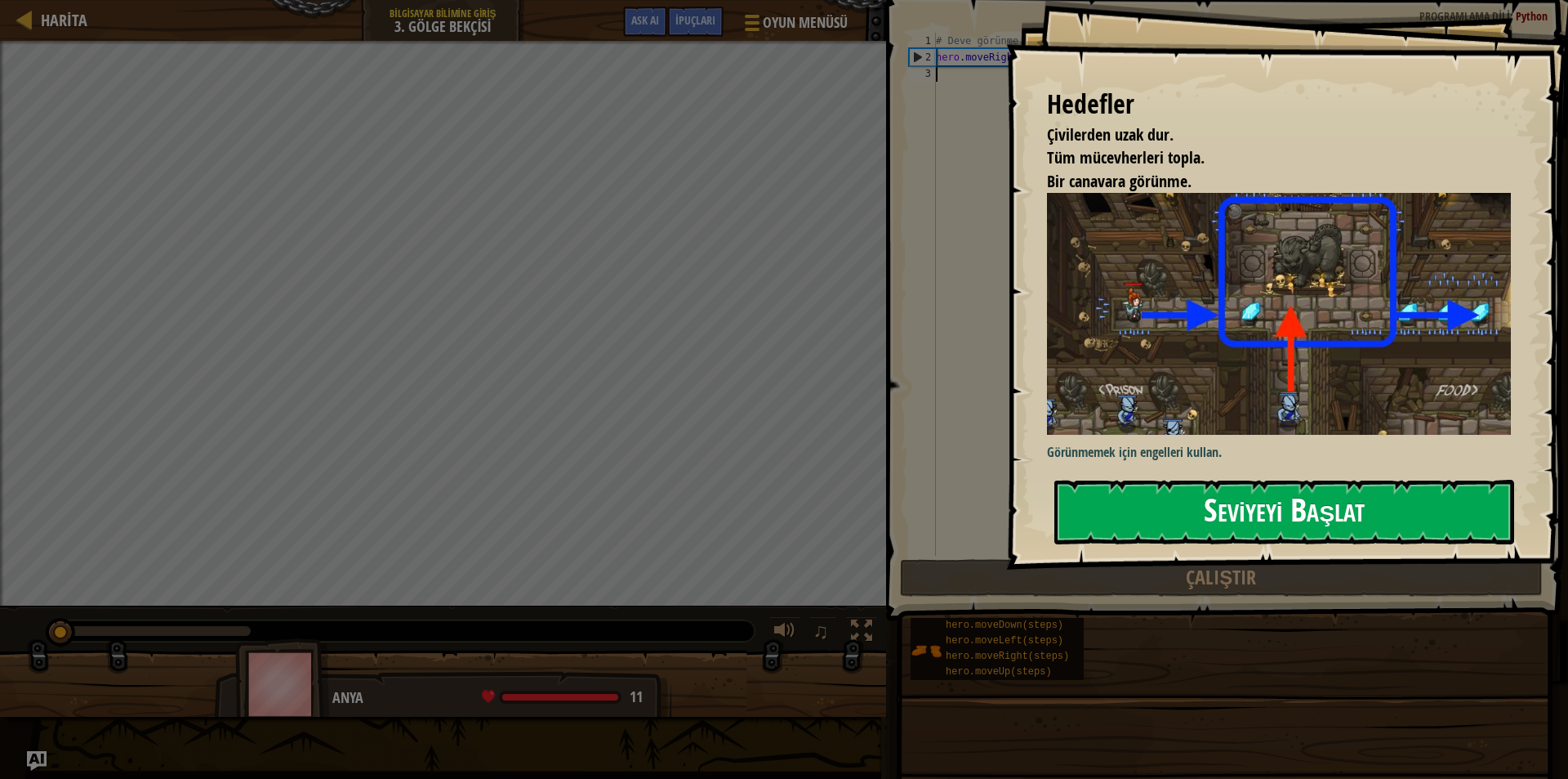
click at [1206, 512] on button "Seviyeyi Başlat" at bounding box center [1284, 512] width 460 height 65
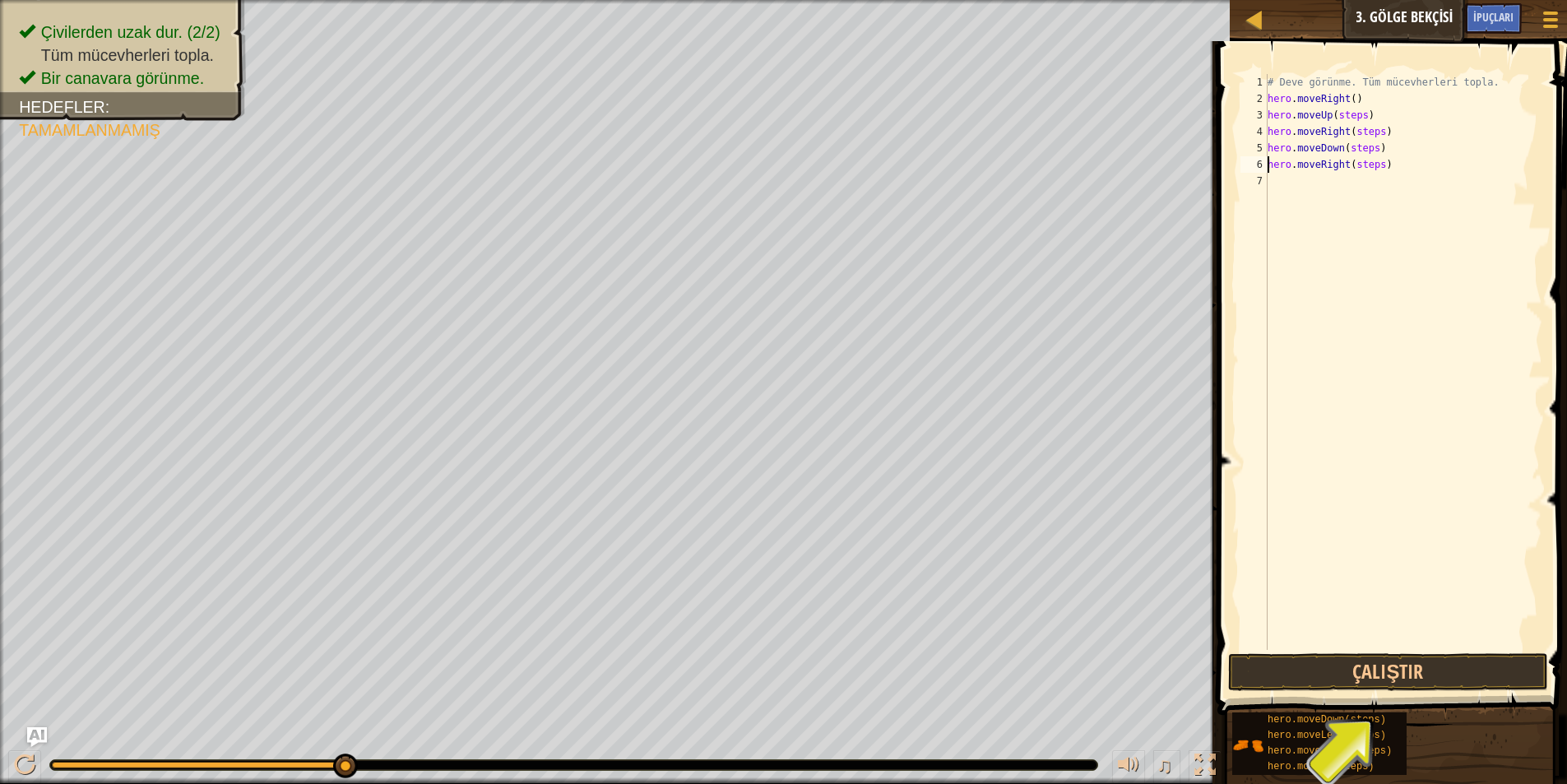
click at [1373, 164] on div "# Deve görünme. Tüm mücevherleri topla. hero . moveRight ( ) hero . moveUp ( st…" at bounding box center [1403, 378] width 278 height 608
drag, startPoint x: 1359, startPoint y: 116, endPoint x: 1318, endPoint y: 96, distance: 45.6
click at [1351, 115] on div "# Deve görünme. Tüm mücevherleri topla. hero . moveRight ( ) hero . moveUp ( st…" at bounding box center [1403, 378] width 278 height 608
click at [1343, 113] on div "# Deve görünme. Tüm mücevherleri topla. hero . moveRight ( ) hero . moveUp ( ps…" at bounding box center [1403, 378] width 278 height 608
drag, startPoint x: 1375, startPoint y: 128, endPoint x: 1374, endPoint y: 118, distance: 10.0
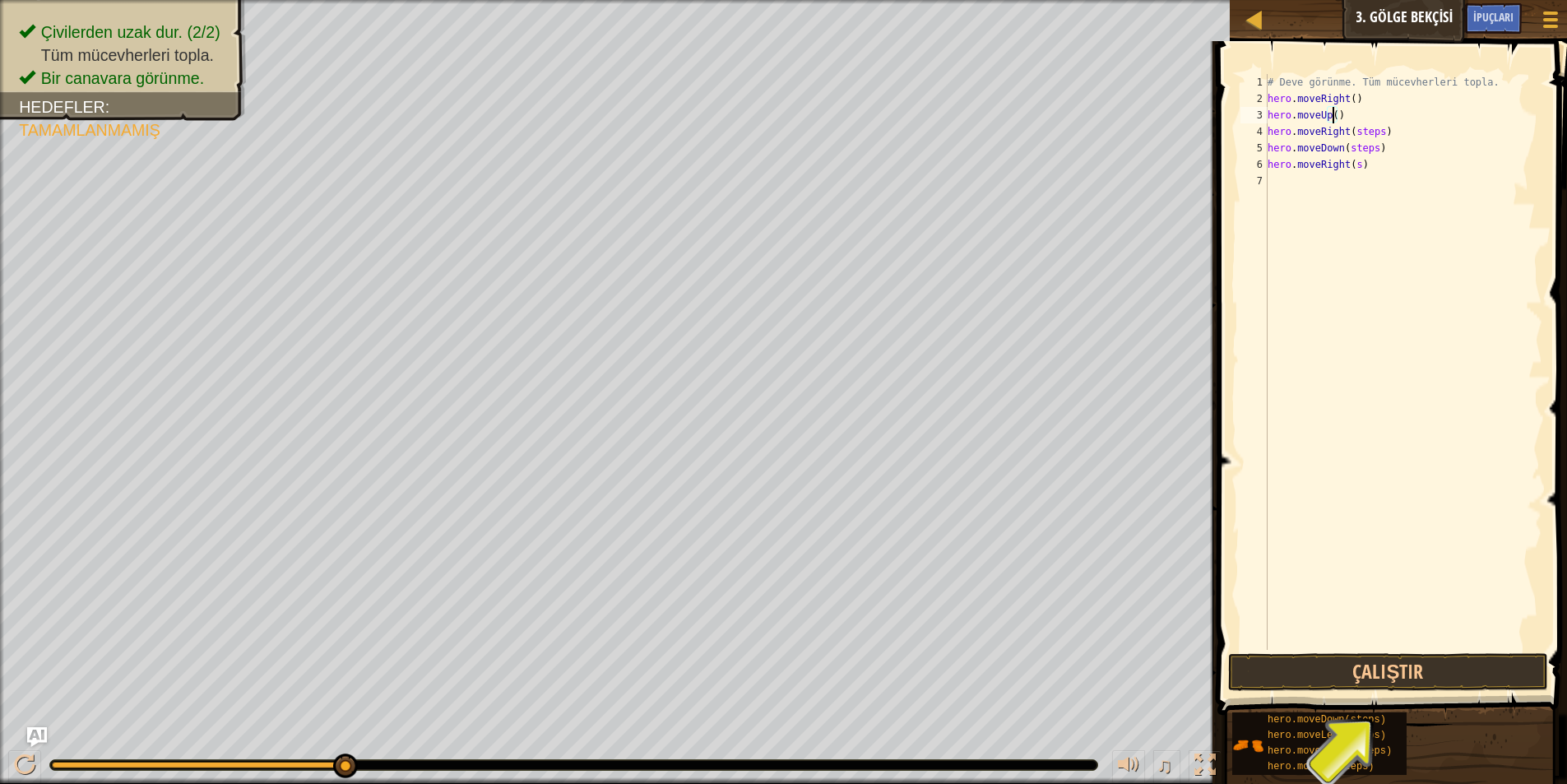
click at [1374, 118] on div "# Deve görünme. Tüm mücevherleri topla. hero . moveRight ( ) hero . moveUp ( ) …" at bounding box center [1403, 378] width 278 height 608
type textarea "hero.moveUp() hero.moveRight(steps)"
drag, startPoint x: 1420, startPoint y: 194, endPoint x: 1400, endPoint y: 173, distance: 29.0
click at [1415, 186] on div "# Deve görünme. Tüm mücevherleri topla. hero . moveRight ( ) hero . moveUp ( ) …" at bounding box center [1403, 378] width 278 height 608
click at [1374, 136] on div "# Deve görünme. Tüm mücevherleri topla. hero . moveRight ( ) hero . moveUp ( ) …" at bounding box center [1403, 378] width 278 height 608
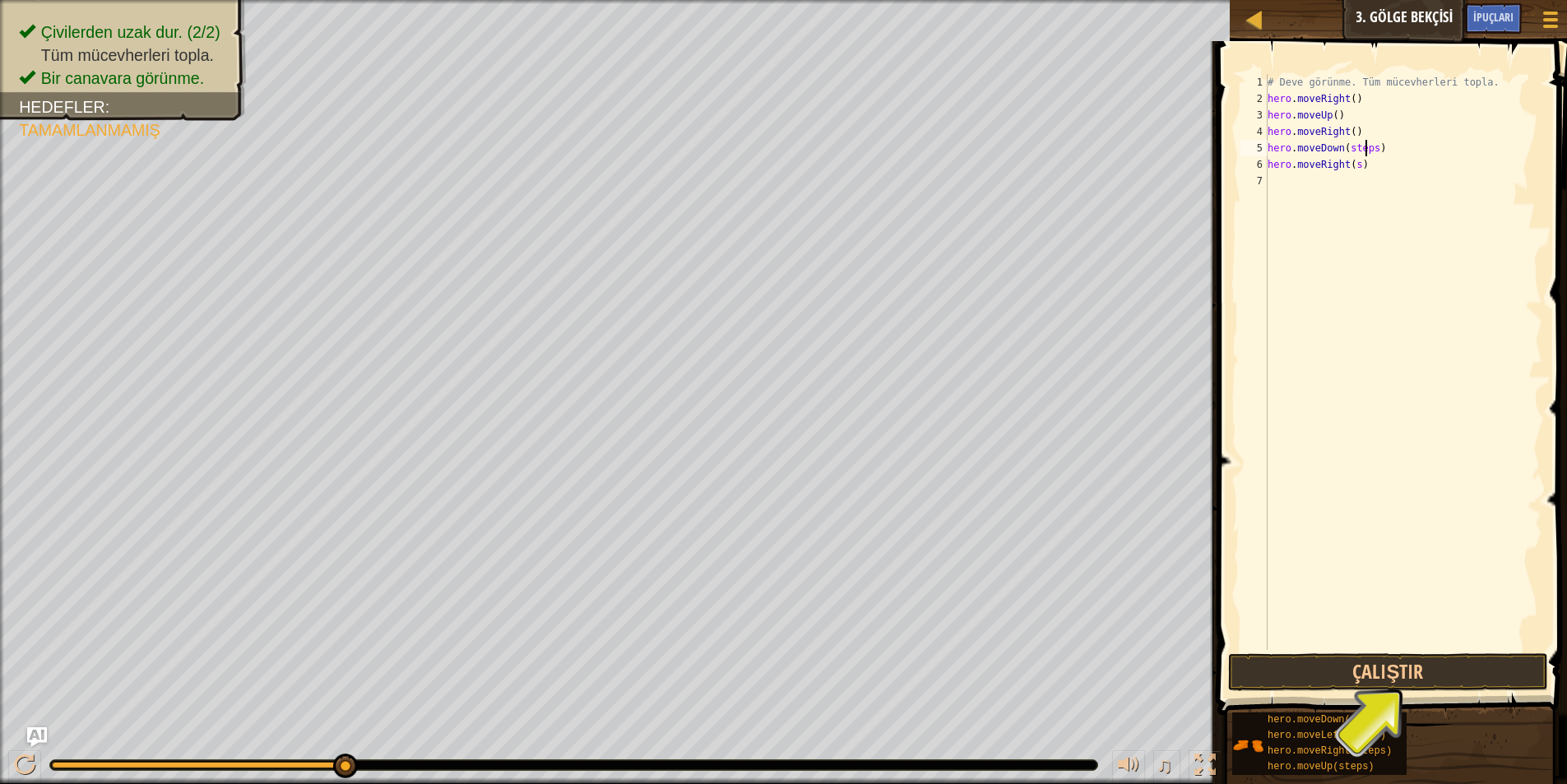
click at [1366, 149] on div "# Deve görünme. Tüm mücevherleri topla. hero . moveRight ( ) hero . moveUp ( ) …" at bounding box center [1403, 378] width 278 height 608
type textarea "hero.moveDown(steps)"
